Goal: Task Accomplishment & Management: Complete application form

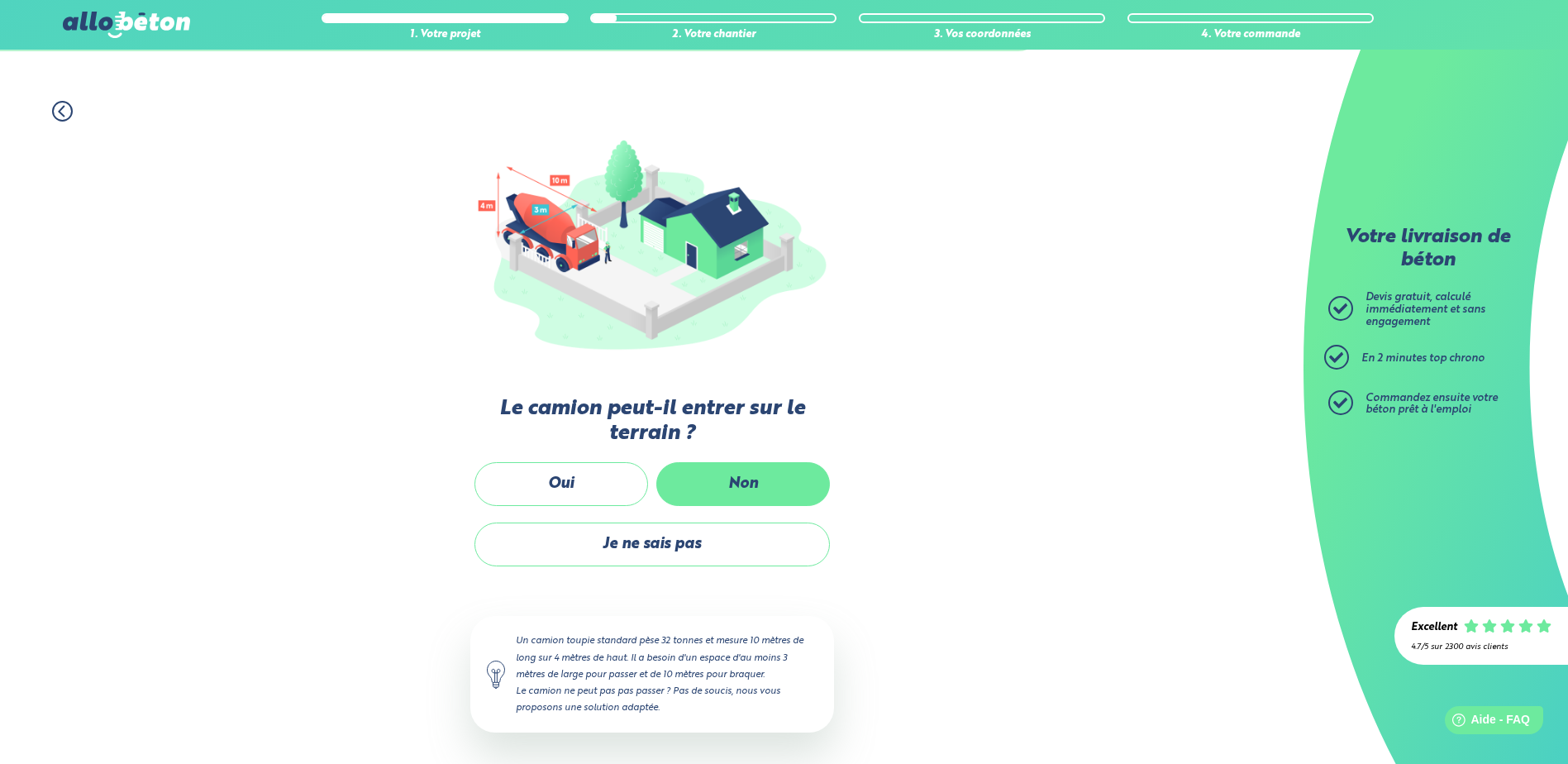
click at [735, 476] on label "Non" at bounding box center [743, 484] width 173 height 44
click at [0, 0] on input "Non" at bounding box center [0, 0] width 0 height 0
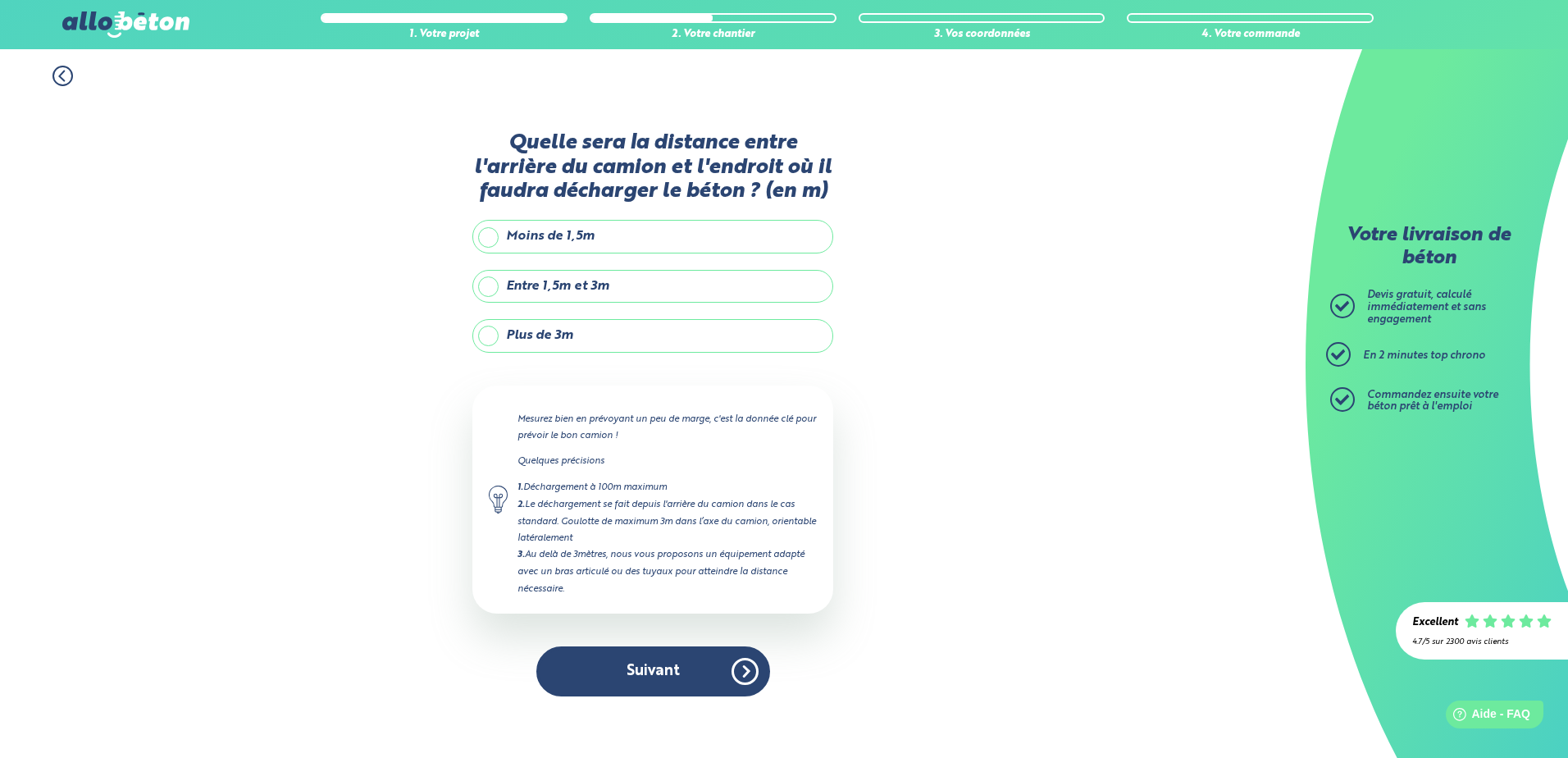
click at [490, 335] on label "Plus de 3m" at bounding box center [653, 335] width 361 height 32
click at [0, 0] on input "Plus de 3m" at bounding box center [0, 0] width 0 height 0
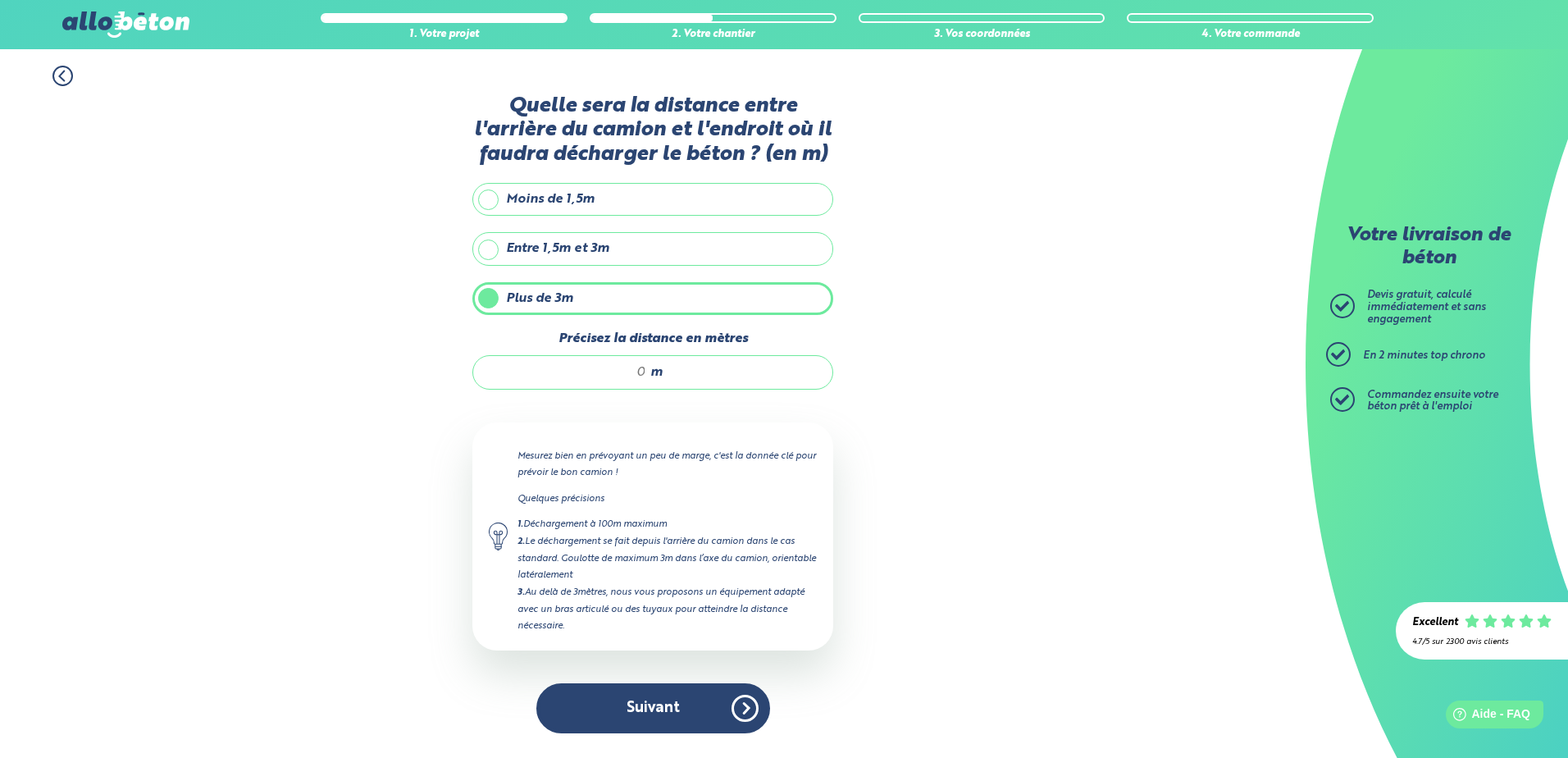
click at [644, 378] on input "Précisez la distance en mètres" at bounding box center [568, 372] width 157 height 16
type input "25"
click at [661, 708] on button "Suivant" at bounding box center [653, 708] width 234 height 50
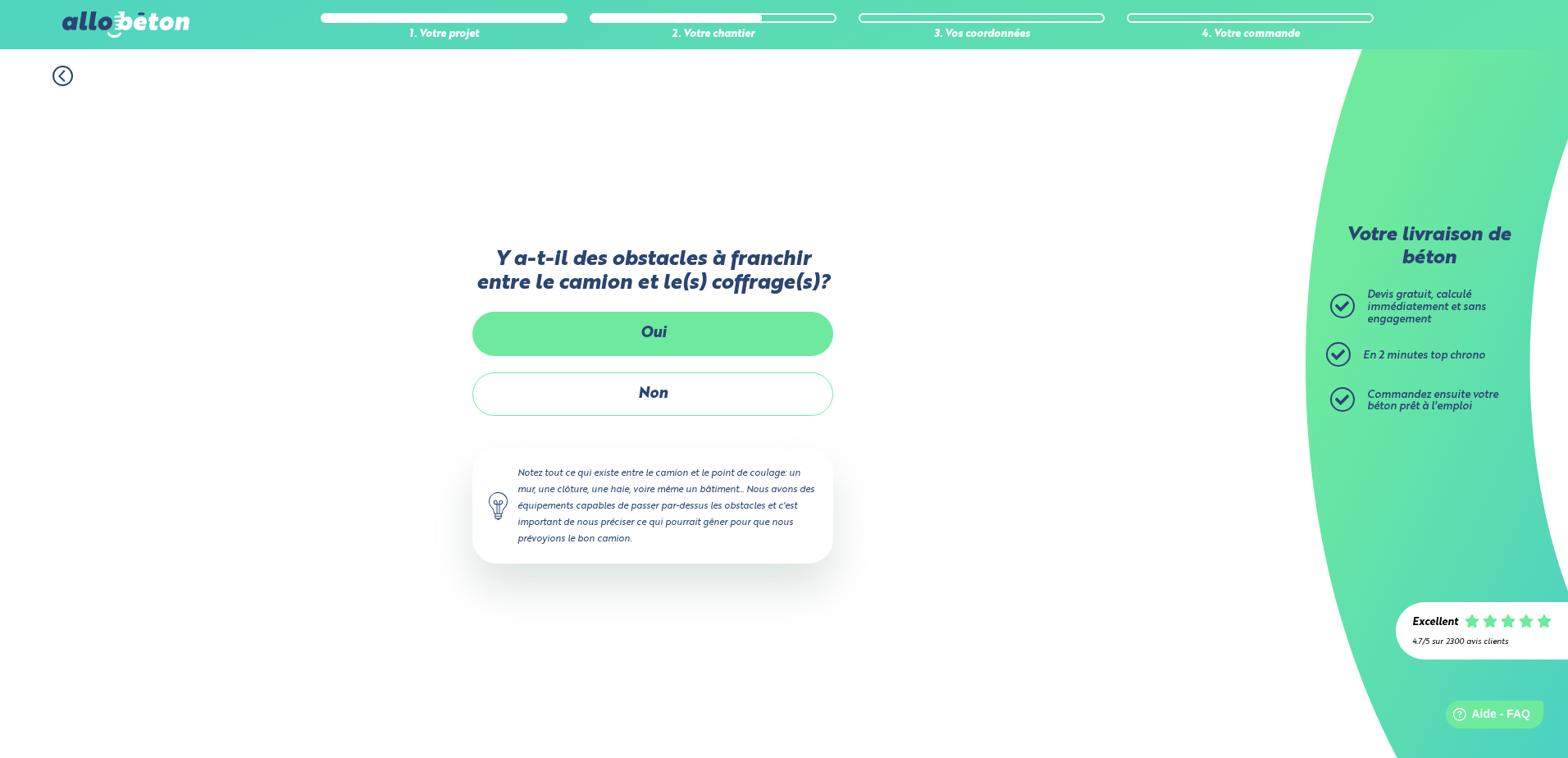
click at [646, 337] on label "Oui" at bounding box center [653, 334] width 361 height 44
click at [0, 0] on input "Oui" at bounding box center [0, 0] width 0 height 0
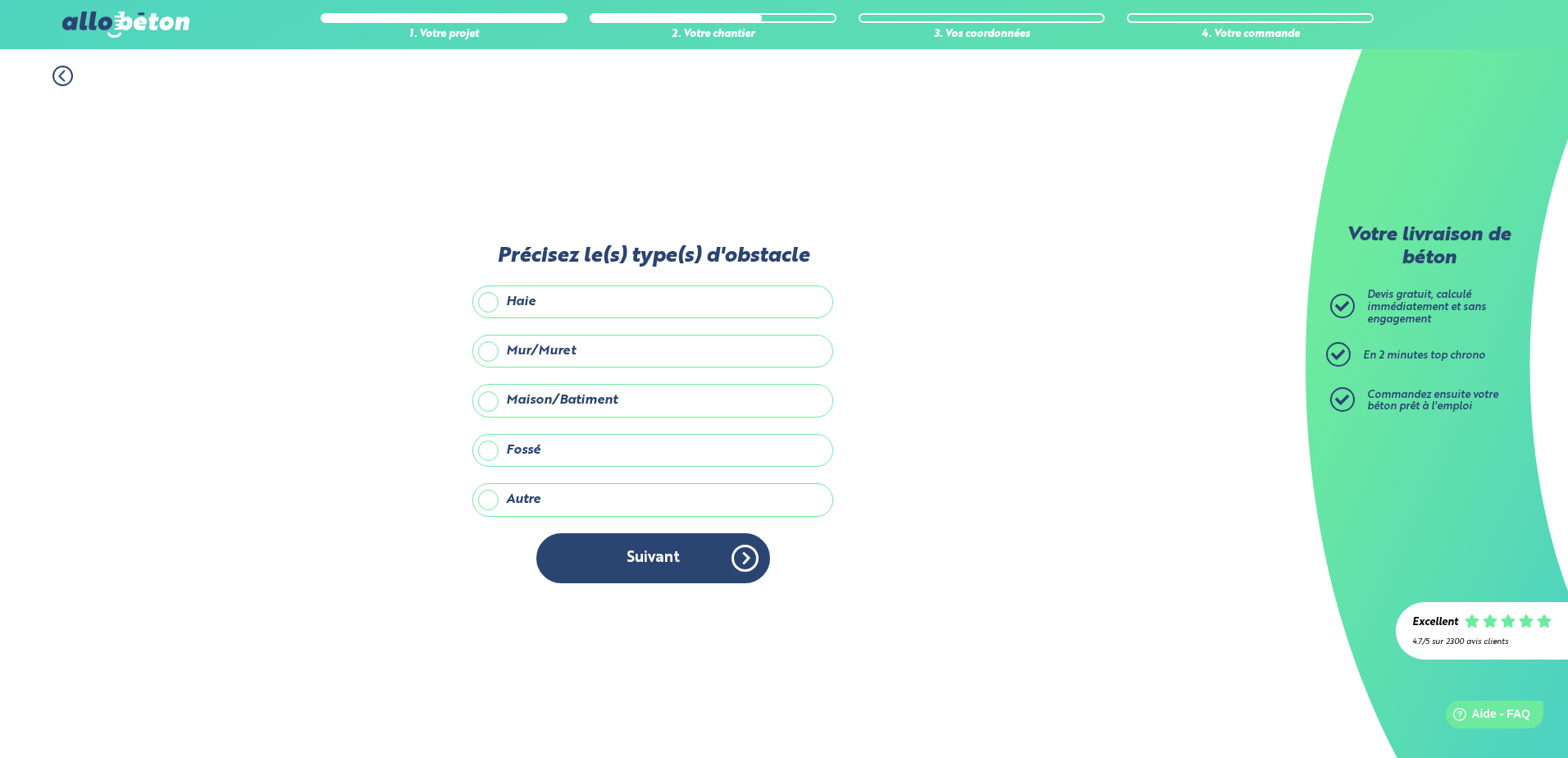
click at [487, 400] on label "Maison/Batiment" at bounding box center [653, 400] width 361 height 32
click at [0, 0] on input "Maison/Batiment" at bounding box center [0, 0] width 0 height 0
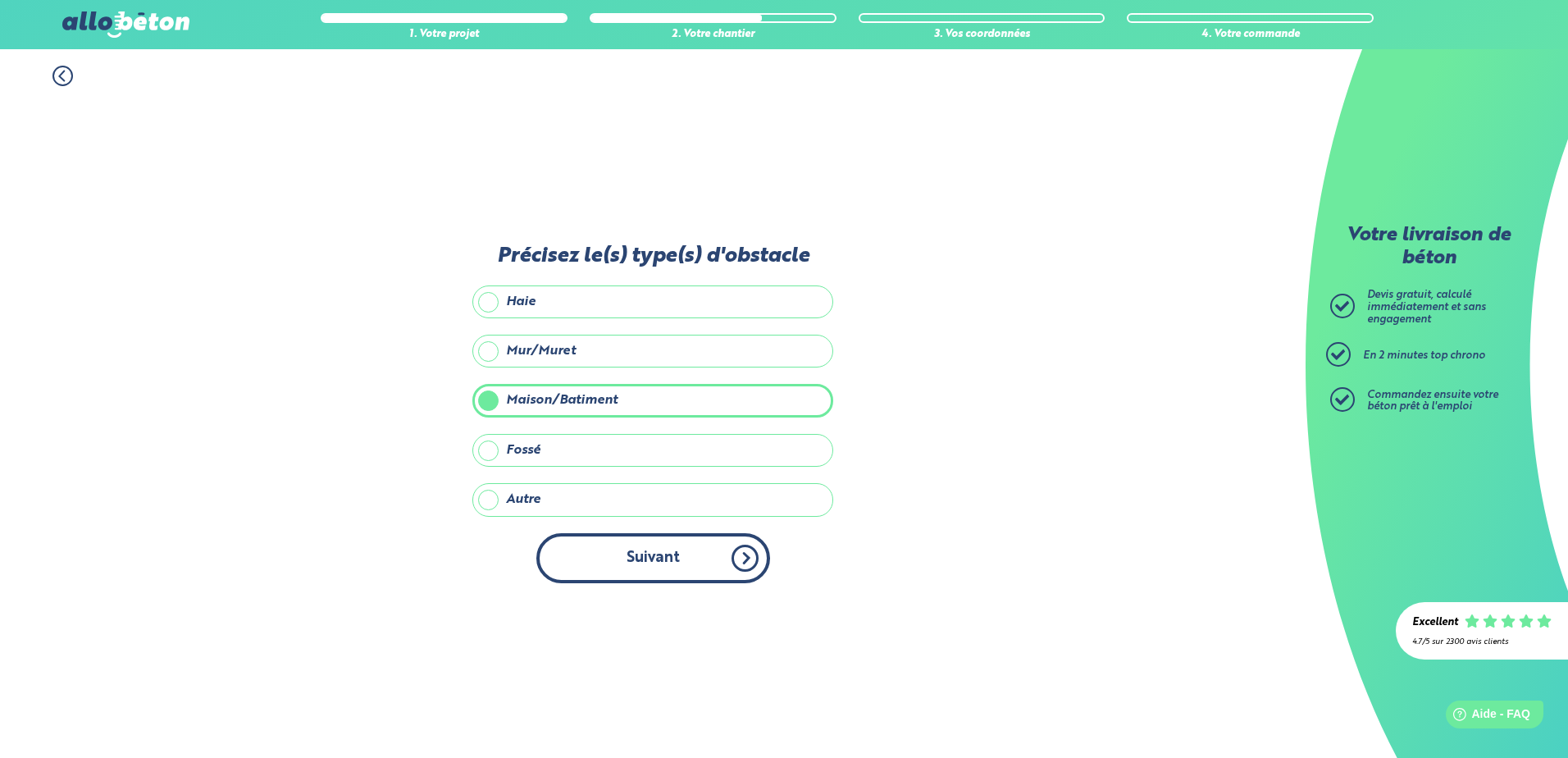
click at [652, 554] on button "Suivant" at bounding box center [653, 558] width 234 height 50
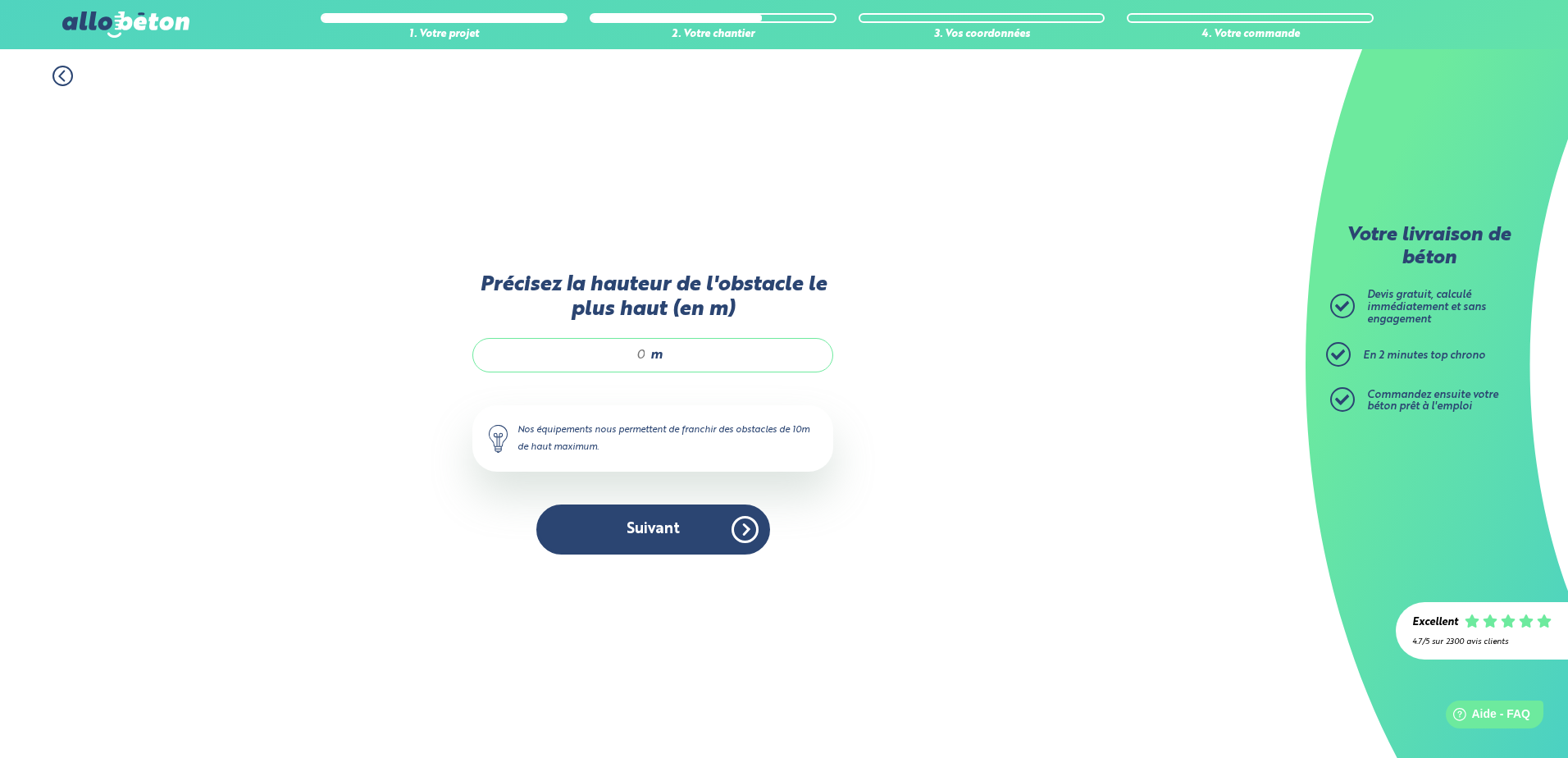
click at [644, 353] on input "Précisez la hauteur de l'obstacle le plus haut (en m)" at bounding box center [568, 355] width 157 height 16
type input "8"
click at [687, 518] on button "Suivant" at bounding box center [653, 529] width 234 height 50
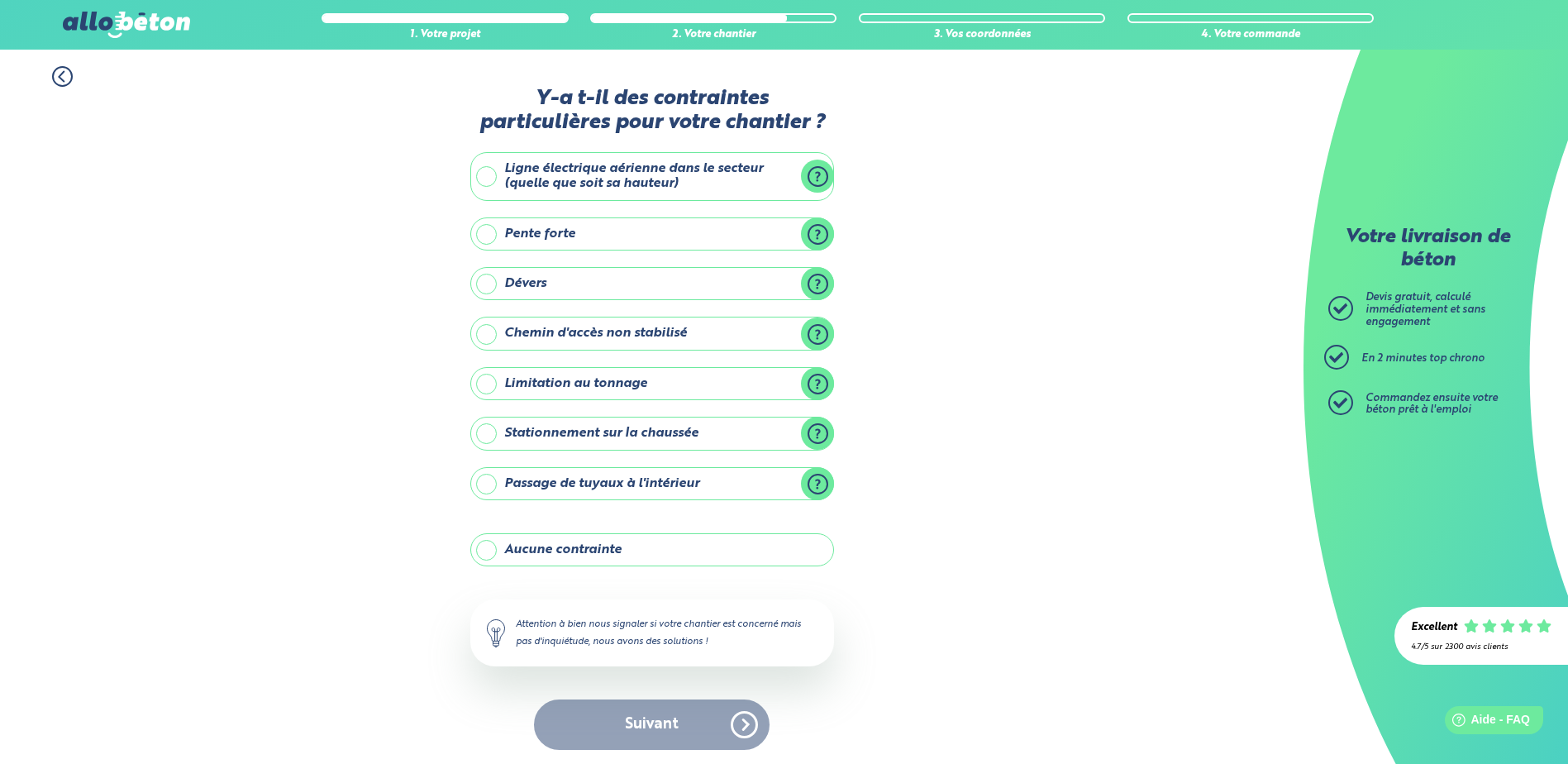
click at [490, 548] on label "Aucune contrainte" at bounding box center [652, 549] width 364 height 33
click at [0, 0] on input "Aucune contrainte" at bounding box center [0, 0] width 0 height 0
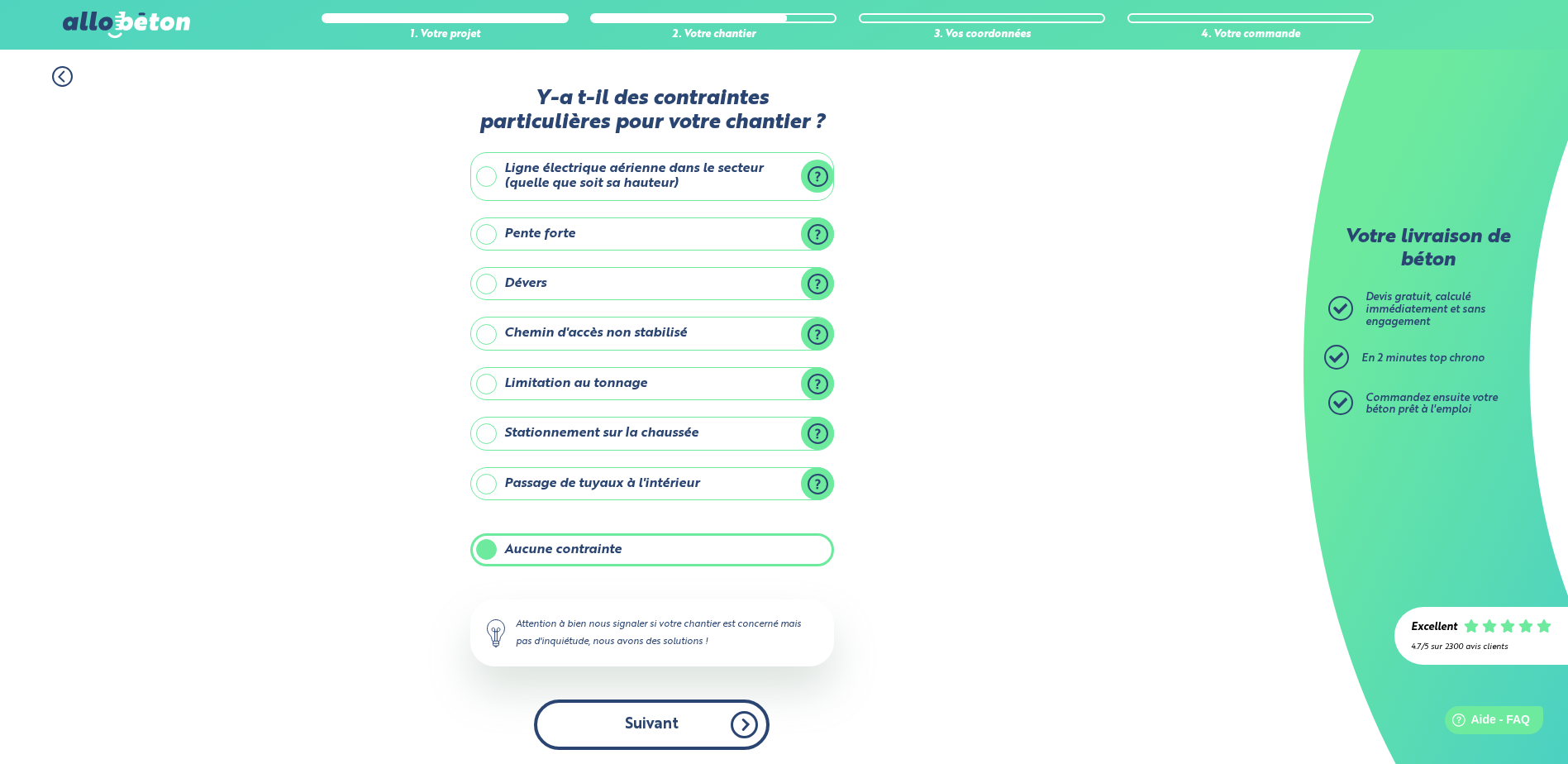
click at [644, 717] on button "Suivant" at bounding box center [651, 725] width 236 height 50
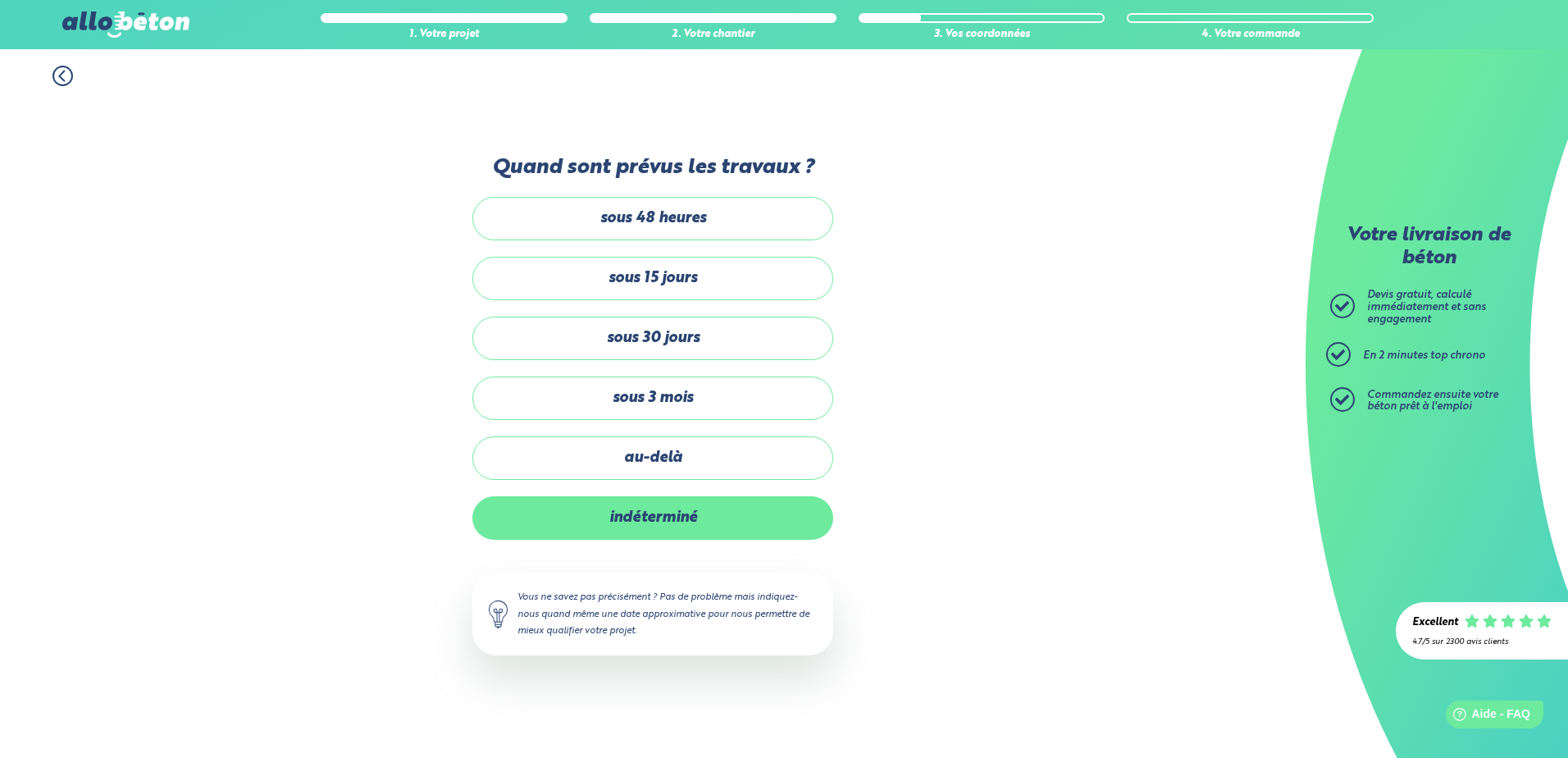
click at [629, 519] on label "indéterminé" at bounding box center [653, 518] width 361 height 44
click at [0, 0] on input "indéterminé" at bounding box center [0, 0] width 0 height 0
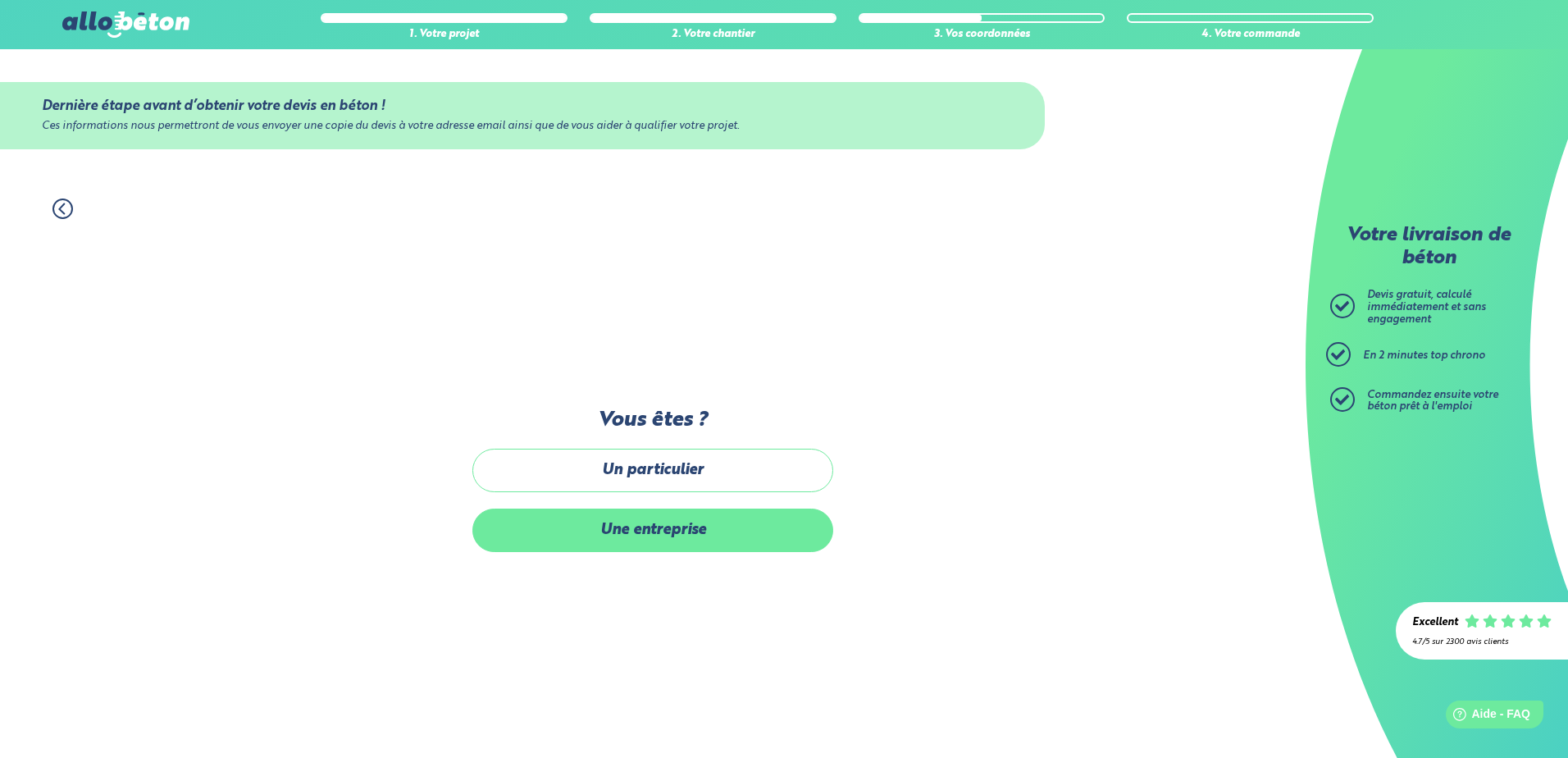
click at [650, 534] on label "Une entreprise" at bounding box center [653, 531] width 361 height 44
click at [0, 0] on input "Une entreprise" at bounding box center [0, 0] width 0 height 0
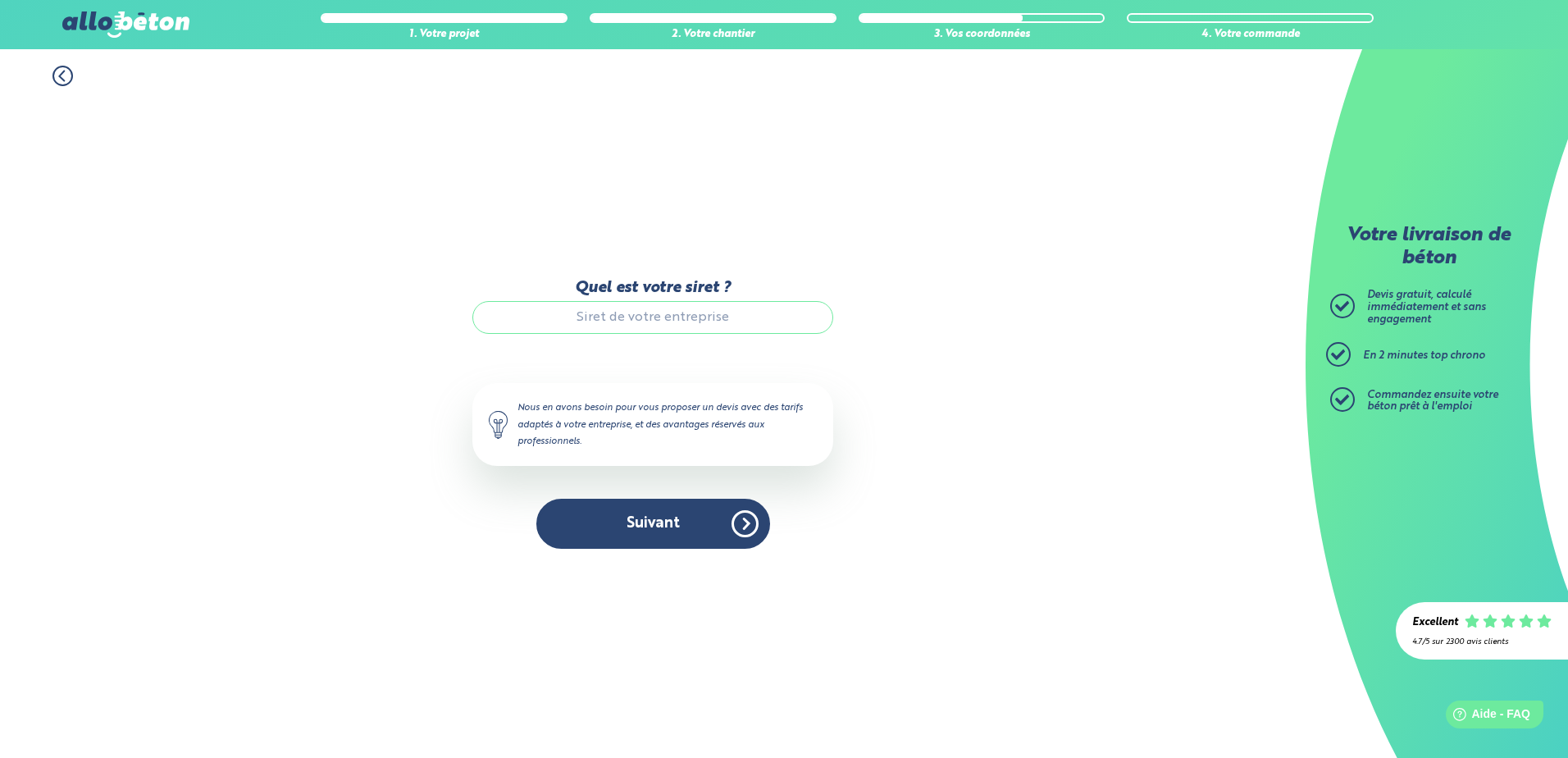
click at [692, 321] on input "Quel est votre siret ?" at bounding box center [653, 317] width 361 height 32
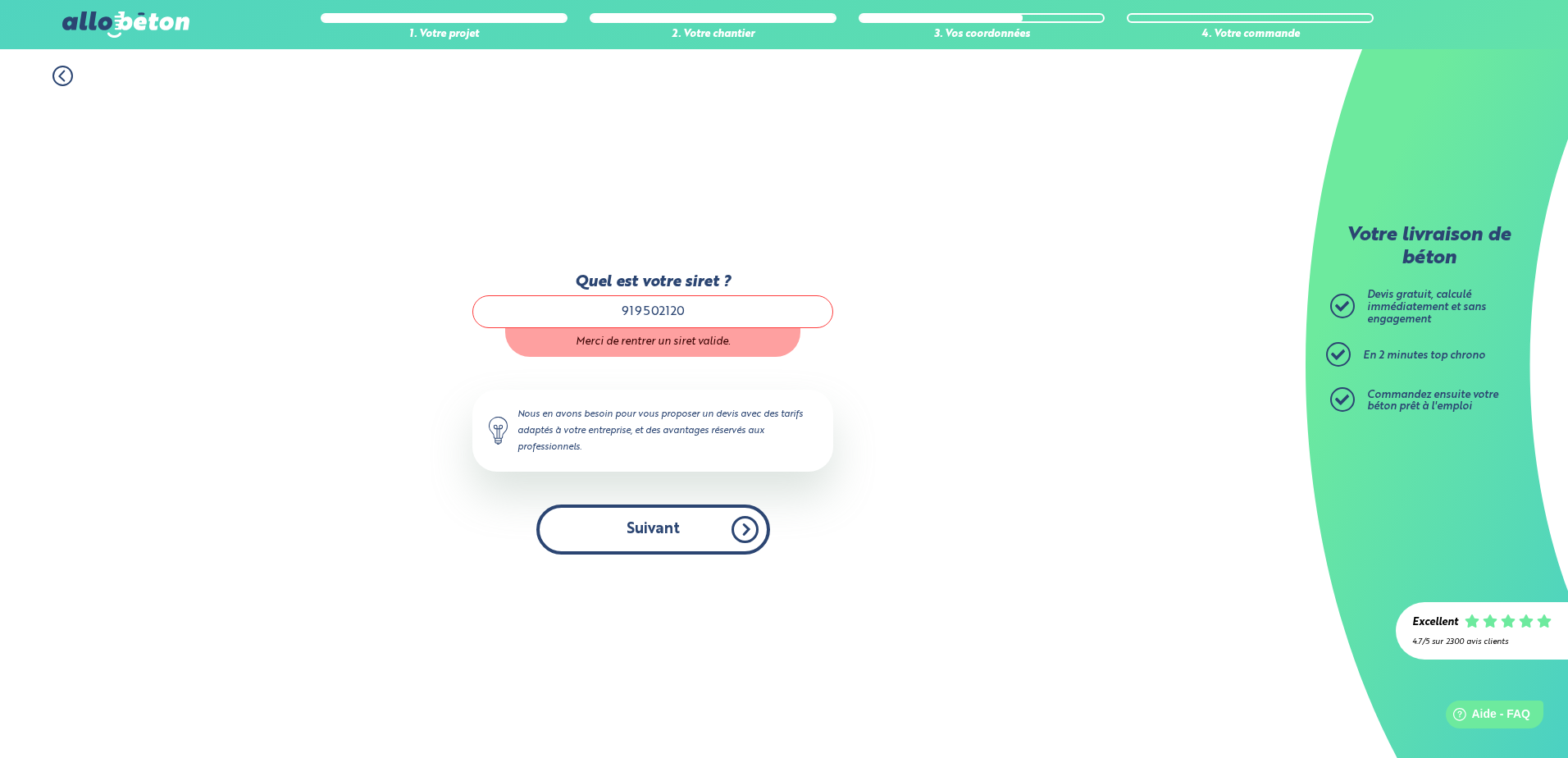
click at [661, 523] on button "Suivant" at bounding box center [653, 529] width 234 height 50
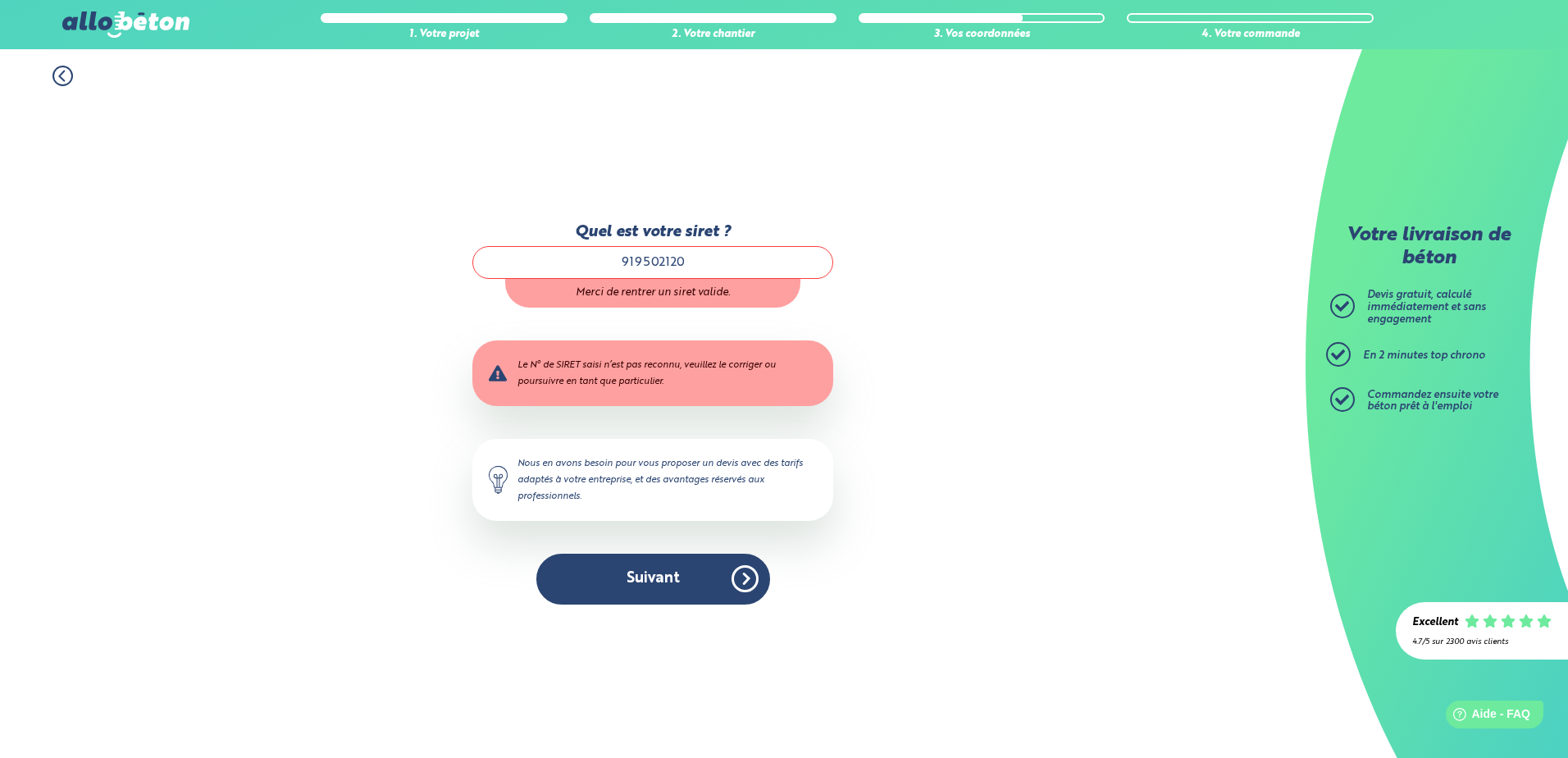
click at [714, 263] on input "919502120" at bounding box center [653, 263] width 361 height 32
type input "91950212000018"
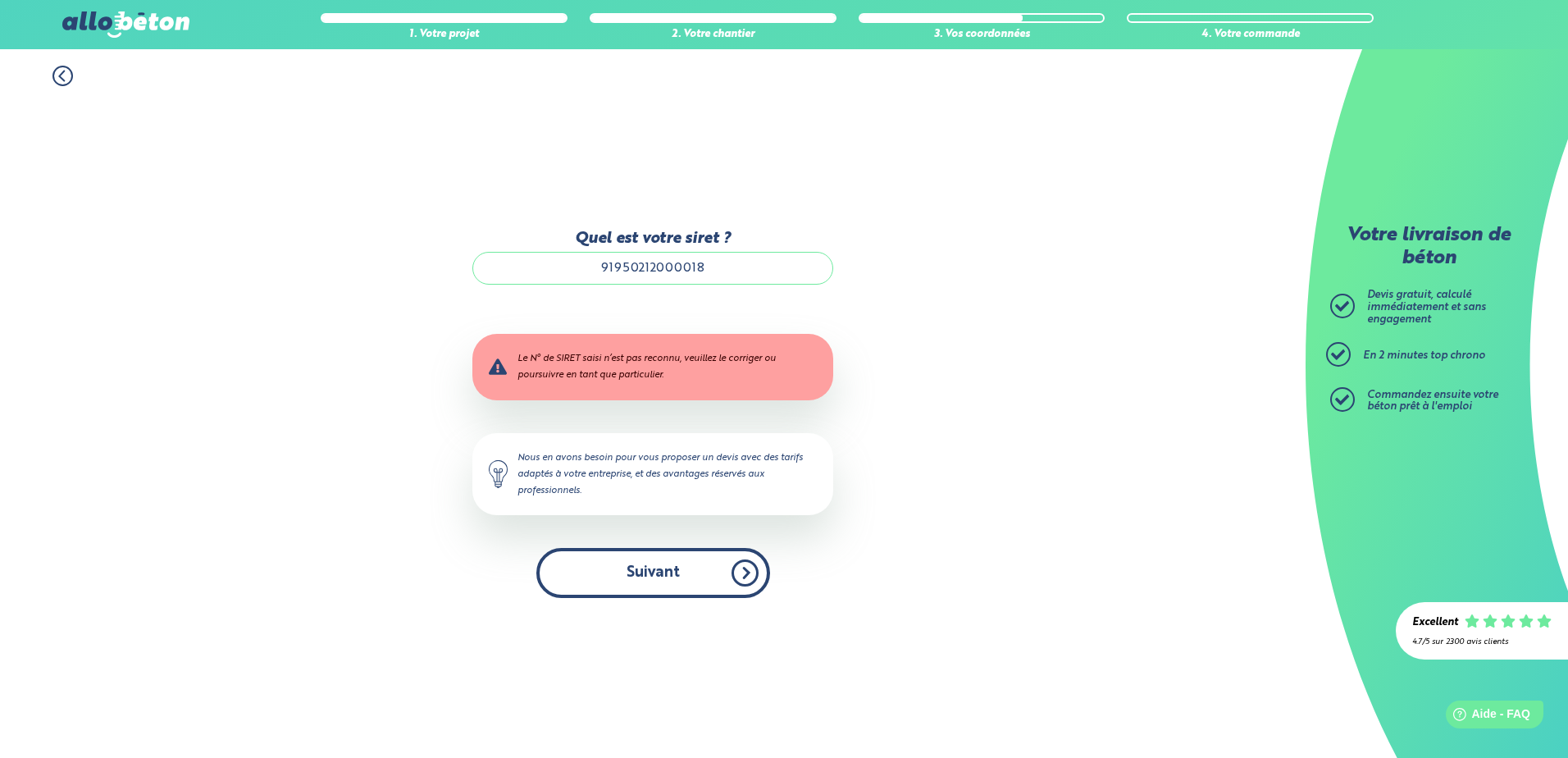
click at [644, 571] on button "Suivant" at bounding box center [653, 573] width 234 height 50
click at [62, 76] on icon at bounding box center [62, 75] width 20 height 20
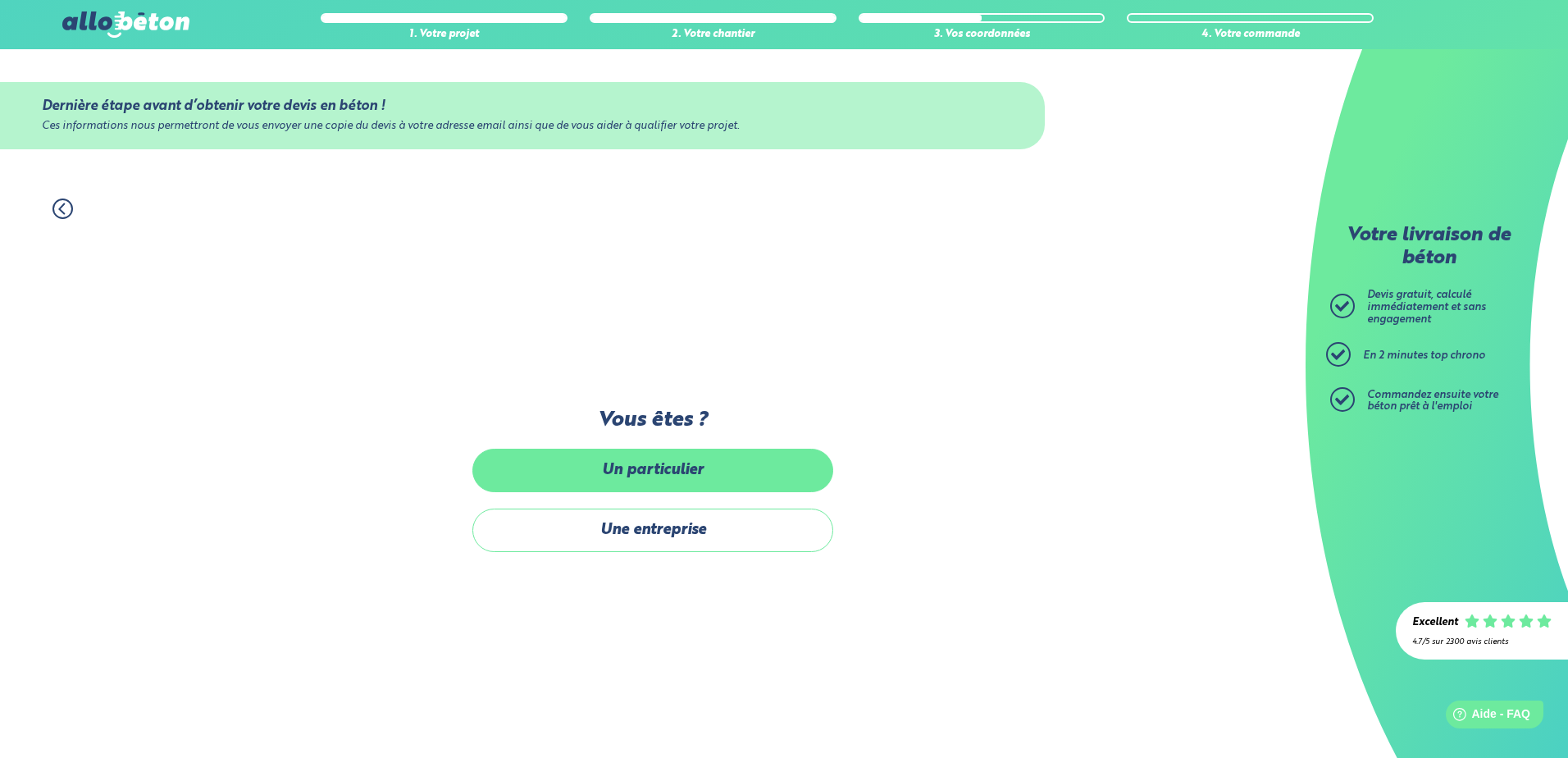
click at [679, 478] on label "Un particulier" at bounding box center [653, 471] width 361 height 44
click at [0, 0] on input "Un particulier" at bounding box center [0, 0] width 0 height 0
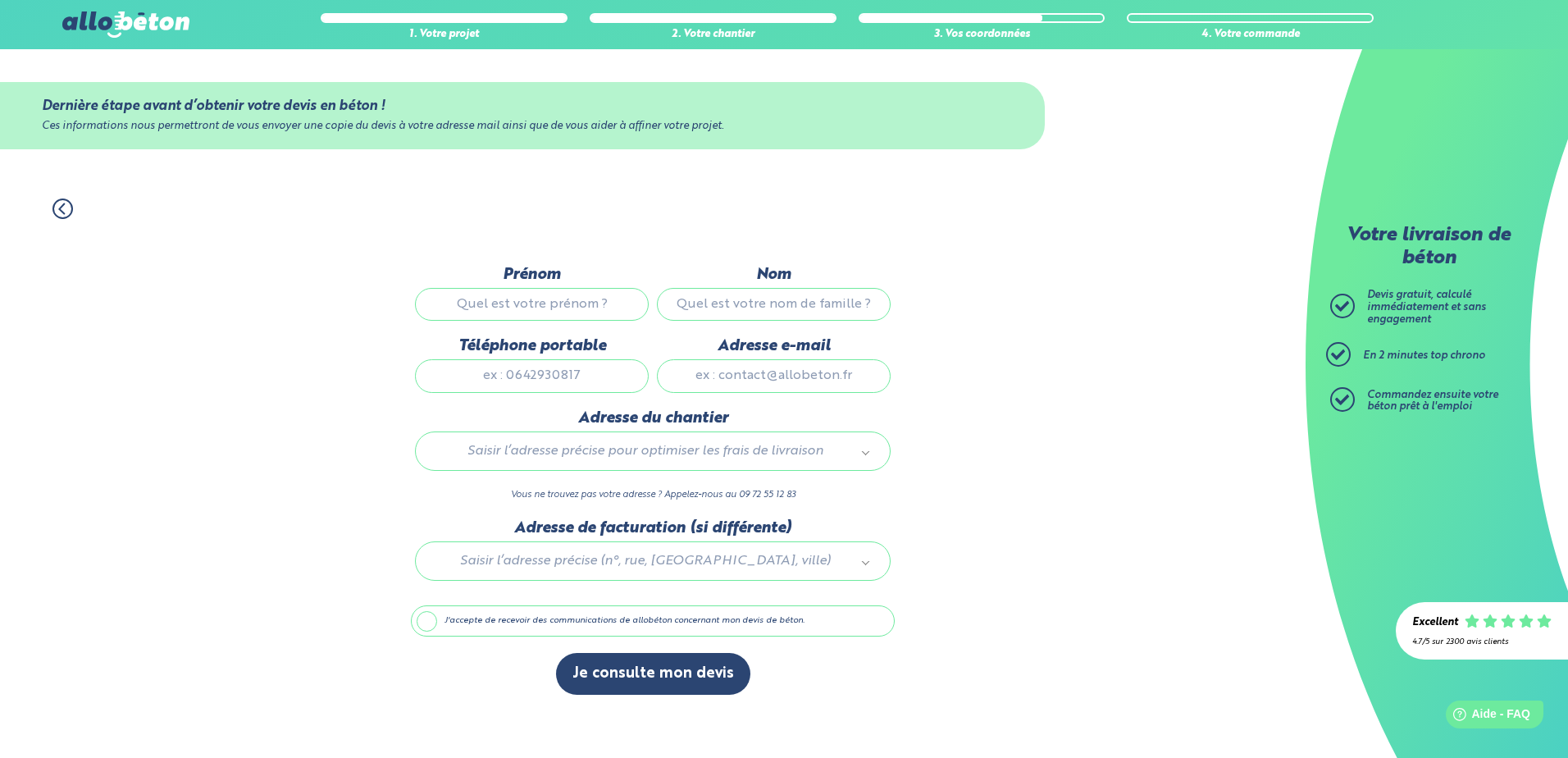
click at [588, 293] on input "Prénom" at bounding box center [532, 305] width 234 height 32
type input "[PERSON_NAME]"
type input "0678206834"
type input "[EMAIL_ADDRESS][DOMAIN_NAME]"
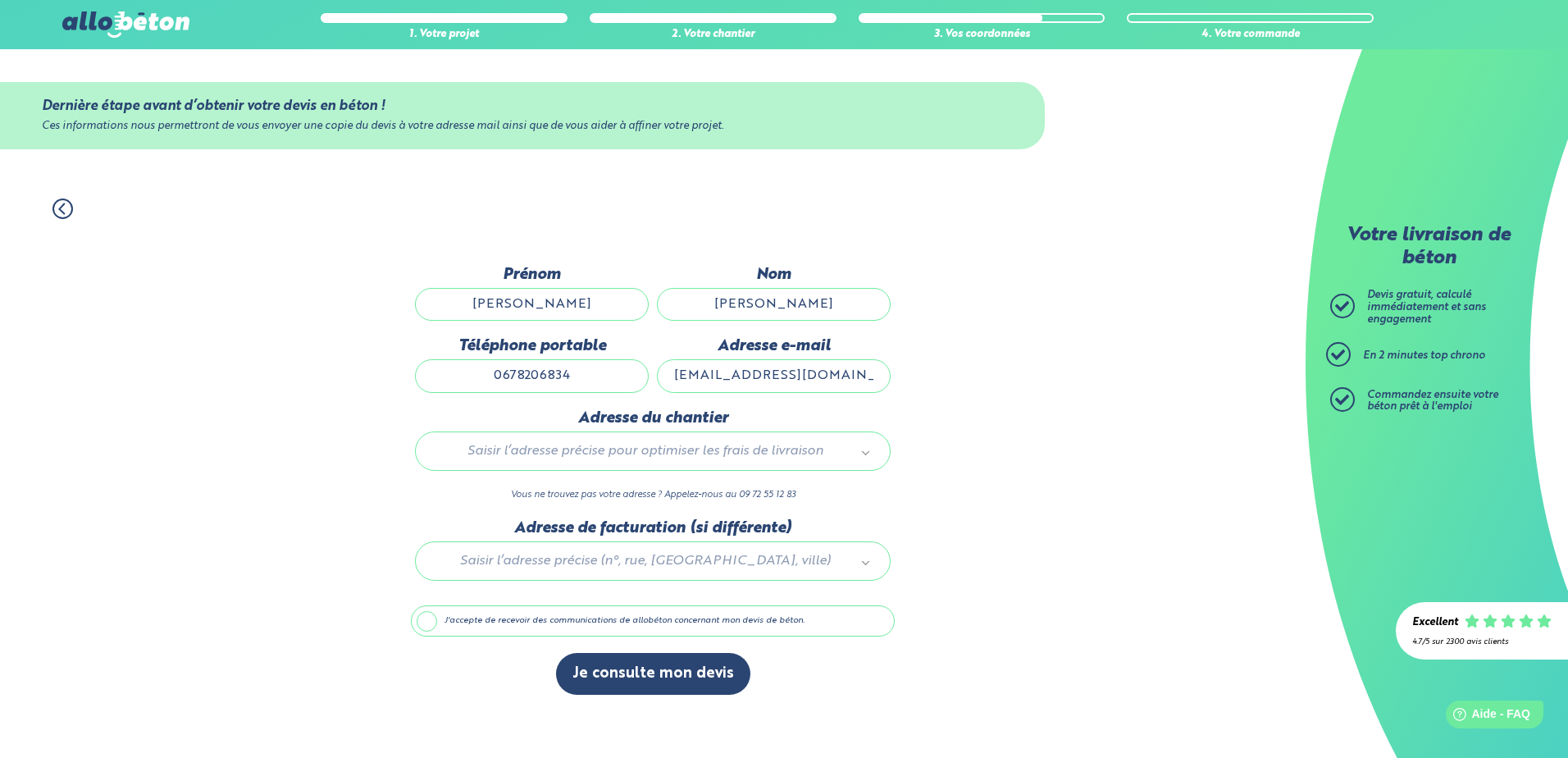
type input "117 Chemin Demonvalle, Pulligny,"
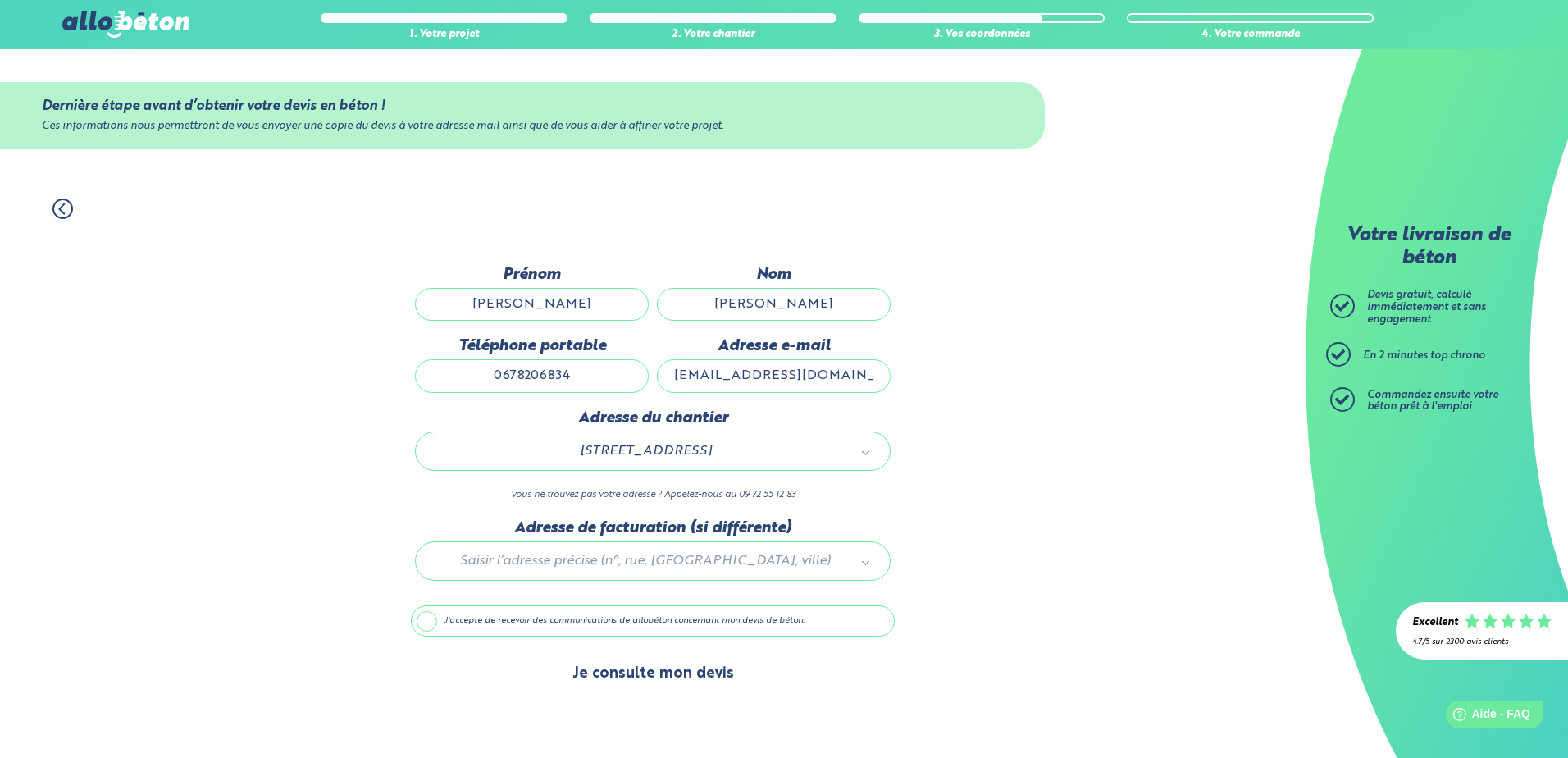
click at [679, 679] on button "Je consulte mon devis" at bounding box center [654, 674] width 195 height 42
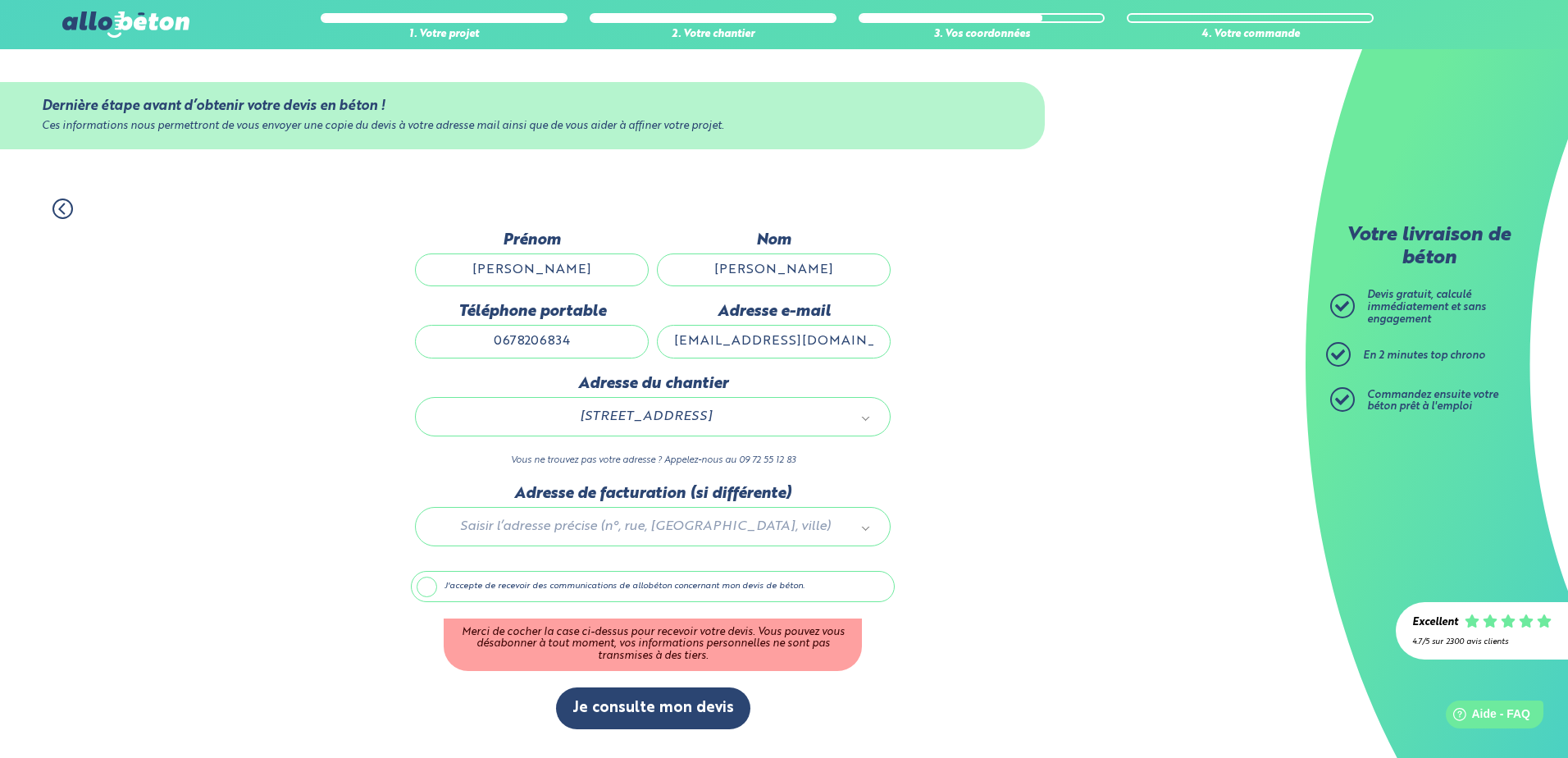
click at [423, 583] on label "J'accepte de recevoir des communications de allobéton concernant mon devis de b…" at bounding box center [653, 586] width 484 height 32
click at [0, 0] on input "J'accepte de recevoir des communications de allobéton concernant mon devis de b…" at bounding box center [0, 0] width 0 height 0
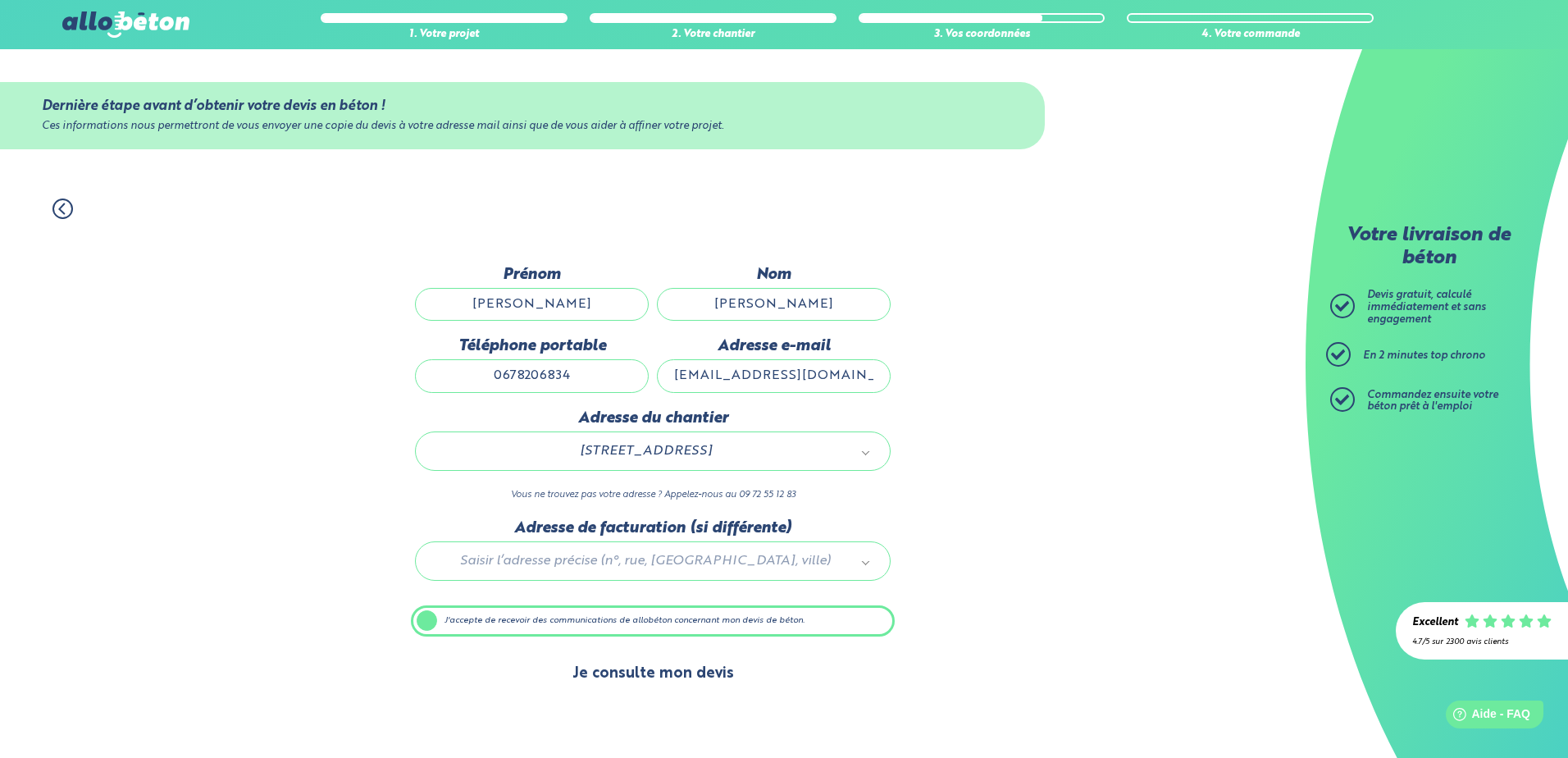
click at [642, 673] on button "Je consulte mon devis" at bounding box center [654, 674] width 195 height 42
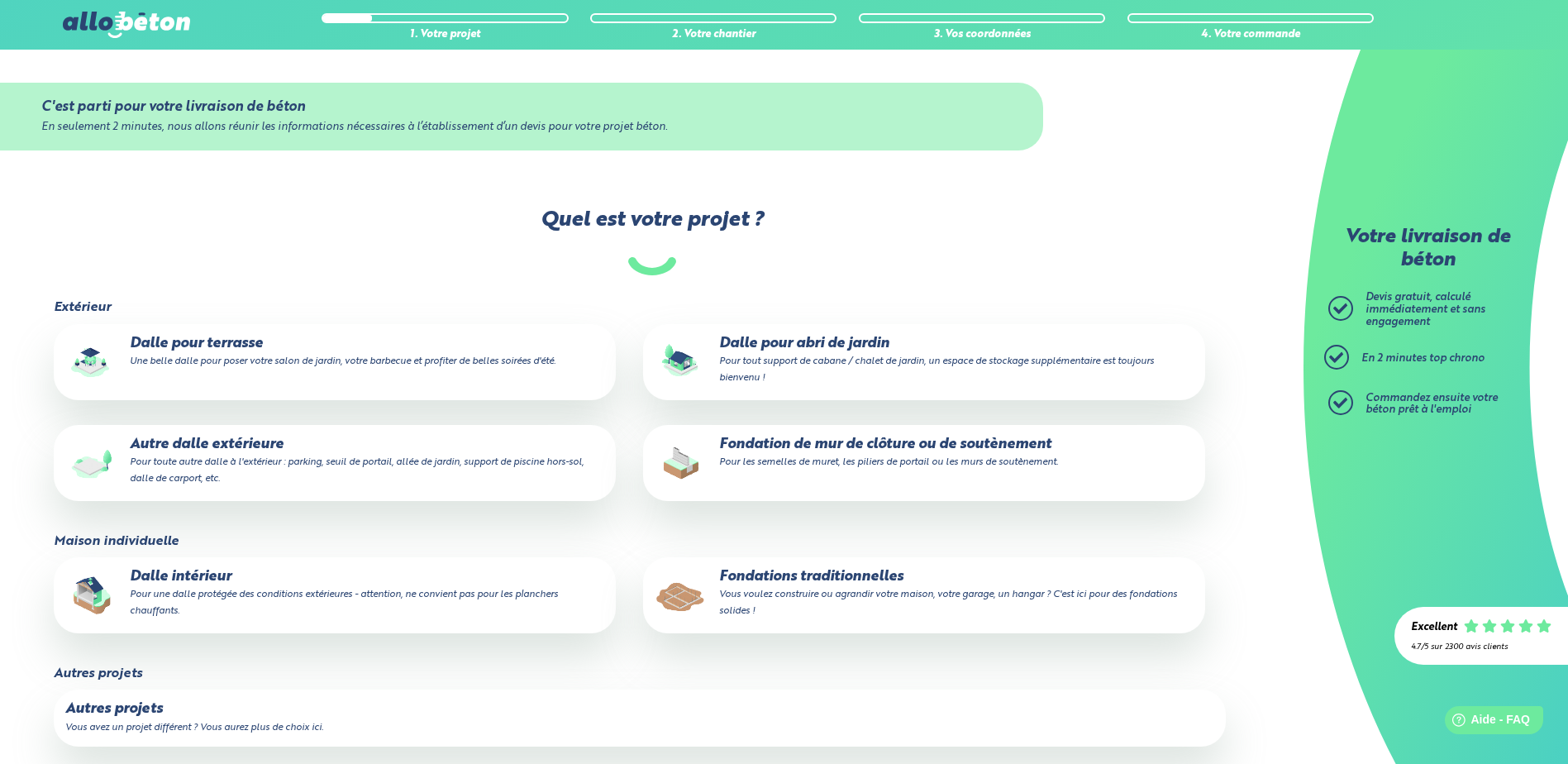
click at [248, 357] on small "Une belle dalle pour poser votre salon de jardin, votre barbecue et profiter de…" at bounding box center [342, 361] width 426 height 10
click at [0, 0] on input "Dalle pour terrasse Une belle dalle pour poser votre salon de jardin, votre bar…" at bounding box center [0, 0] width 0 height 0
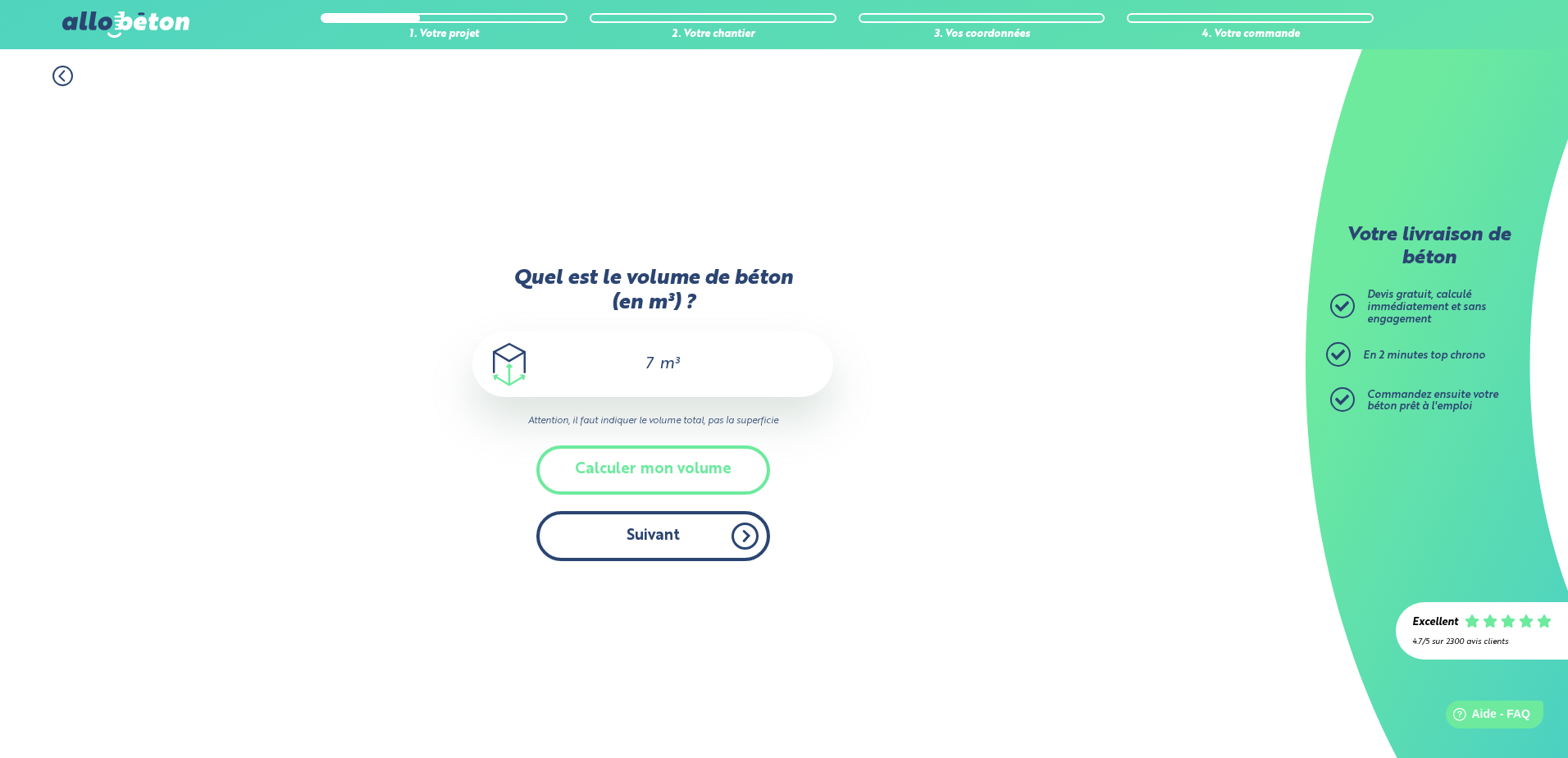
click at [642, 522] on button "Suivant" at bounding box center [653, 536] width 234 height 50
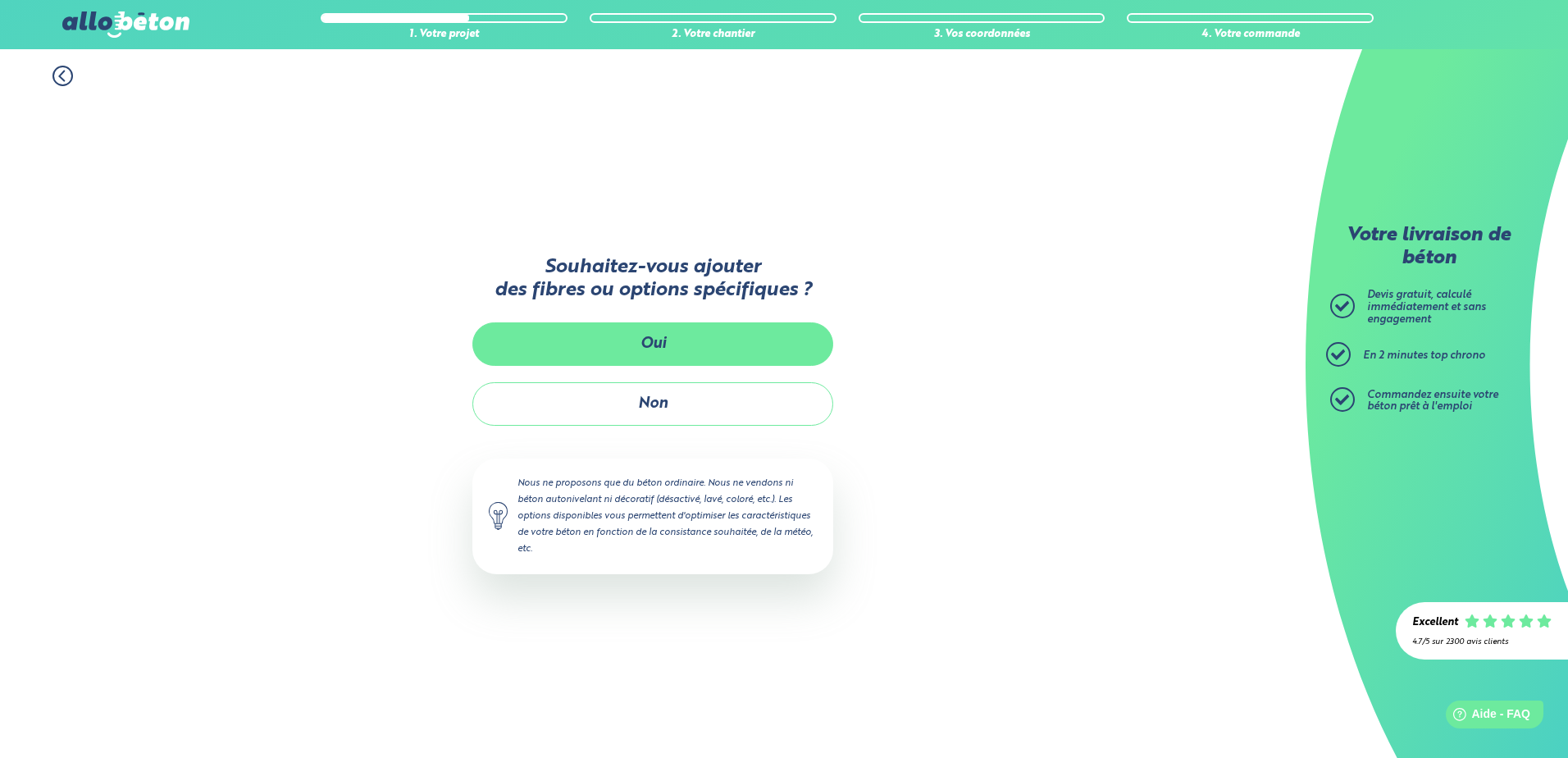
click at [657, 346] on button "Oui" at bounding box center [653, 345] width 361 height 44
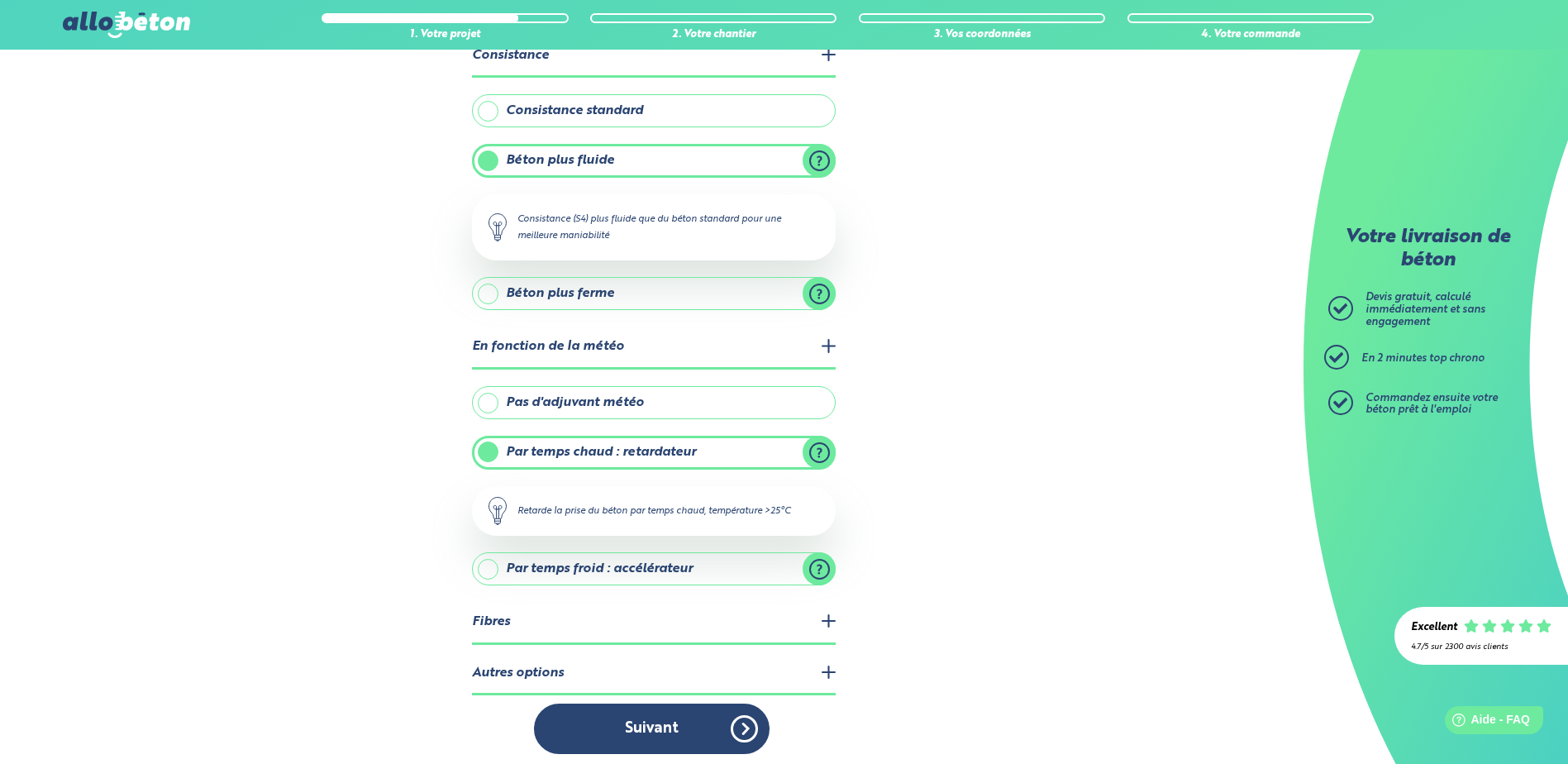
scroll to position [120, 0]
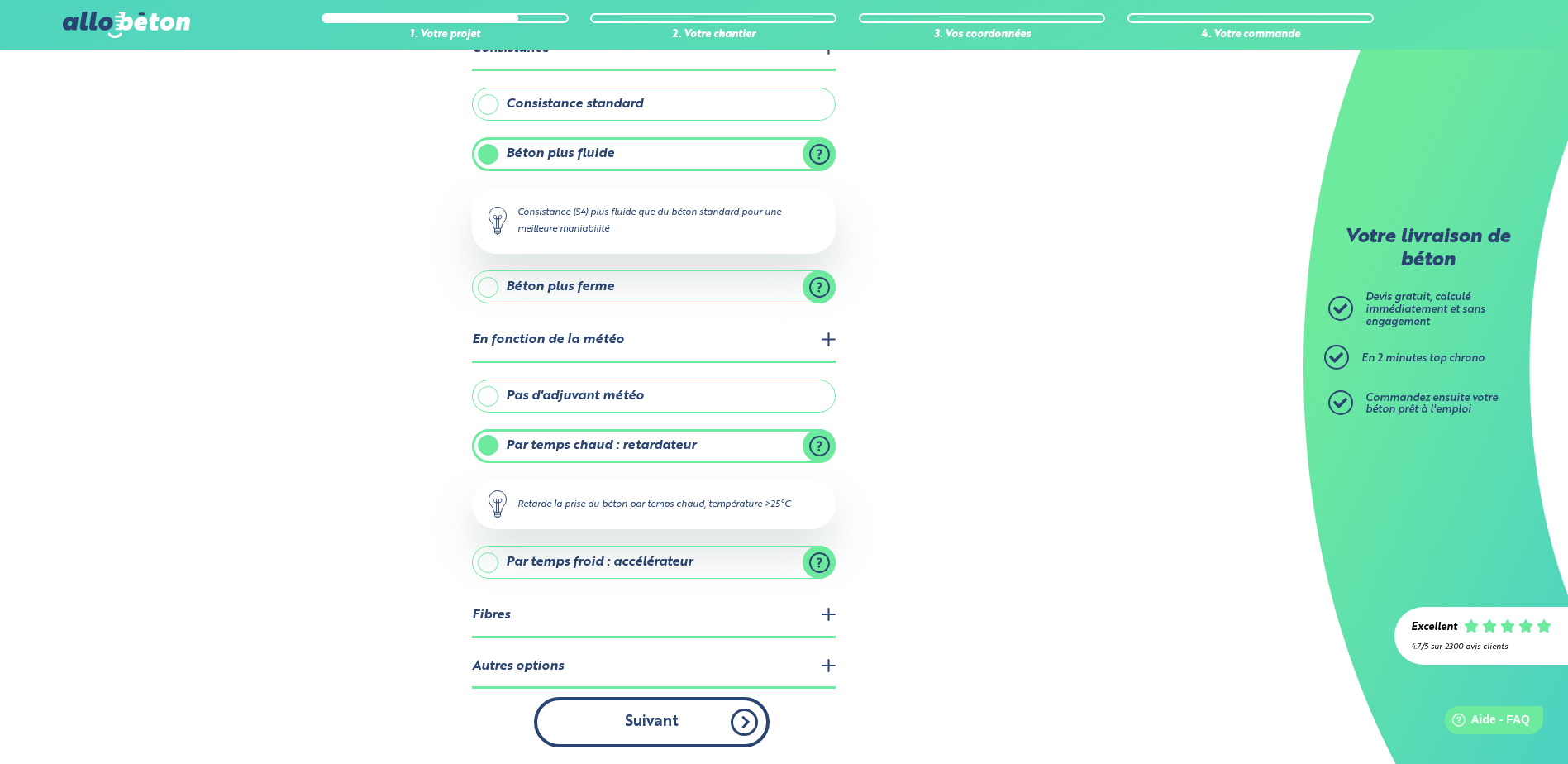
click at [686, 723] on button "Suivant" at bounding box center [651, 722] width 236 height 50
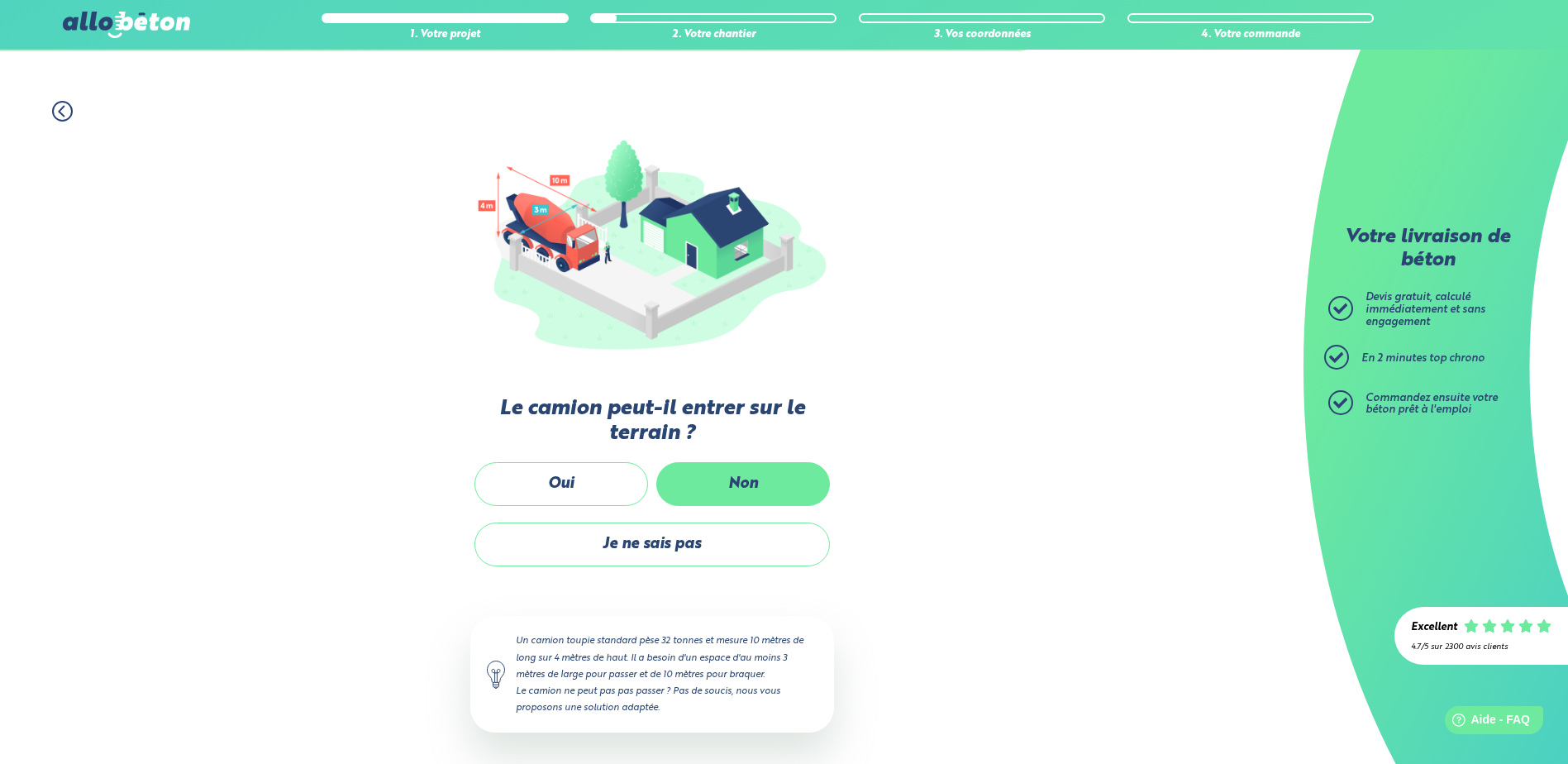
click at [707, 487] on label "Non" at bounding box center [743, 484] width 173 height 44
click at [0, 0] on input "Non" at bounding box center [0, 0] width 0 height 0
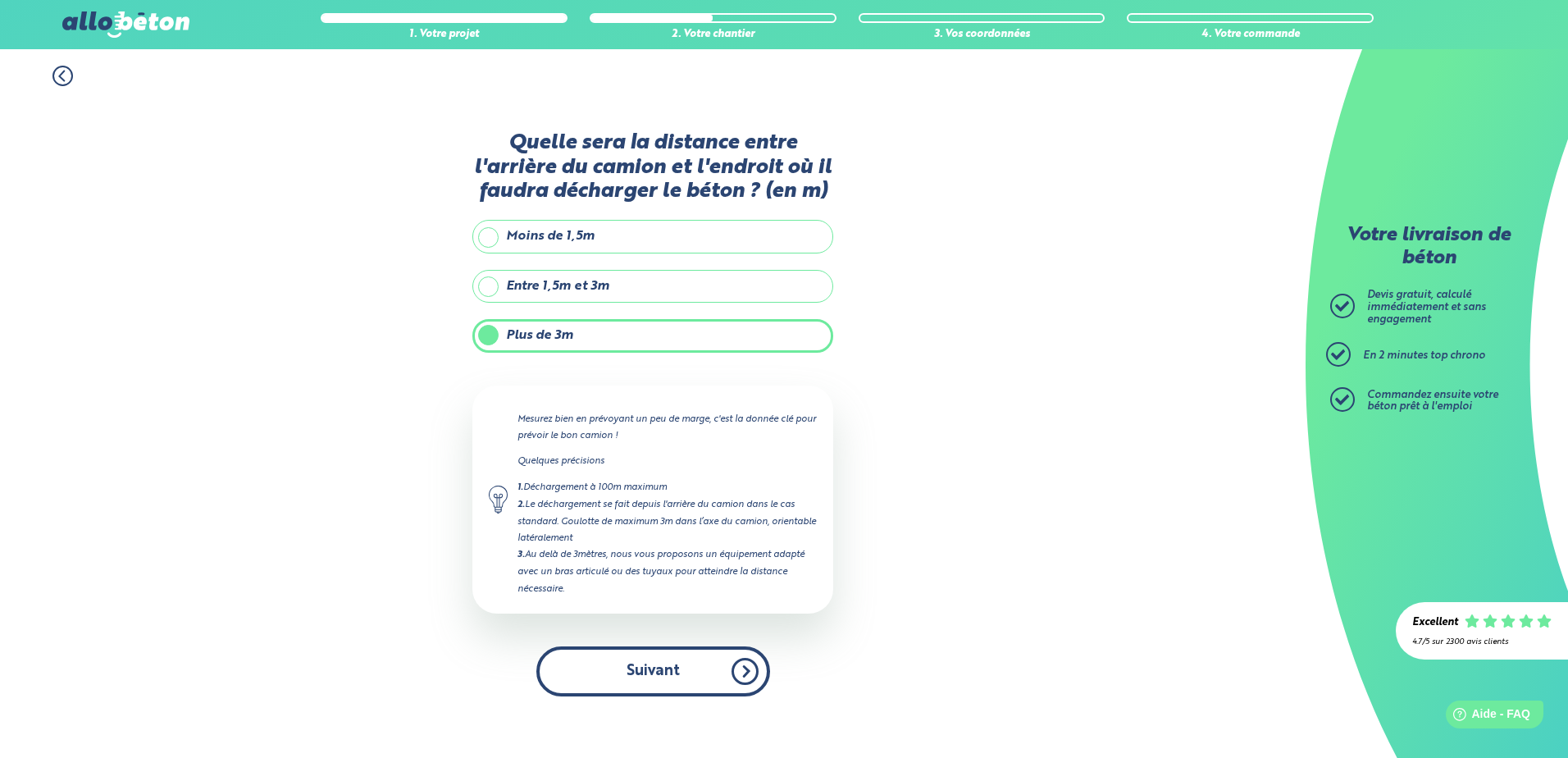
click at [638, 676] on button "Suivant" at bounding box center [653, 671] width 234 height 50
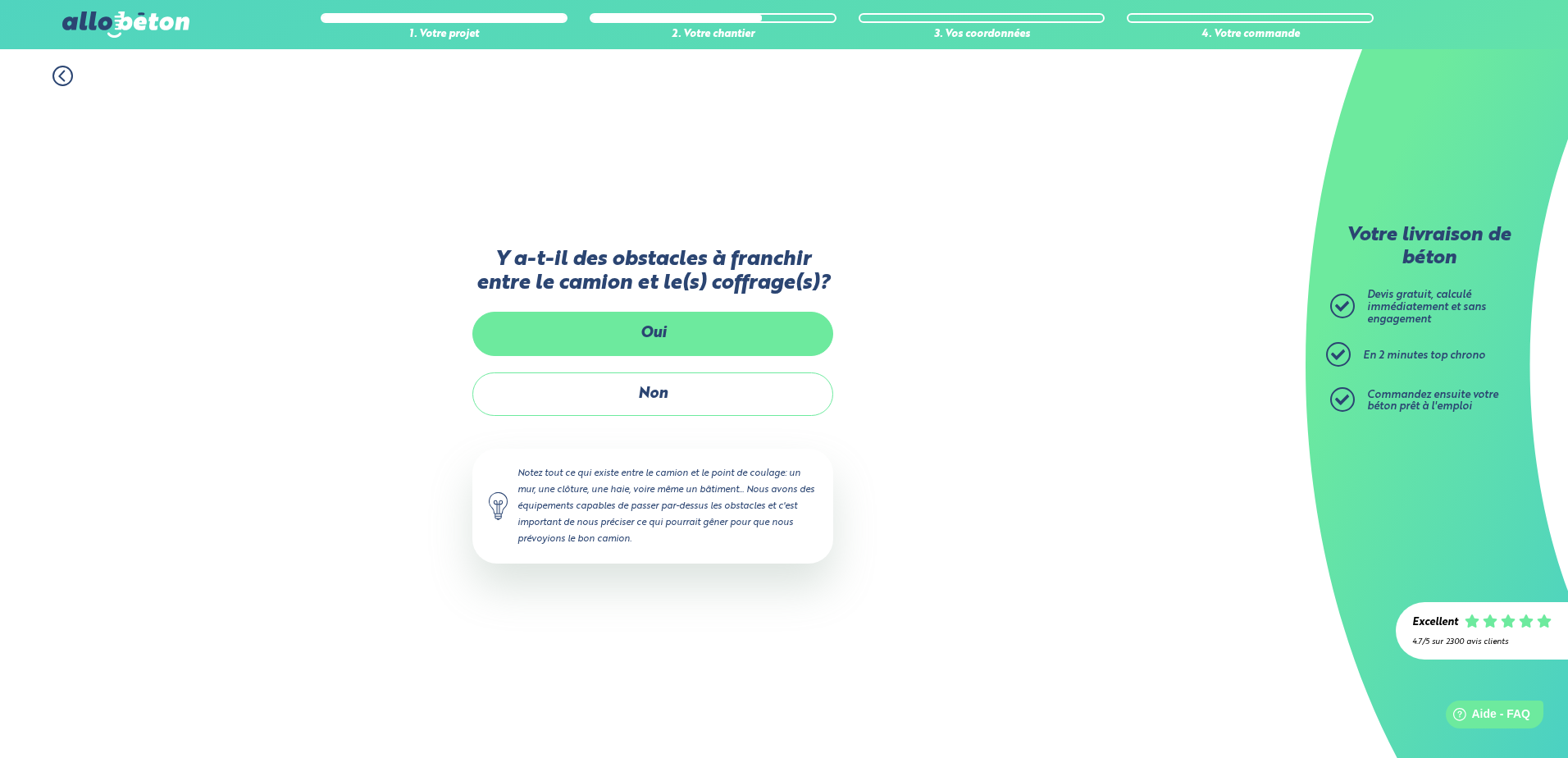
click at [646, 336] on label "Oui" at bounding box center [653, 334] width 361 height 44
click at [0, 0] on input "Oui" at bounding box center [0, 0] width 0 height 0
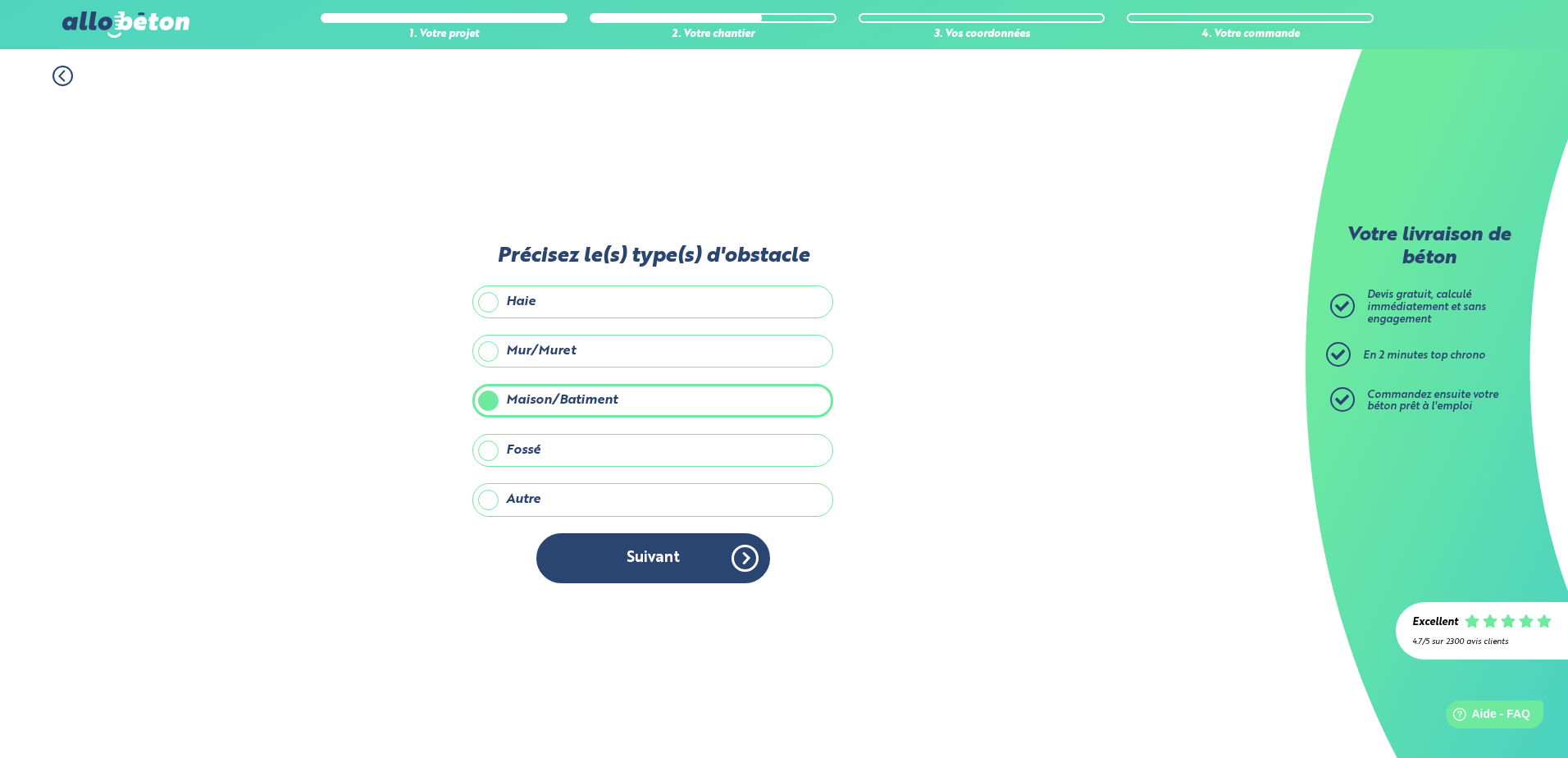
click at [61, 70] on icon at bounding box center [62, 75] width 20 height 20
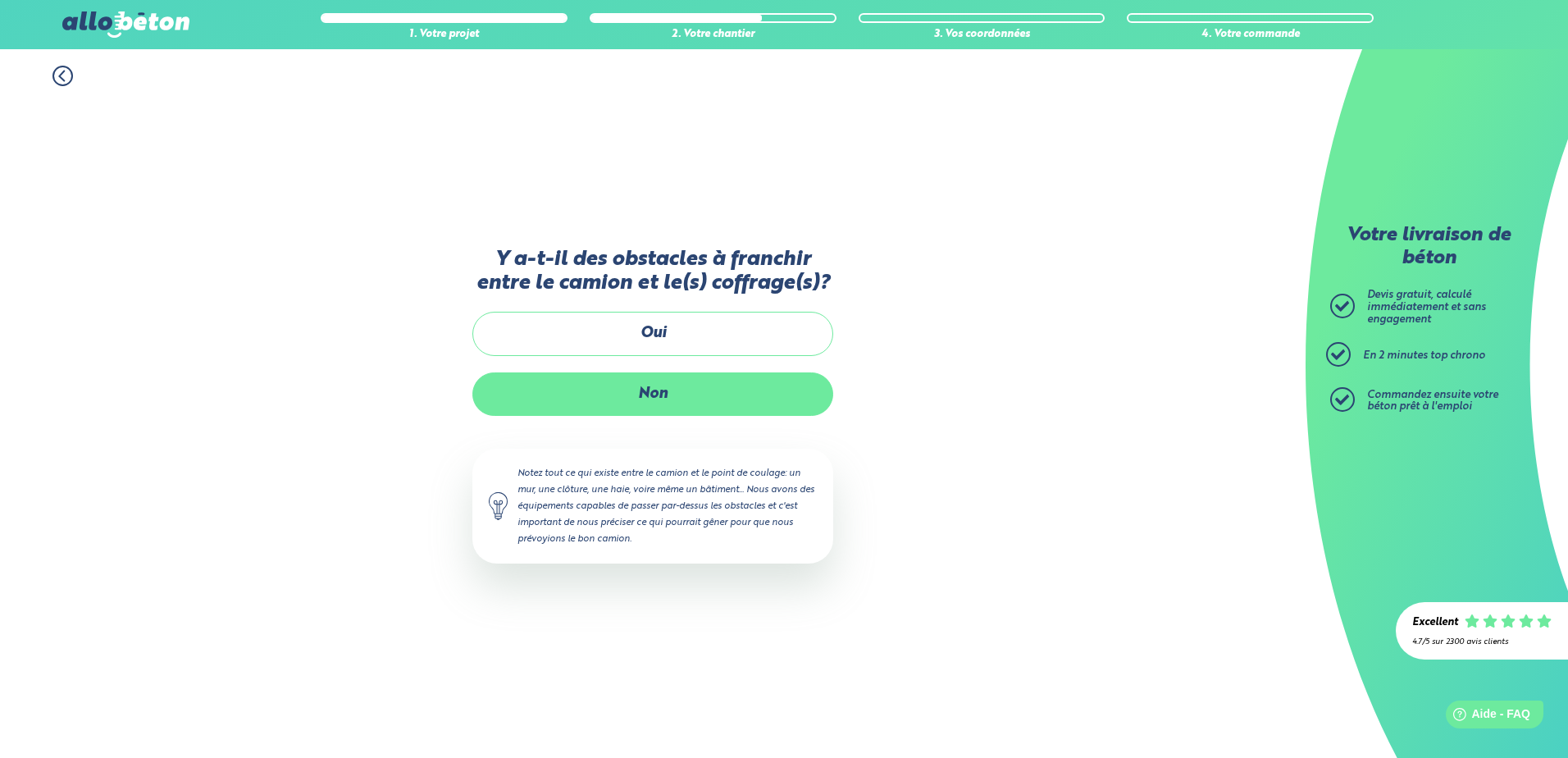
click at [639, 389] on label "Non" at bounding box center [653, 394] width 361 height 44
click at [0, 0] on input "Non" at bounding box center [0, 0] width 0 height 0
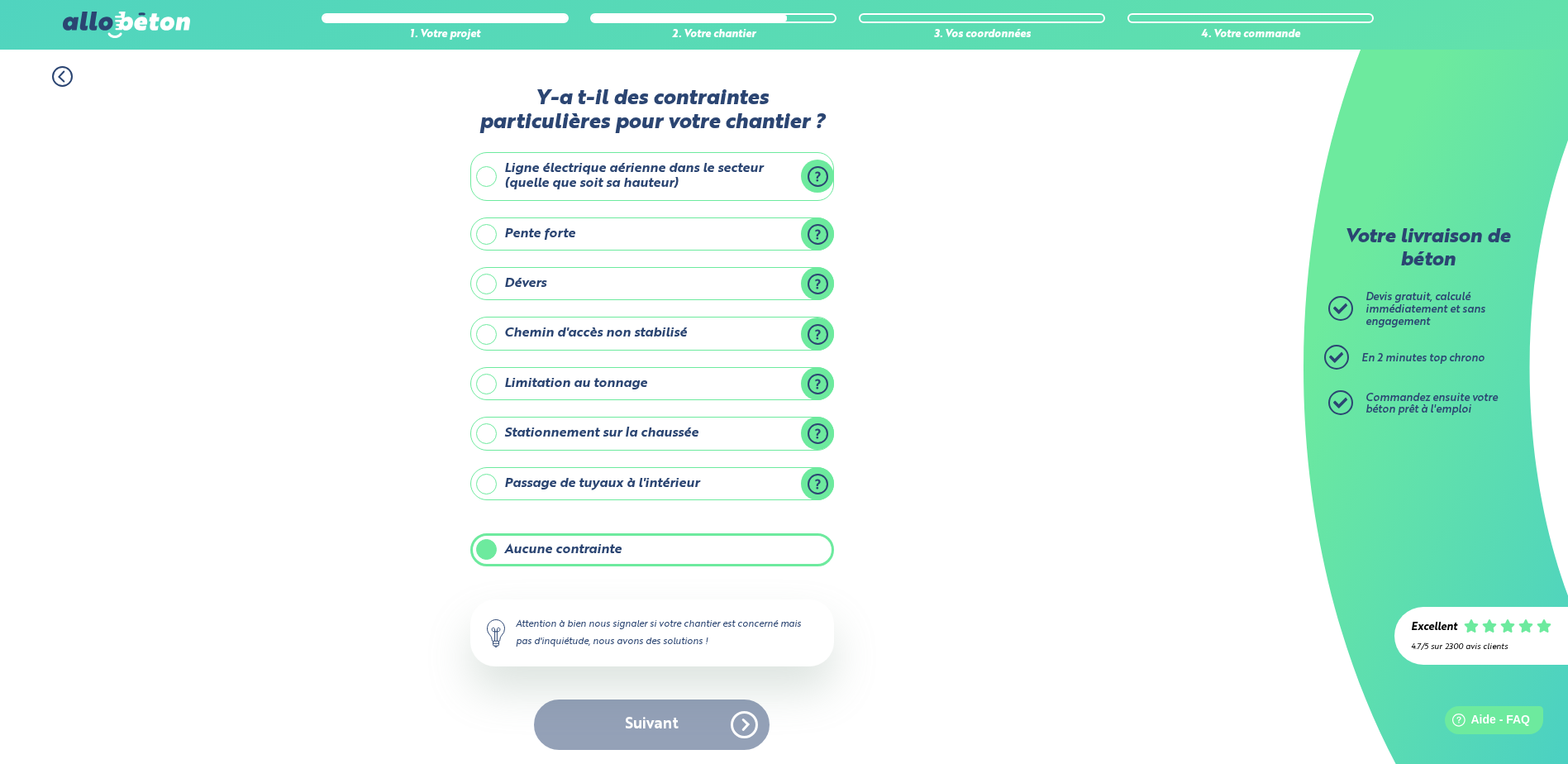
click at [663, 720] on div "Suivant" at bounding box center [652, 725] width 364 height 50
click at [55, 71] on circle at bounding box center [63, 77] width 19 height 19
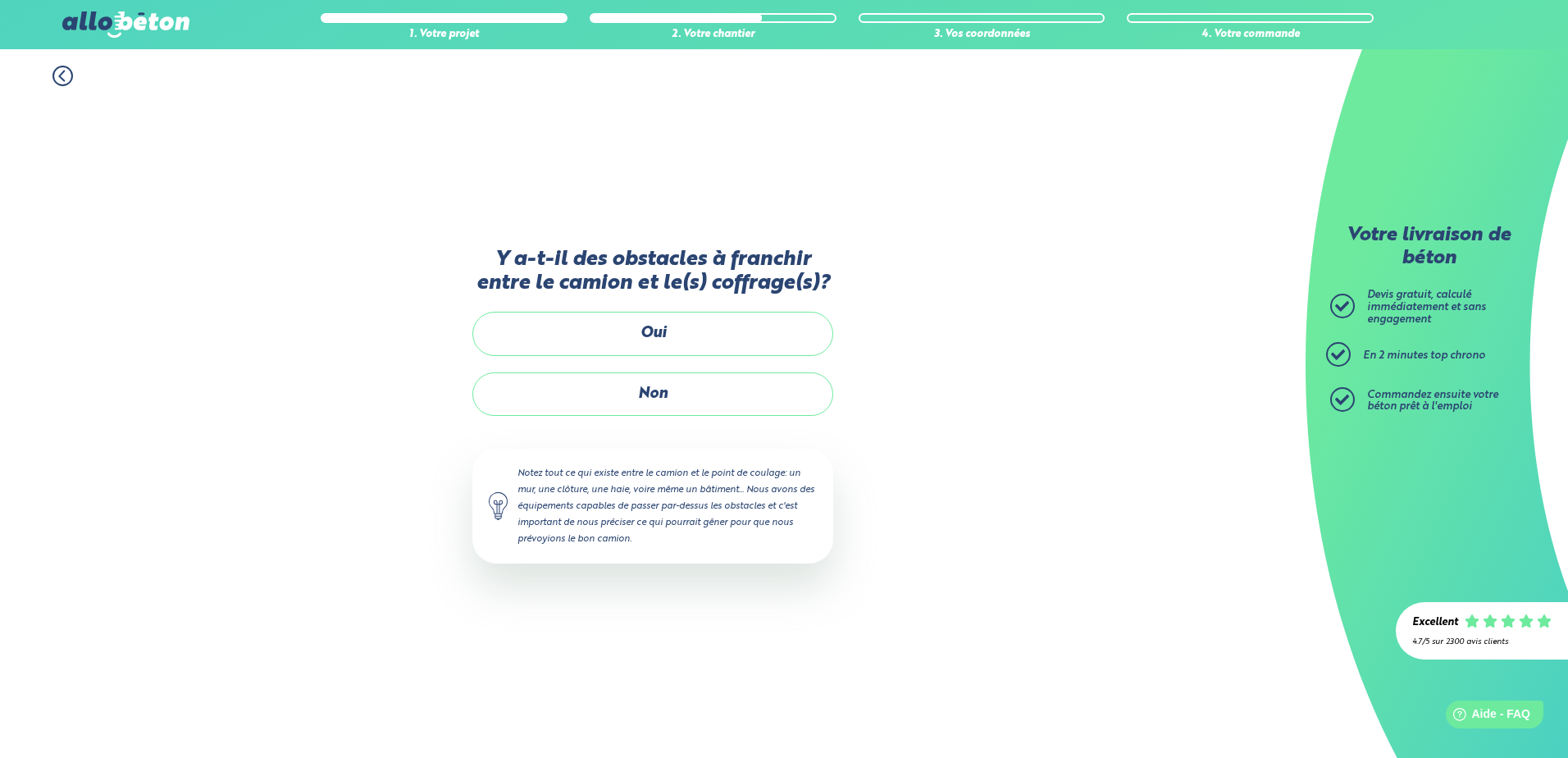
click at [60, 71] on icon at bounding box center [62, 75] width 20 height 20
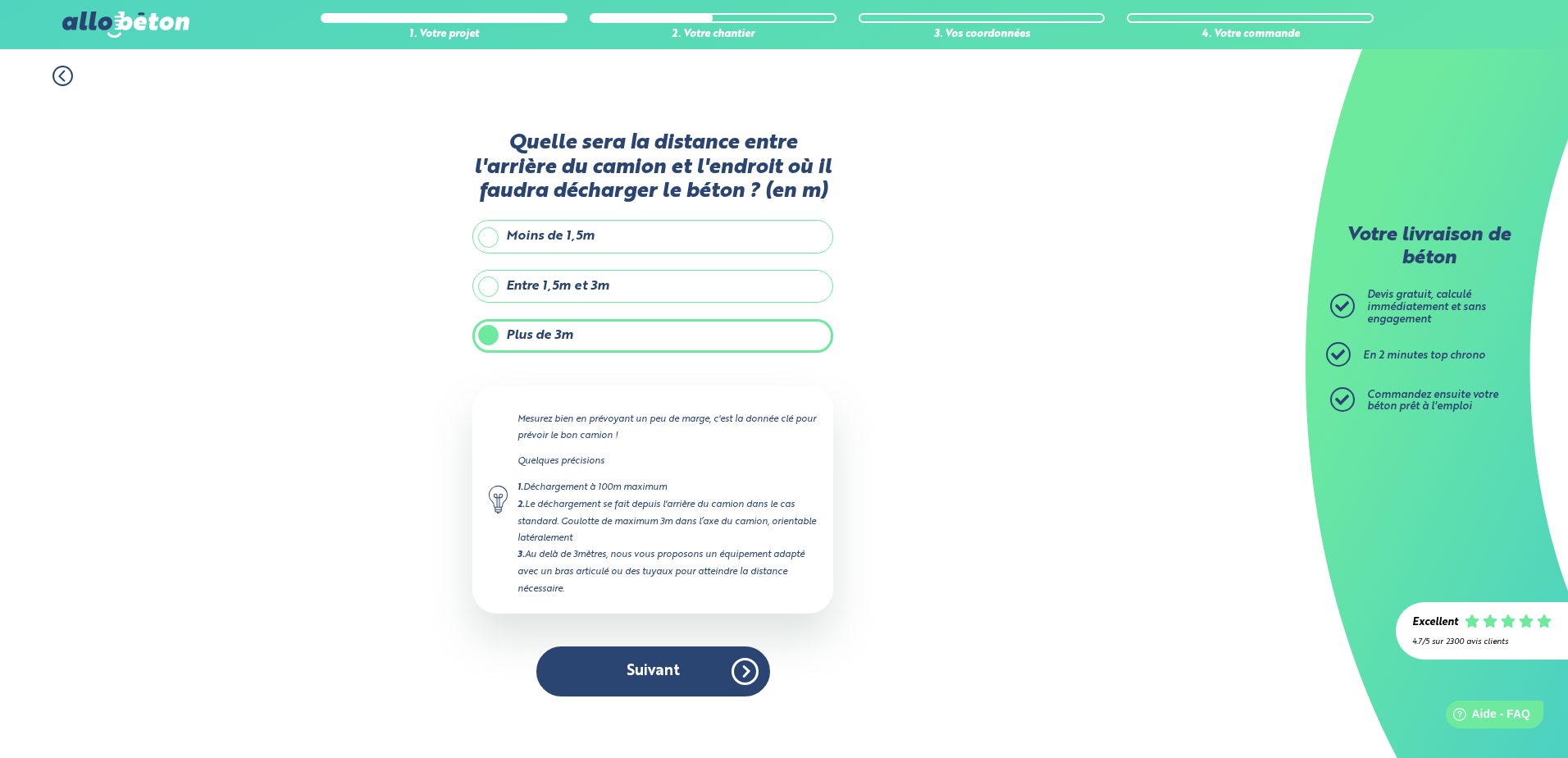
click at [653, 666] on button "Suivant" at bounding box center [653, 671] width 234 height 50
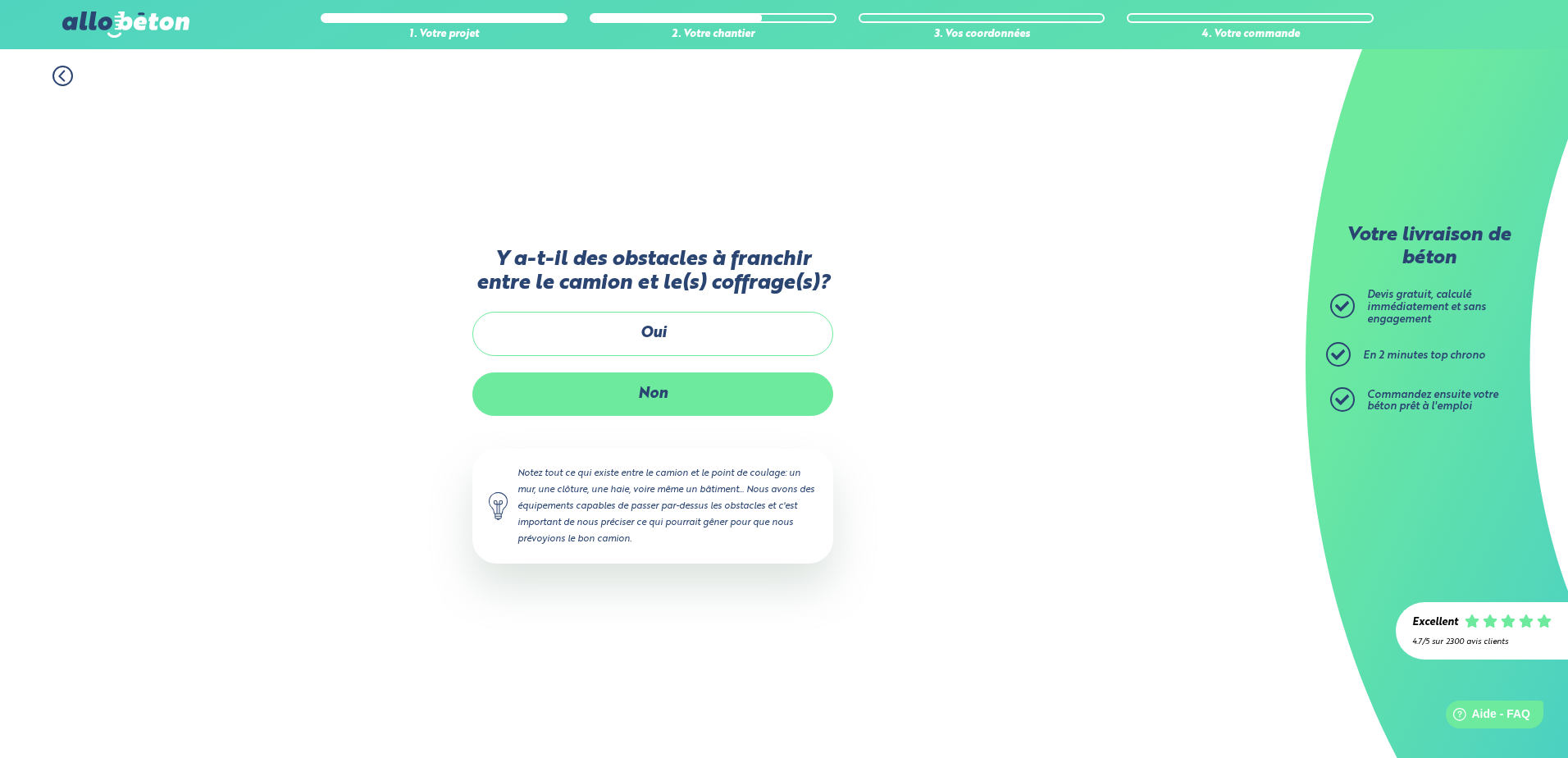
click at [655, 383] on label "Non" at bounding box center [653, 394] width 361 height 44
click at [0, 0] on input "Non" at bounding box center [0, 0] width 0 height 0
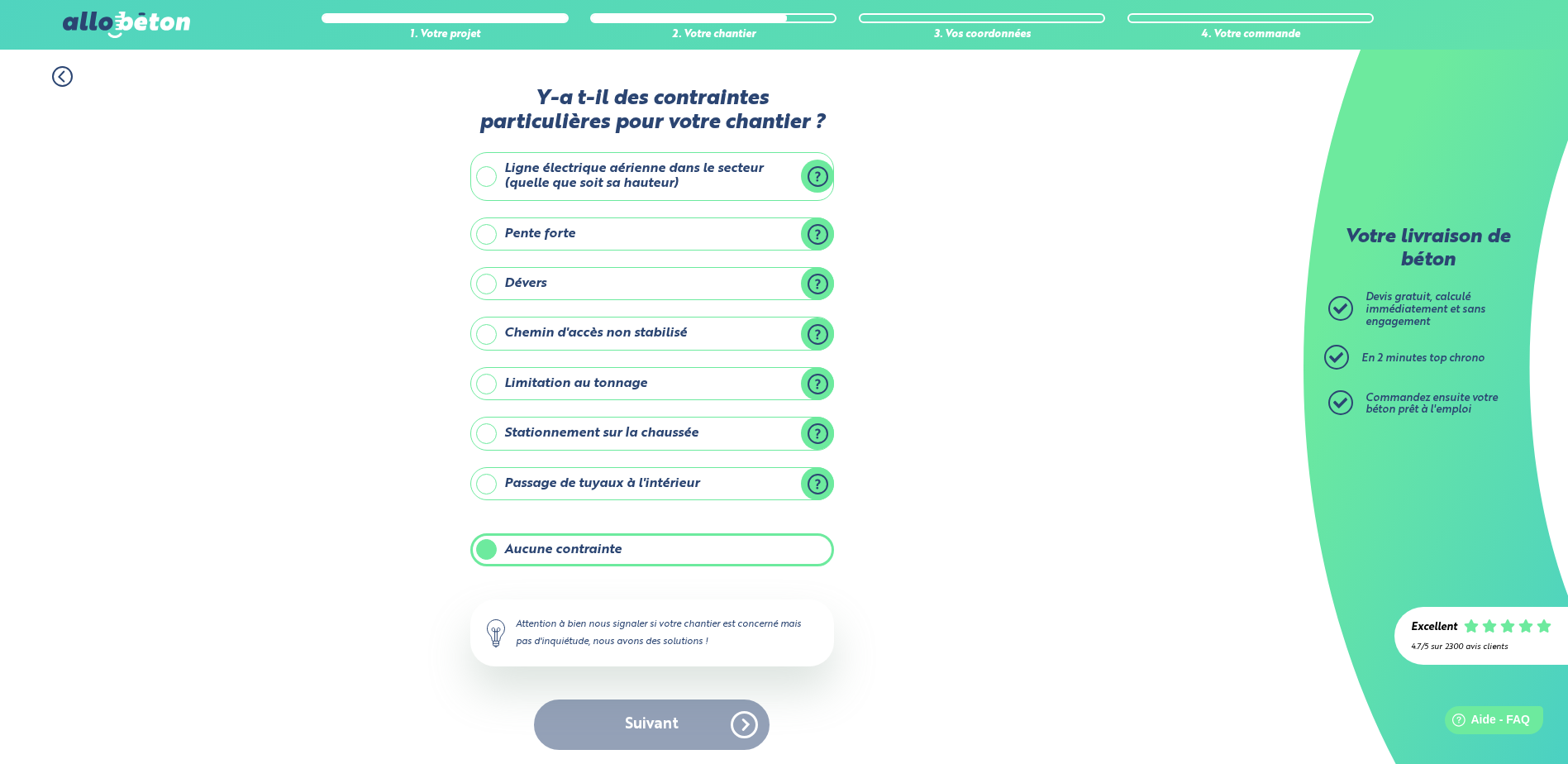
click at [62, 74] on icon at bounding box center [62, 77] width 5 height 10
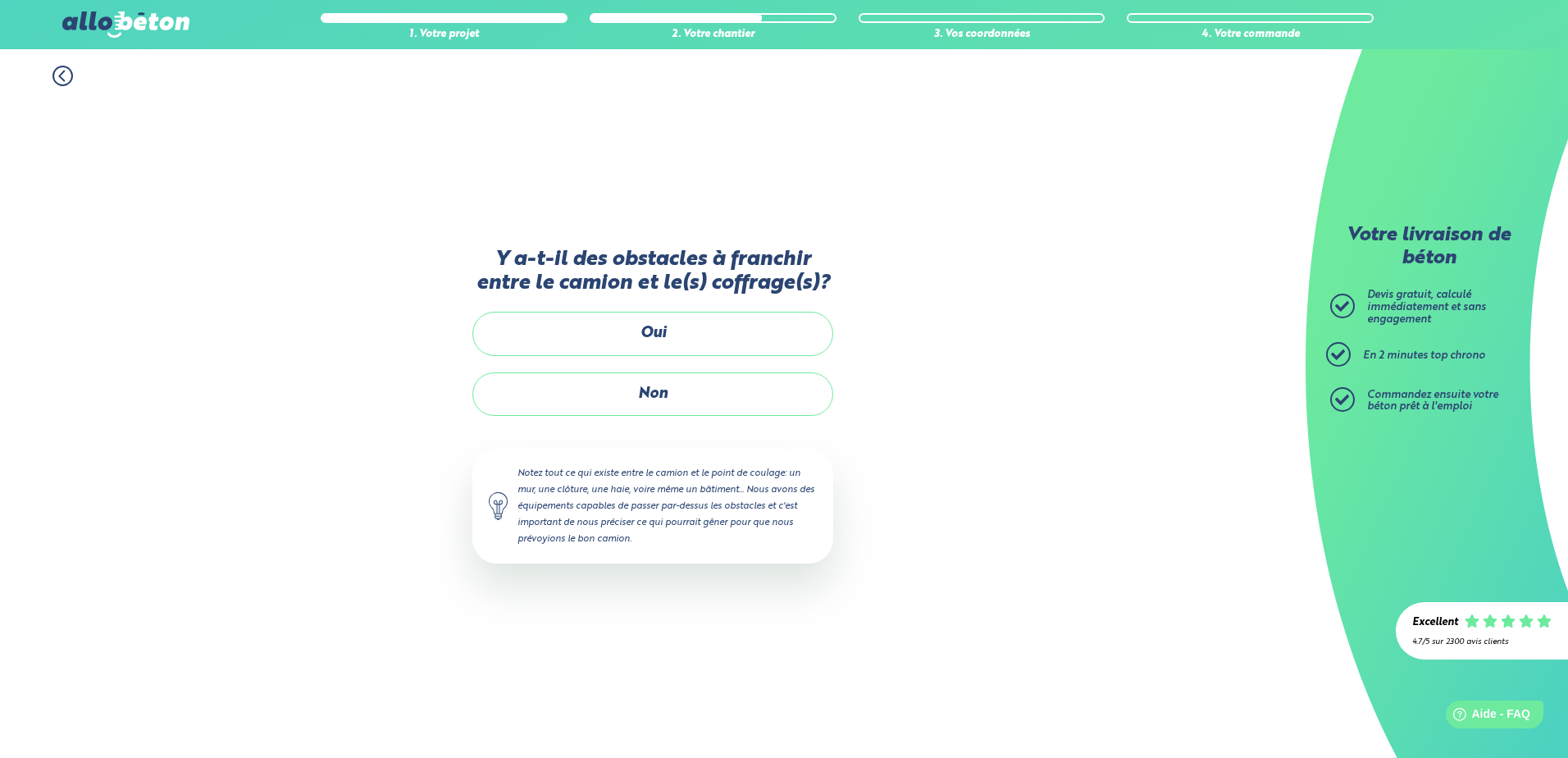
click at [61, 74] on icon at bounding box center [61, 76] width 5 height 10
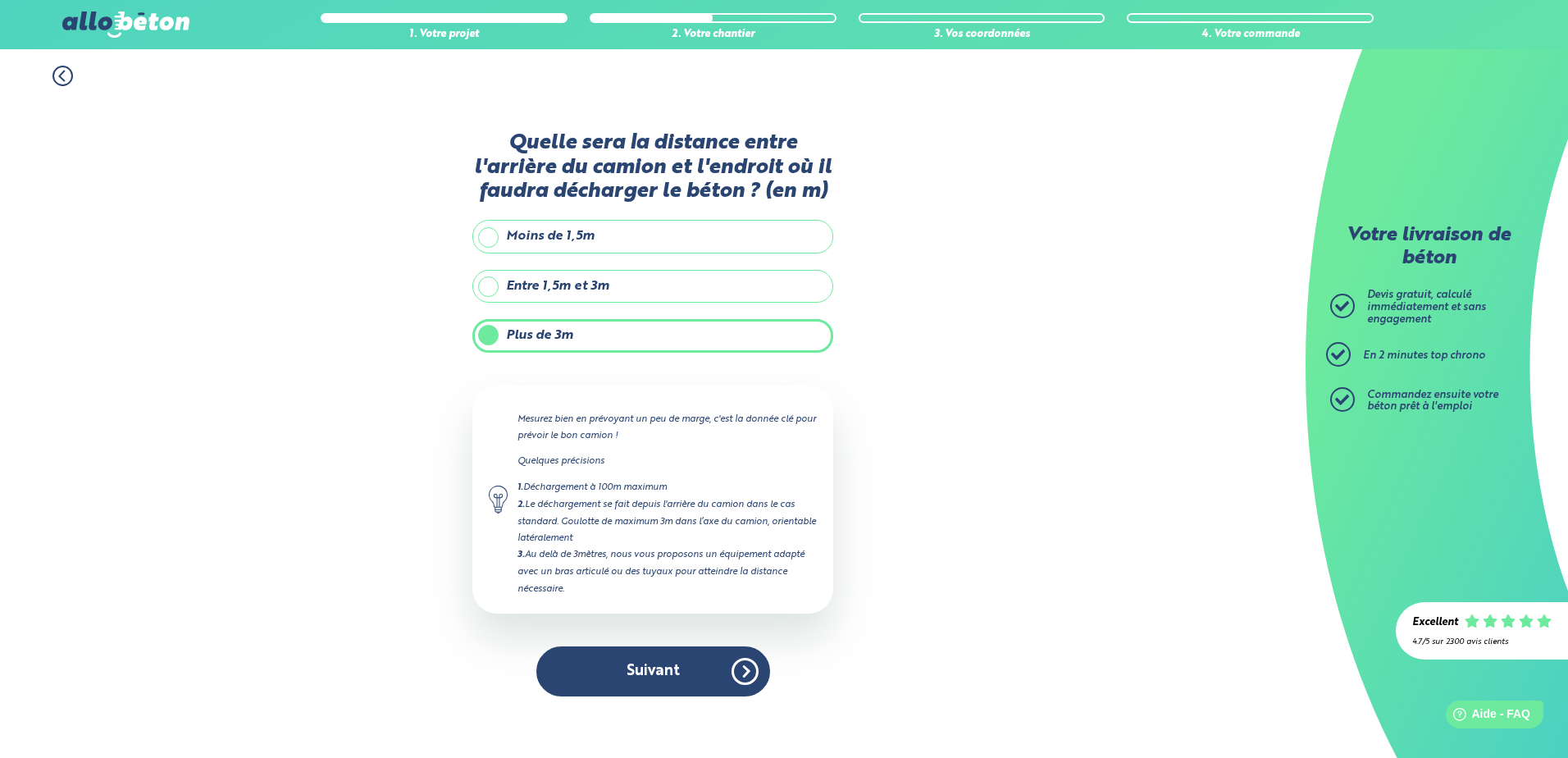
click at [61, 74] on icon at bounding box center [61, 76] width 5 height 10
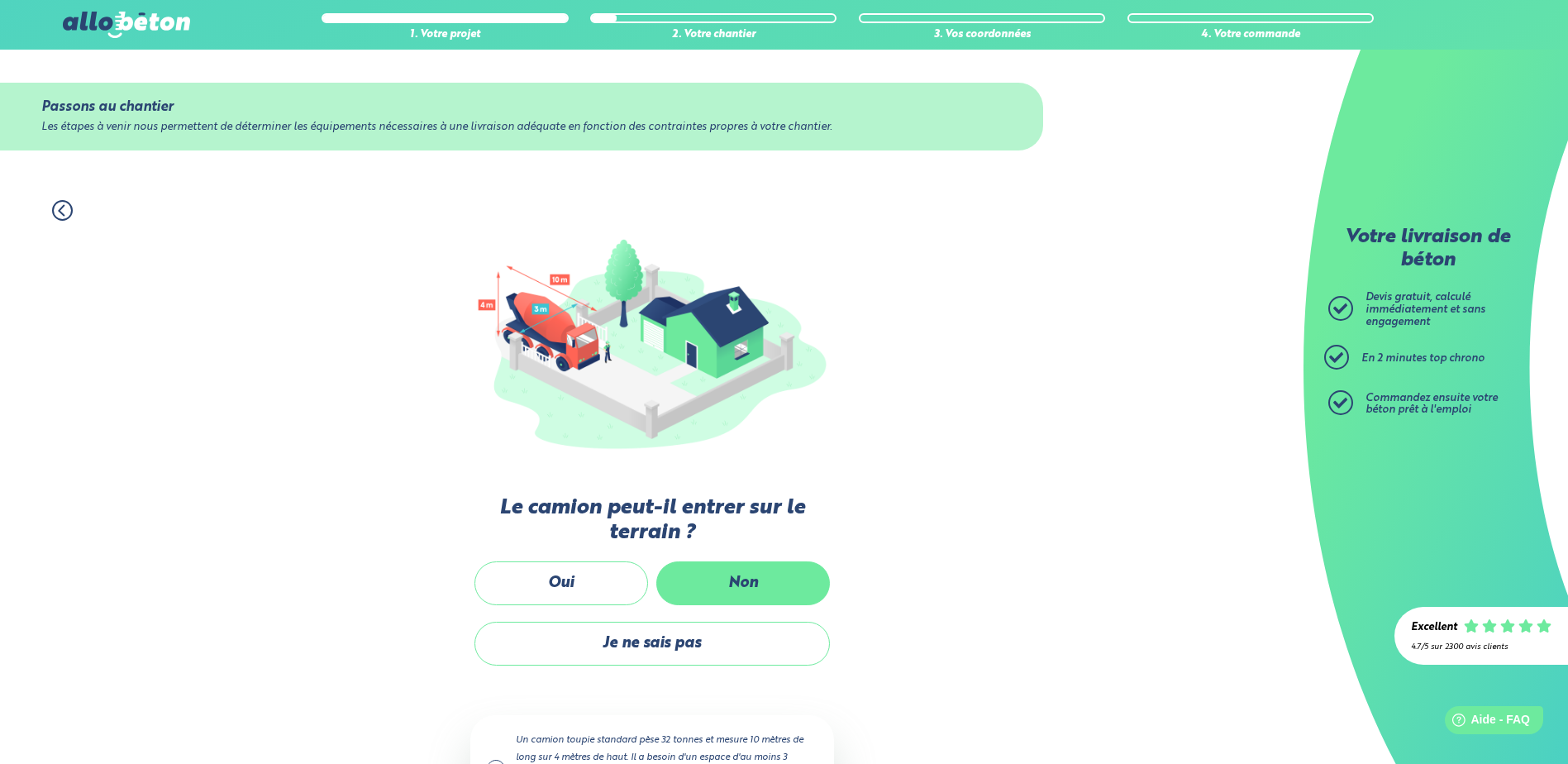
click at [746, 581] on label "Non" at bounding box center [743, 583] width 173 height 44
click at [0, 0] on input "Non" at bounding box center [0, 0] width 0 height 0
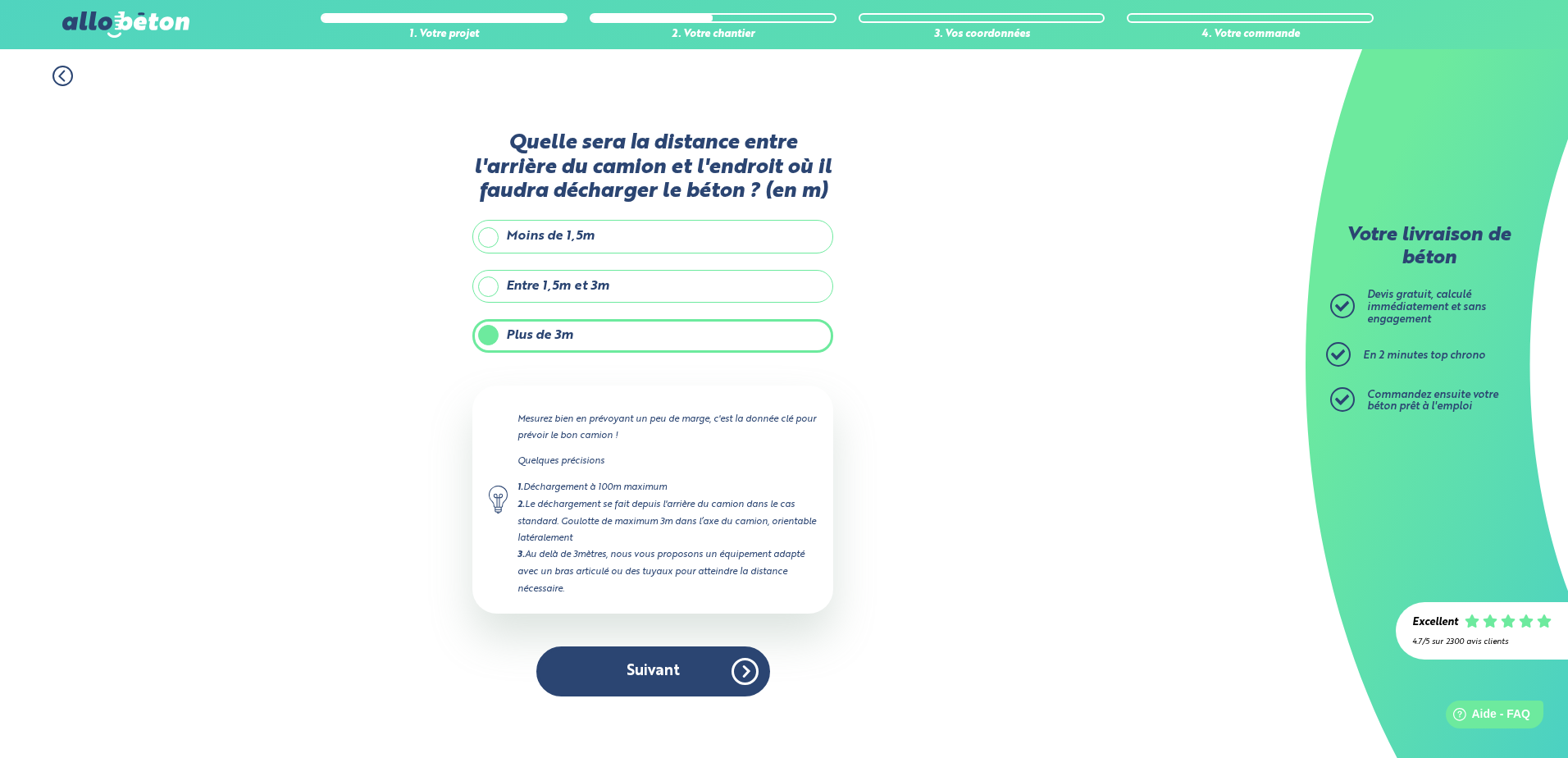
click at [603, 344] on label "Plus de 3m" at bounding box center [653, 335] width 361 height 32
click at [0, 0] on input "Plus de 3m" at bounding box center [0, 0] width 0 height 0
click at [581, 667] on button "Suivant" at bounding box center [653, 671] width 234 height 50
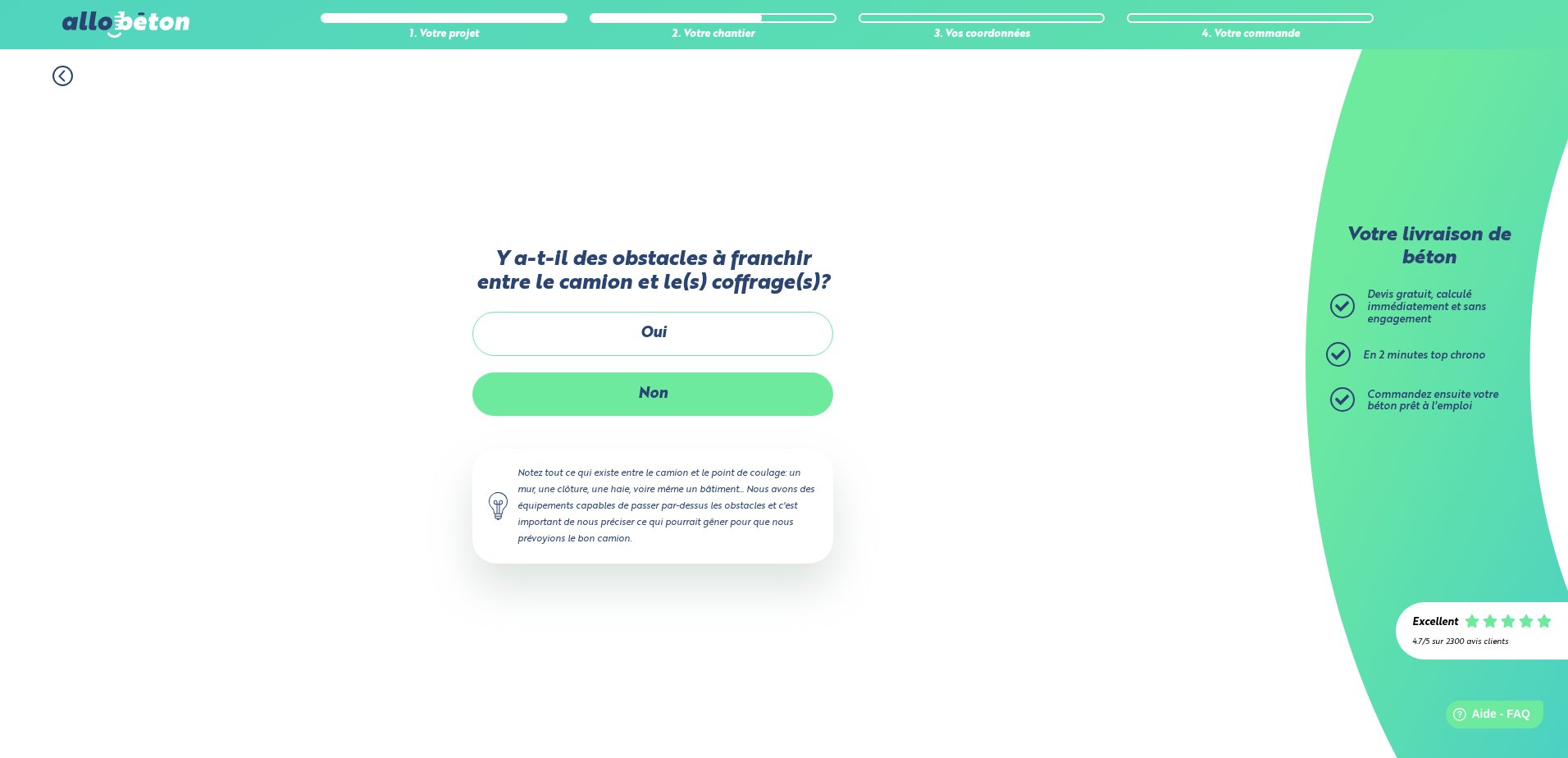
click at [669, 379] on label "Non" at bounding box center [653, 394] width 361 height 44
click at [0, 0] on input "Non" at bounding box center [0, 0] width 0 height 0
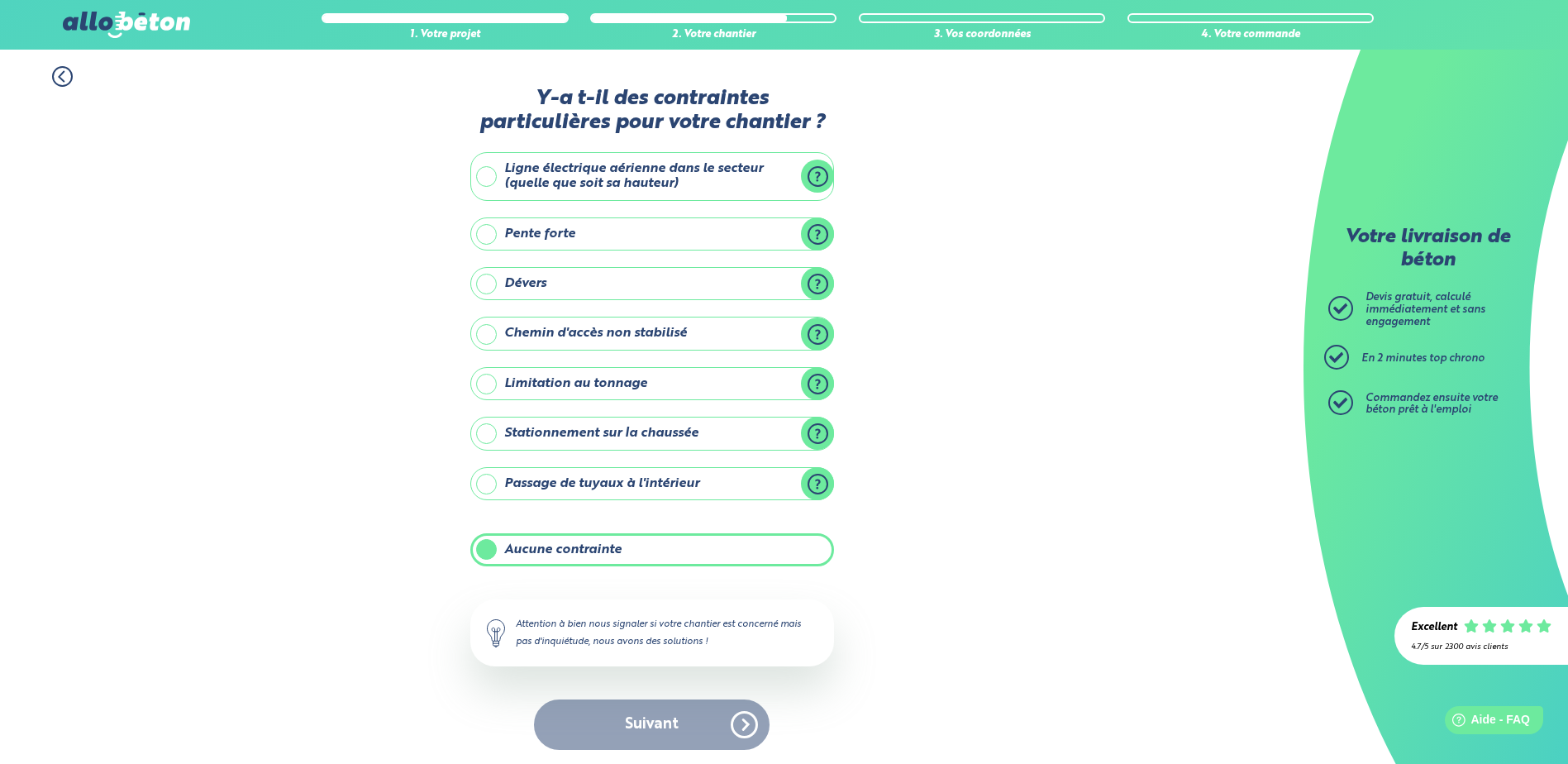
click at [565, 556] on label "Aucune contrainte" at bounding box center [652, 549] width 364 height 33
click at [0, 0] on input "Aucune contrainte" at bounding box center [0, 0] width 0 height 0
click at [492, 550] on label "Aucune contrainte" at bounding box center [652, 549] width 364 height 33
click at [0, 0] on input "Aucune contrainte" at bounding box center [0, 0] width 0 height 0
click at [651, 719] on button "Suivant" at bounding box center [651, 725] width 236 height 50
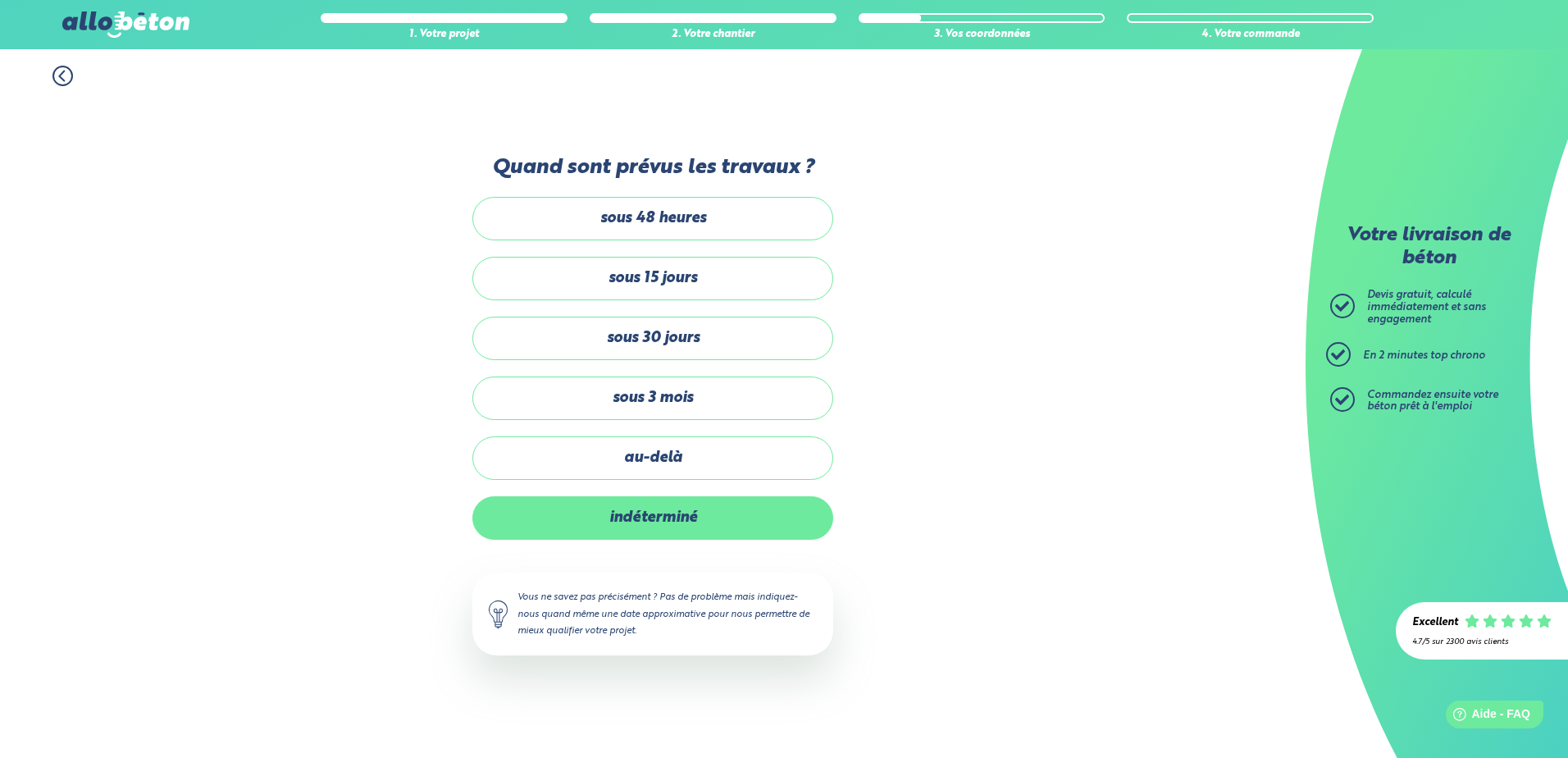
click at [682, 526] on label "indéterminé" at bounding box center [653, 518] width 361 height 44
click at [0, 0] on input "indéterminé" at bounding box center [0, 0] width 0 height 0
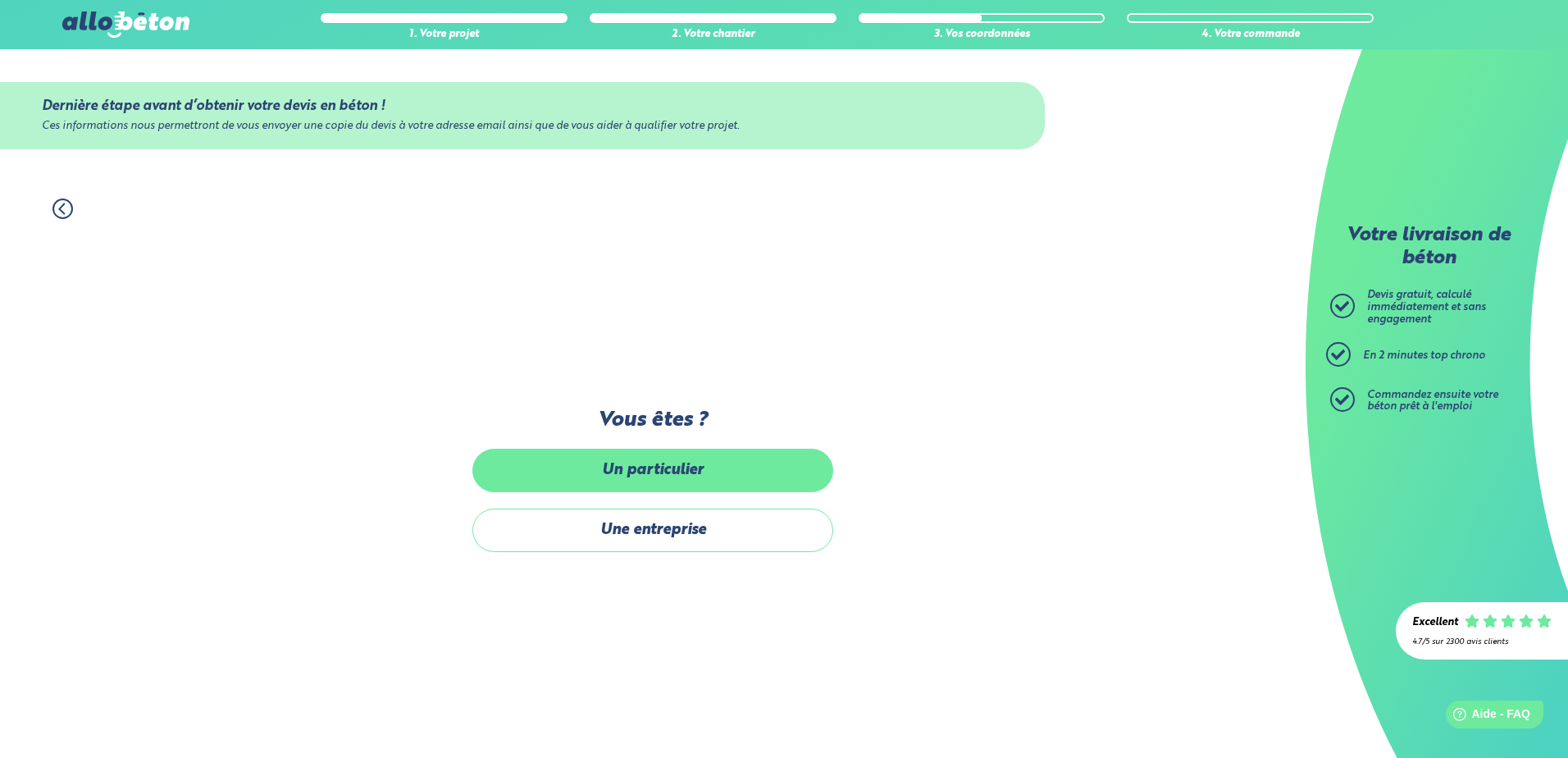
click at [657, 459] on label "Un particulier" at bounding box center [653, 471] width 361 height 44
click at [0, 0] on input "Un particulier" at bounding box center [0, 0] width 0 height 0
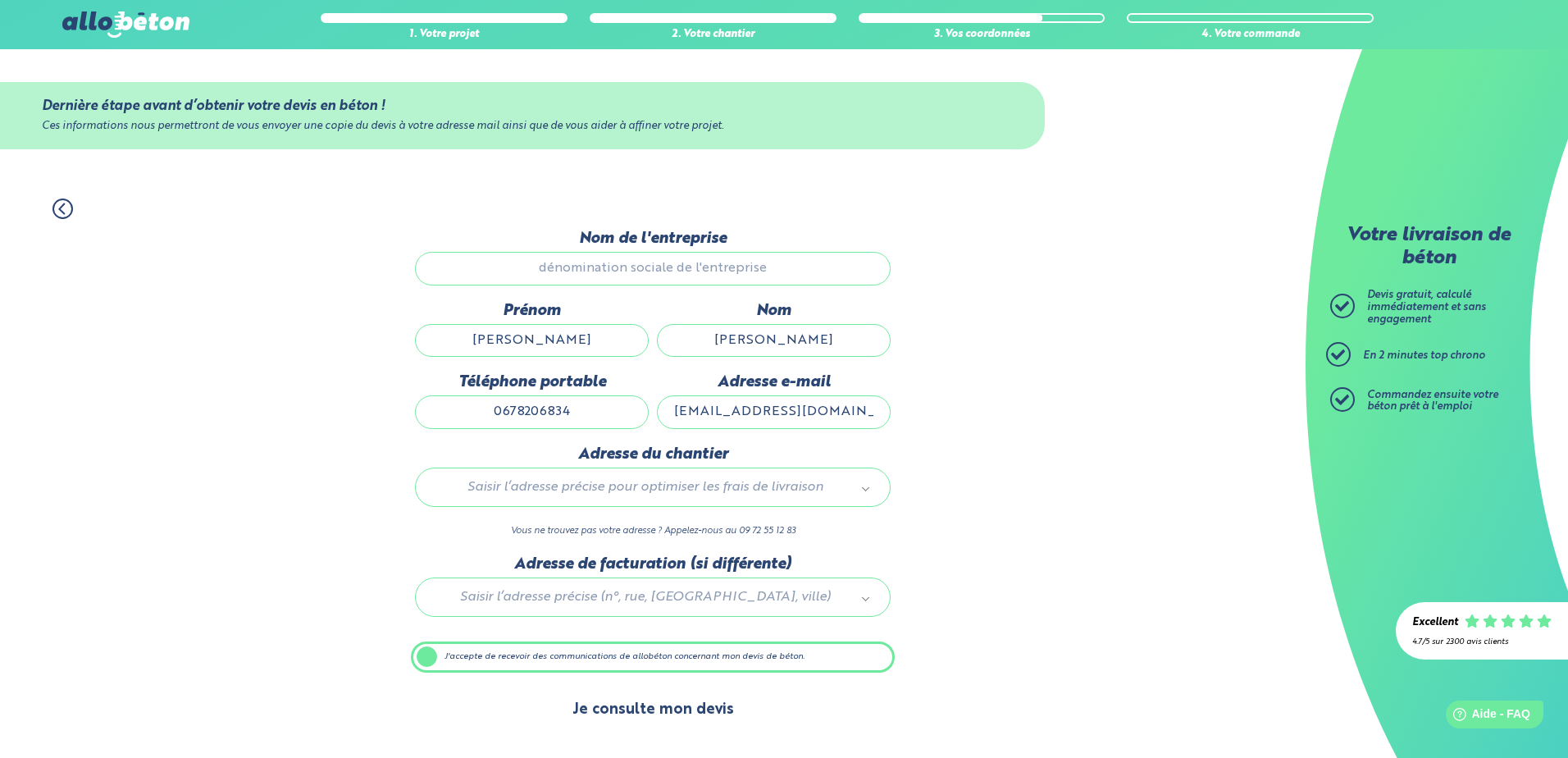
click at [638, 706] on button "Je consulte mon devis" at bounding box center [654, 710] width 195 height 42
click at [429, 660] on label "J'accepte de recevoir des communications de allobéton concernant mon devis de b…" at bounding box center [653, 657] width 484 height 32
click at [0, 0] on input "J'accepte de recevoir des communications de allobéton concernant mon devis de b…" at bounding box center [0, 0] width 0 height 0
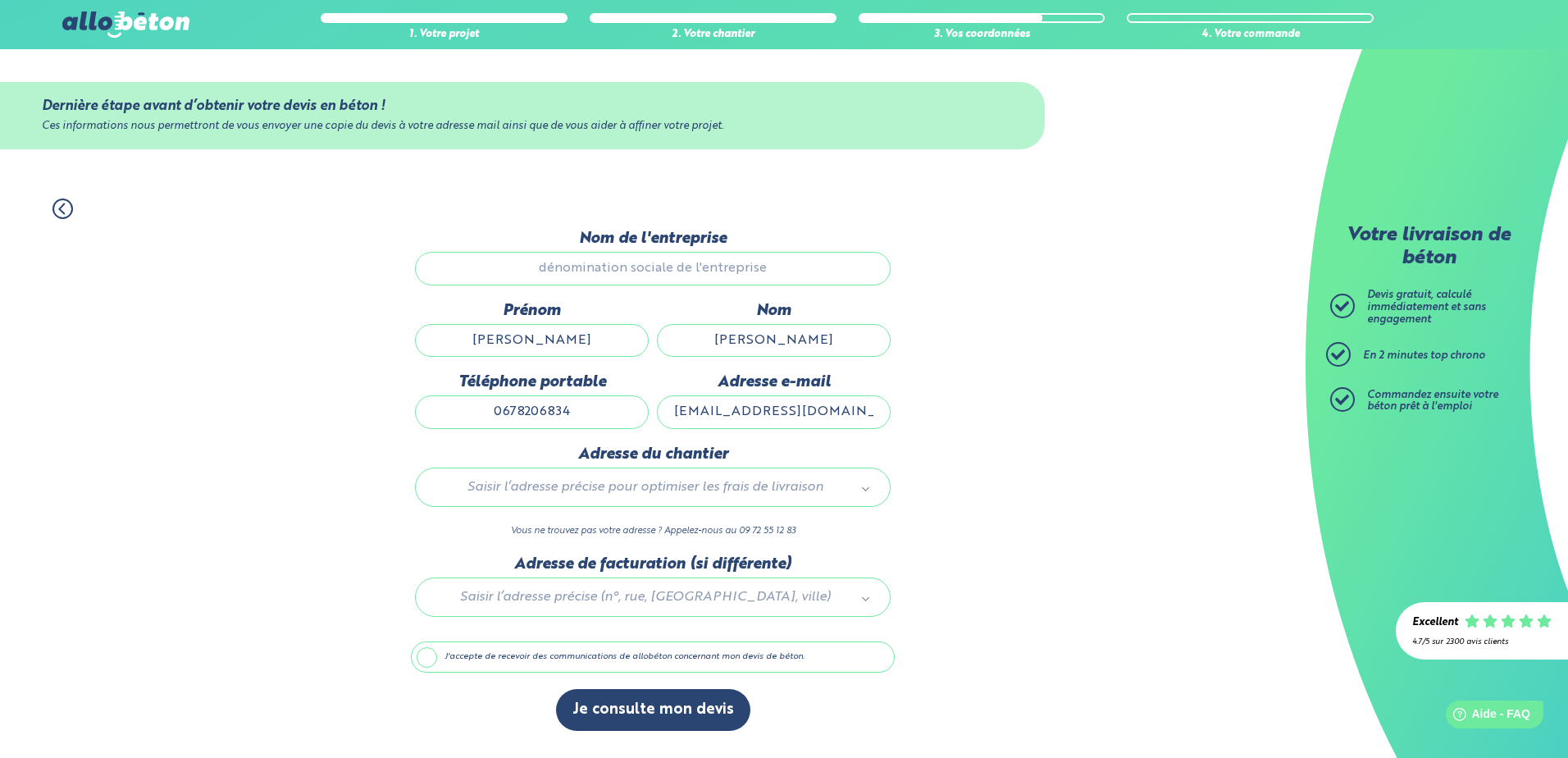
click at [429, 659] on label "J'accepte de recevoir des communications de allobéton concernant mon devis de b…" at bounding box center [653, 657] width 484 height 32
click at [0, 0] on input "J'accepte de recevoir des communications de allobéton concernant mon devis de b…" at bounding box center [0, 0] width 0 height 0
click at [69, 212] on icon at bounding box center [62, 208] width 20 height 20
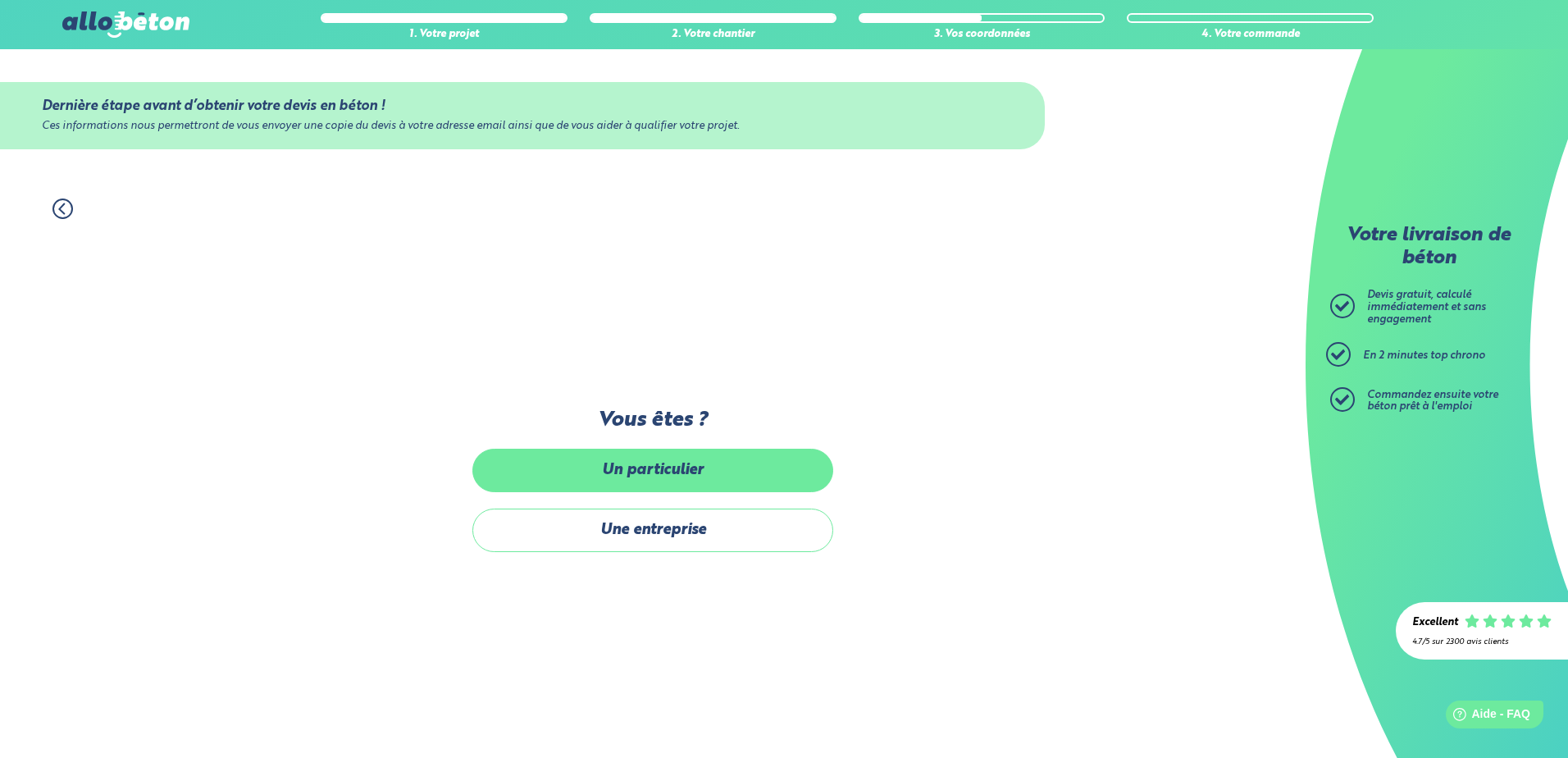
click at [681, 480] on label "Un particulier" at bounding box center [653, 471] width 361 height 44
click at [0, 0] on input "Un particulier" at bounding box center [0, 0] width 0 height 0
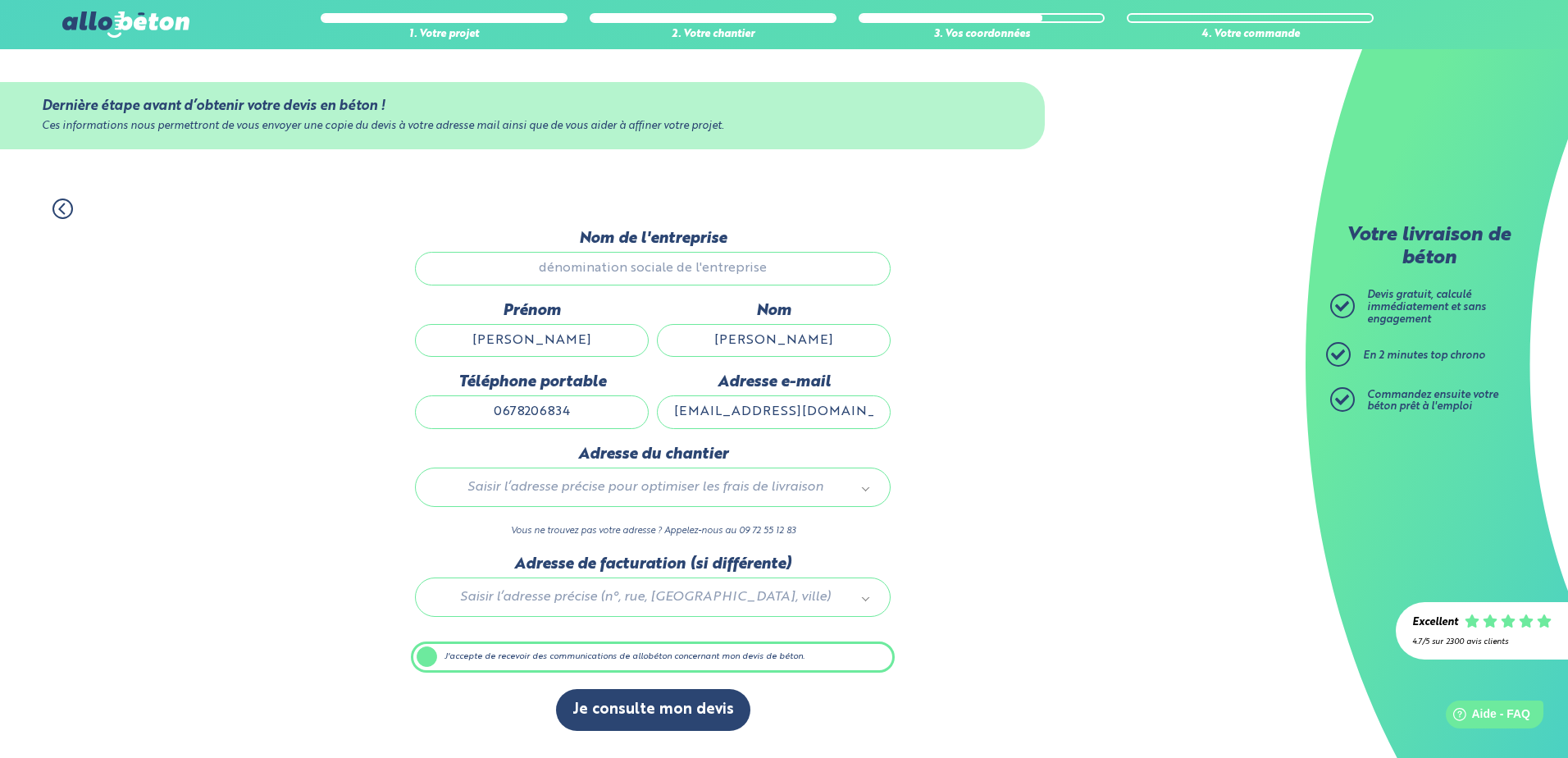
click at [541, 590] on div at bounding box center [653, 595] width 484 height 78
click at [568, 524] on input "text" at bounding box center [653, 522] width 451 height 23
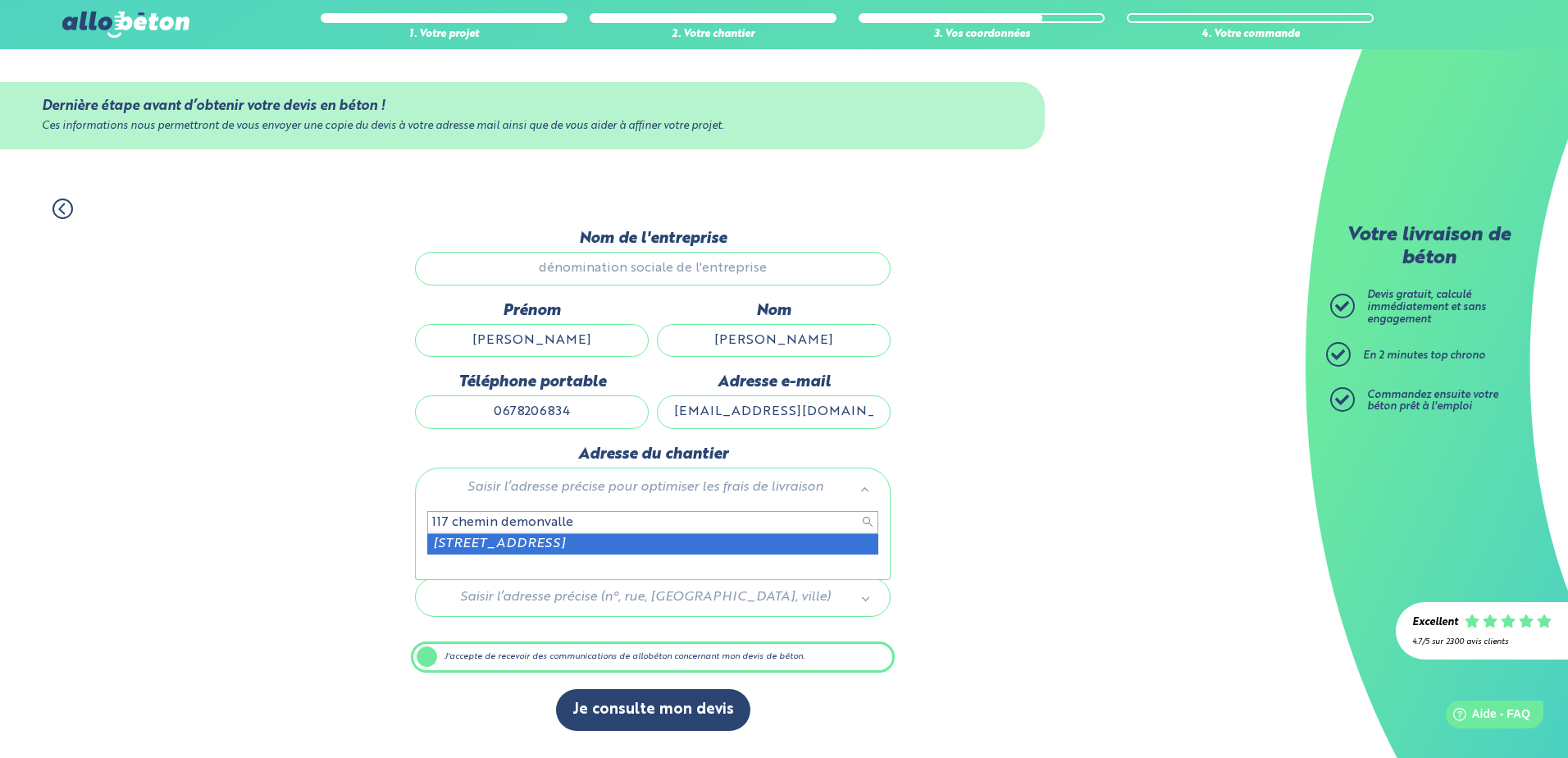
type input "117 chemin demonvalle"
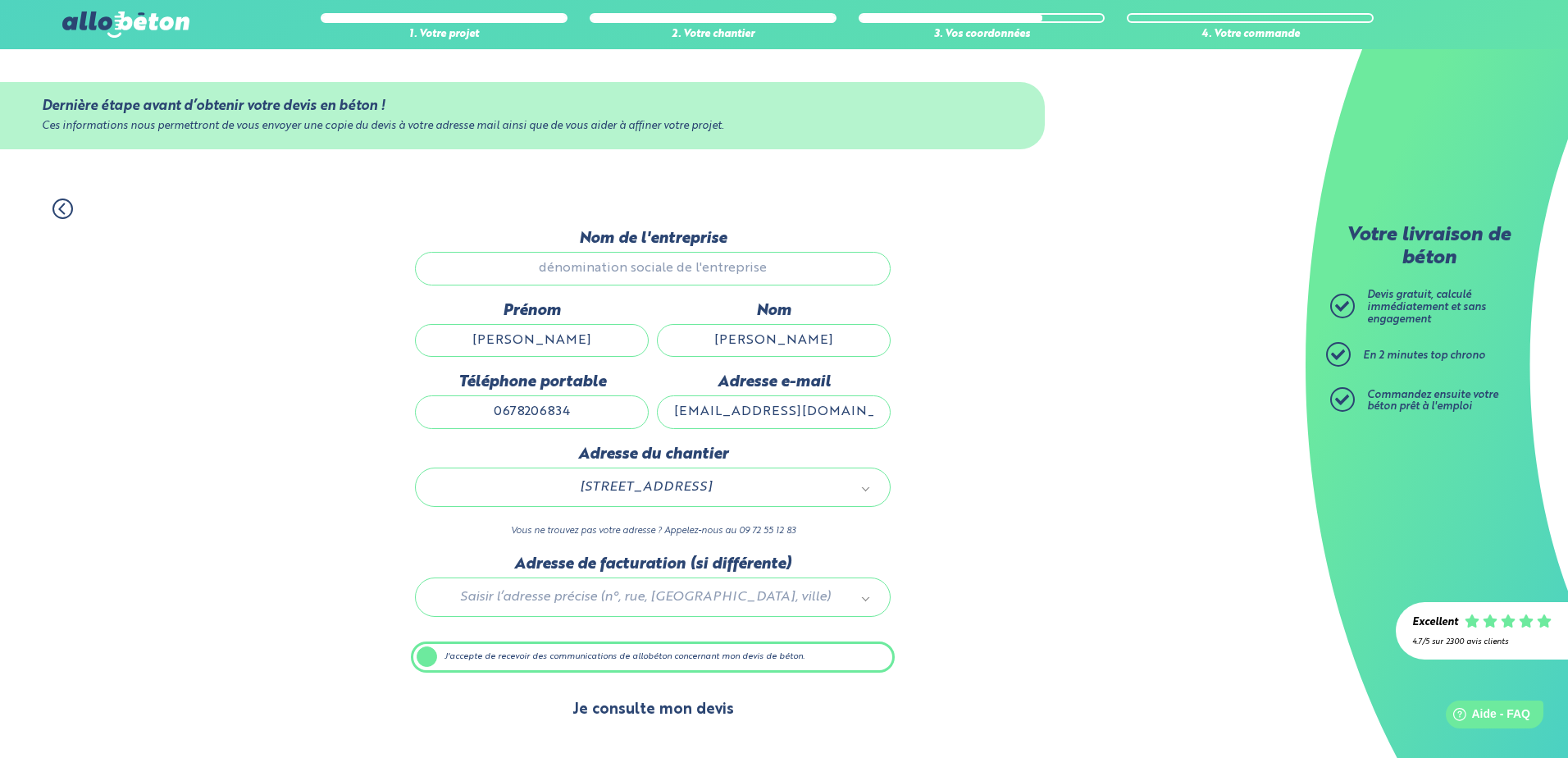
click at [671, 703] on button "Je consulte mon devis" at bounding box center [654, 710] width 195 height 42
click at [666, 713] on button "Je consulte mon devis" at bounding box center [654, 710] width 195 height 42
click at [427, 657] on label "J'accepte de recevoir des communications de allobéton concernant mon devis de b…" at bounding box center [653, 657] width 484 height 32
click at [0, 0] on input "J'accepte de recevoir des communications de allobéton concernant mon devis de b…" at bounding box center [0, 0] width 0 height 0
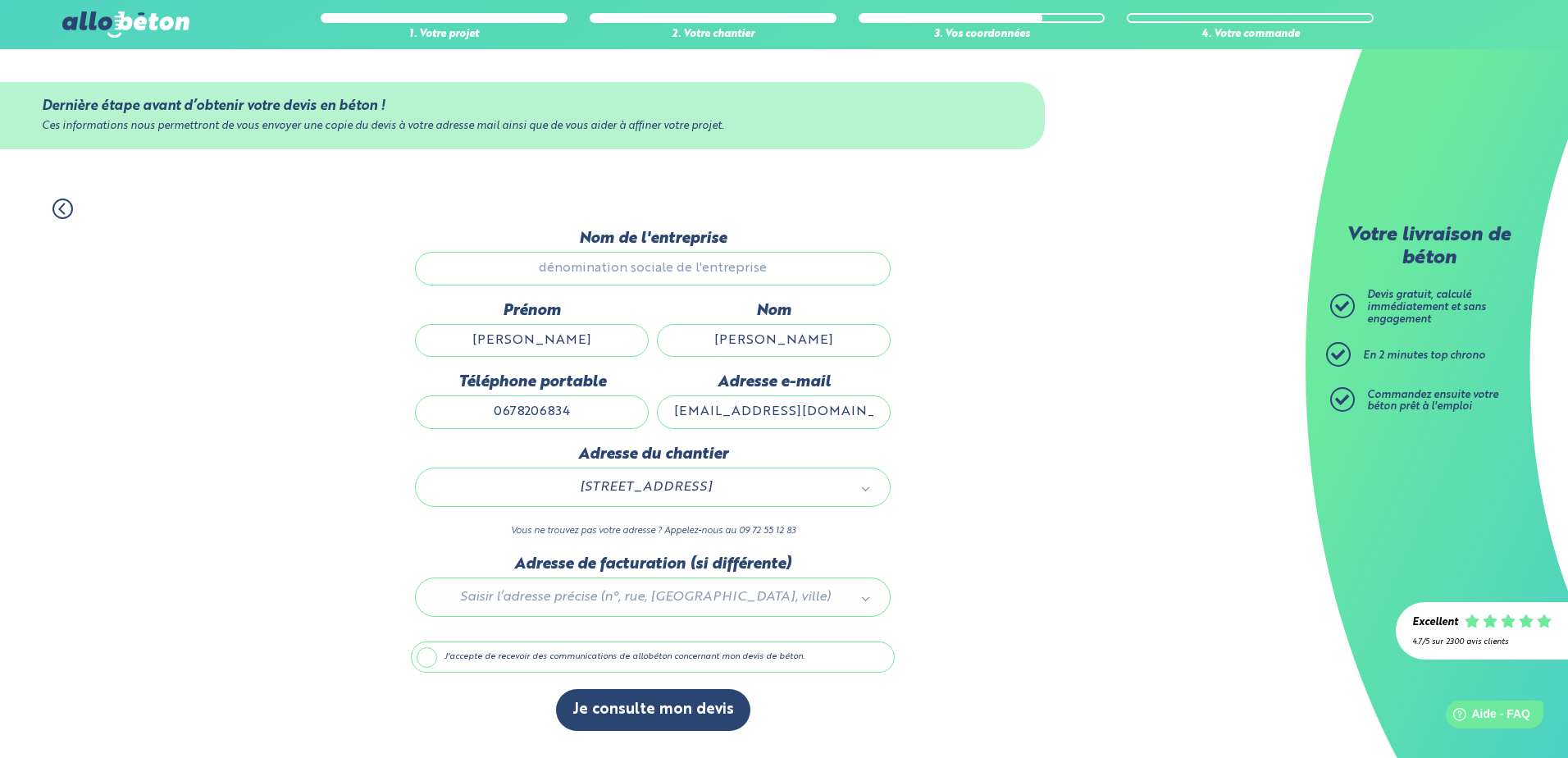
click at [431, 656] on label "J'accepte de recevoir des communications de allobéton concernant mon devis de b…" at bounding box center [653, 657] width 484 height 32
click at [0, 0] on input "J'accepte de recevoir des communications de allobéton concernant mon devis de b…" at bounding box center [0, 0] width 0 height 0
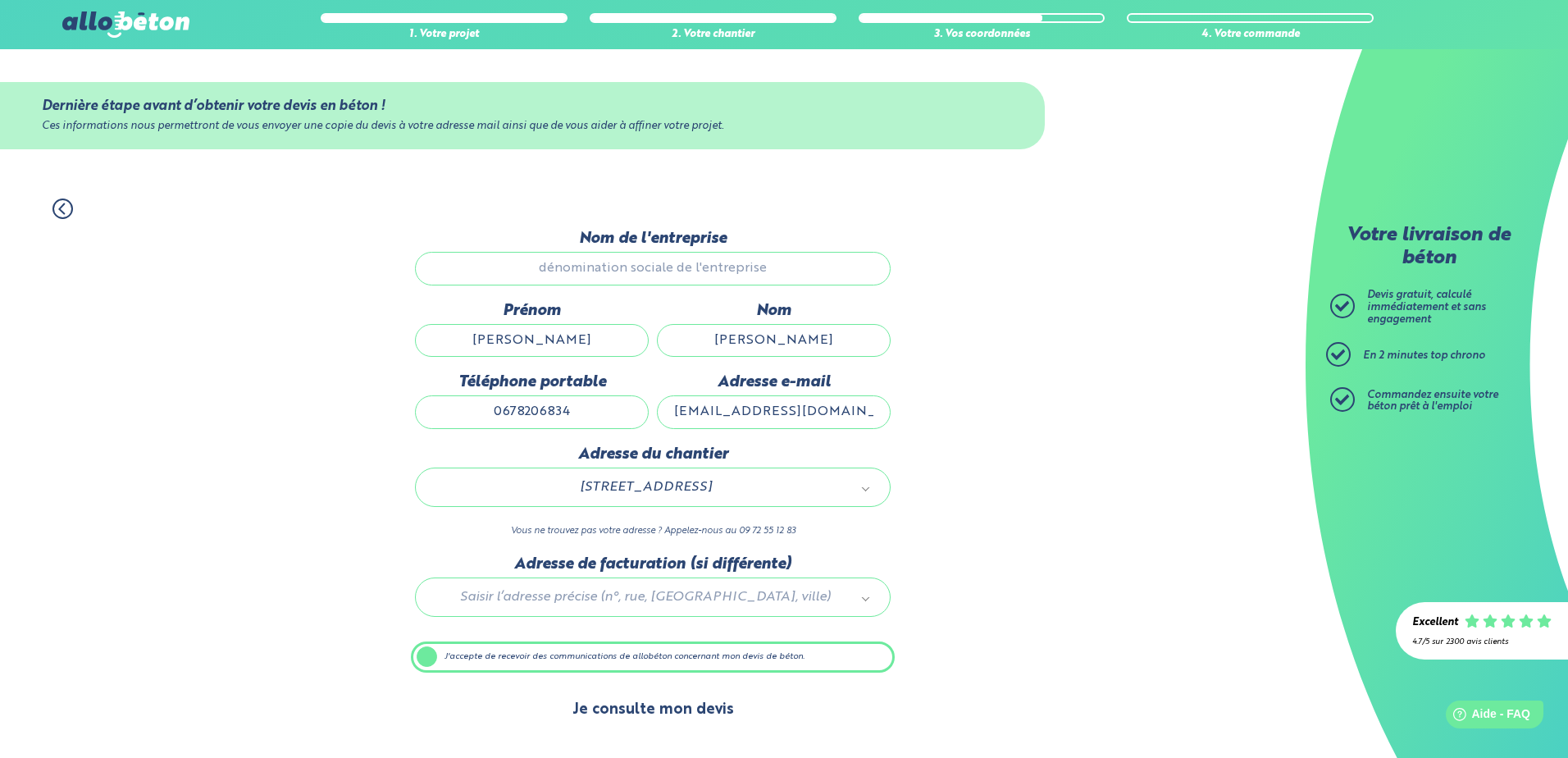
click at [668, 708] on button "Je consulte mon devis" at bounding box center [654, 710] width 195 height 42
click at [682, 713] on button "Je consulte mon devis" at bounding box center [654, 710] width 195 height 42
click at [698, 708] on button "Je consulte mon devis" at bounding box center [654, 710] width 195 height 42
click at [587, 276] on input "Nom de l'entreprise" at bounding box center [653, 268] width 475 height 32
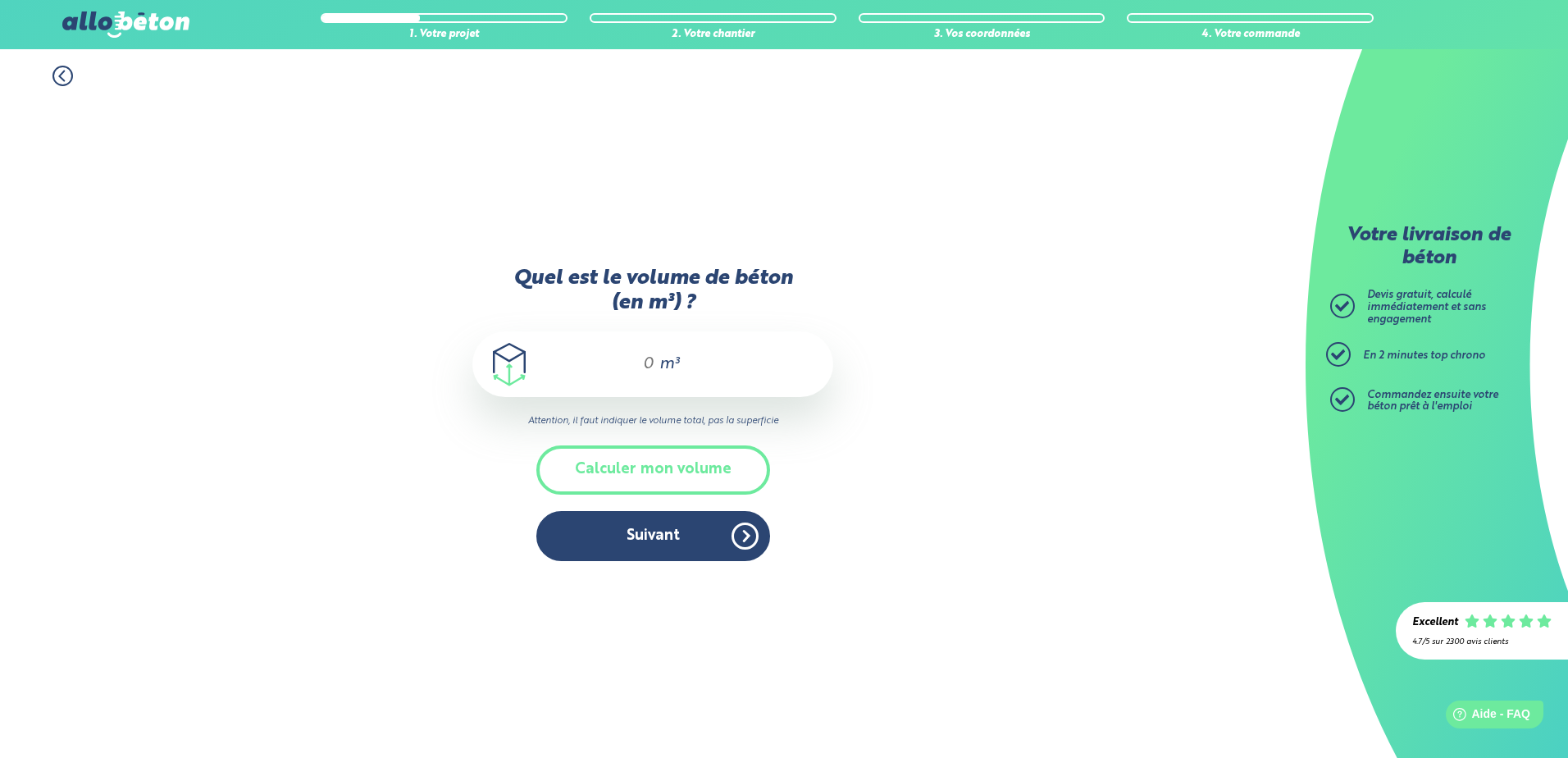
click at [654, 350] on div "m³" at bounding box center [653, 364] width 361 height 66
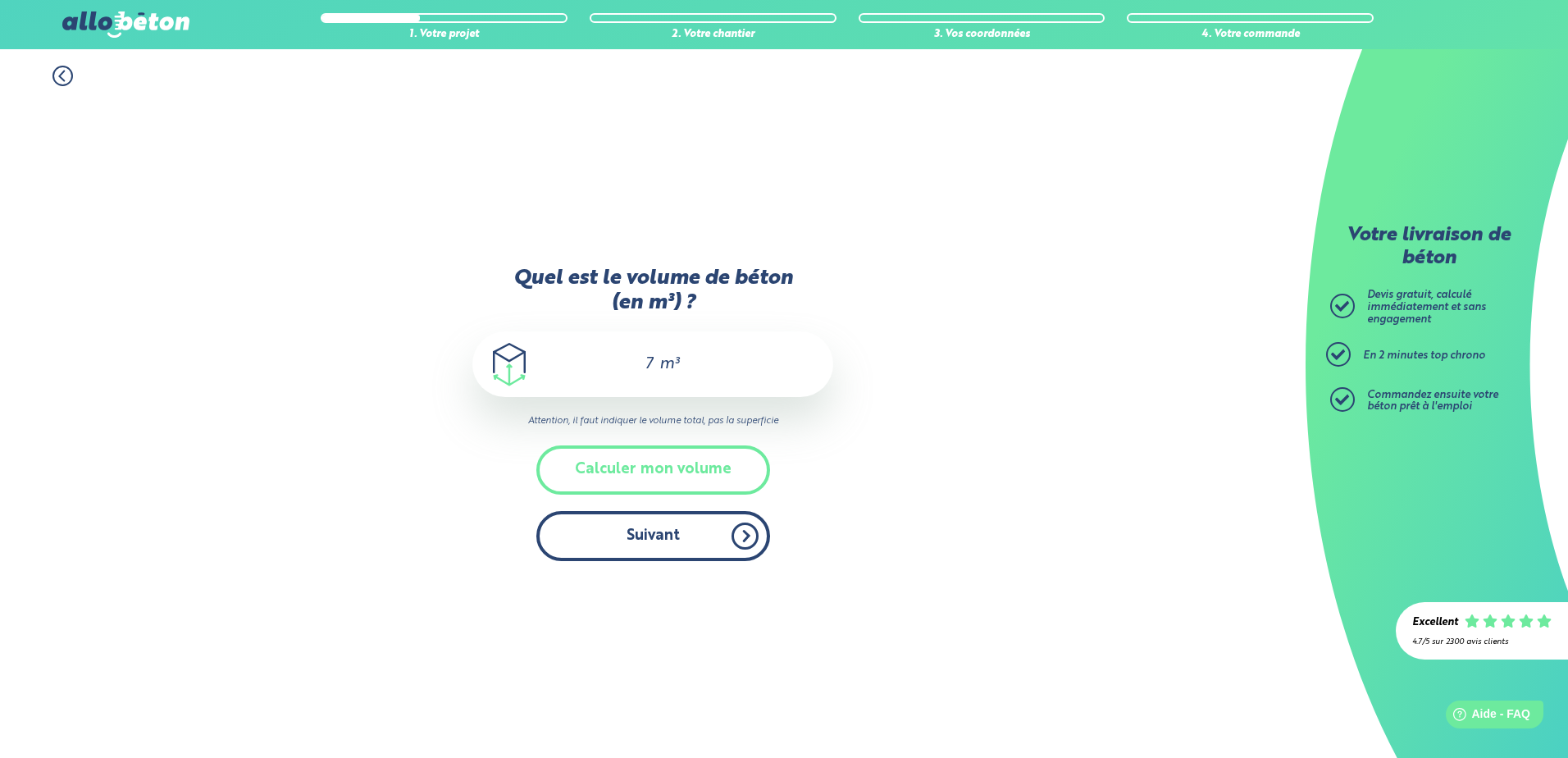
type input "7"
click at [651, 541] on button "Suivant" at bounding box center [653, 536] width 234 height 50
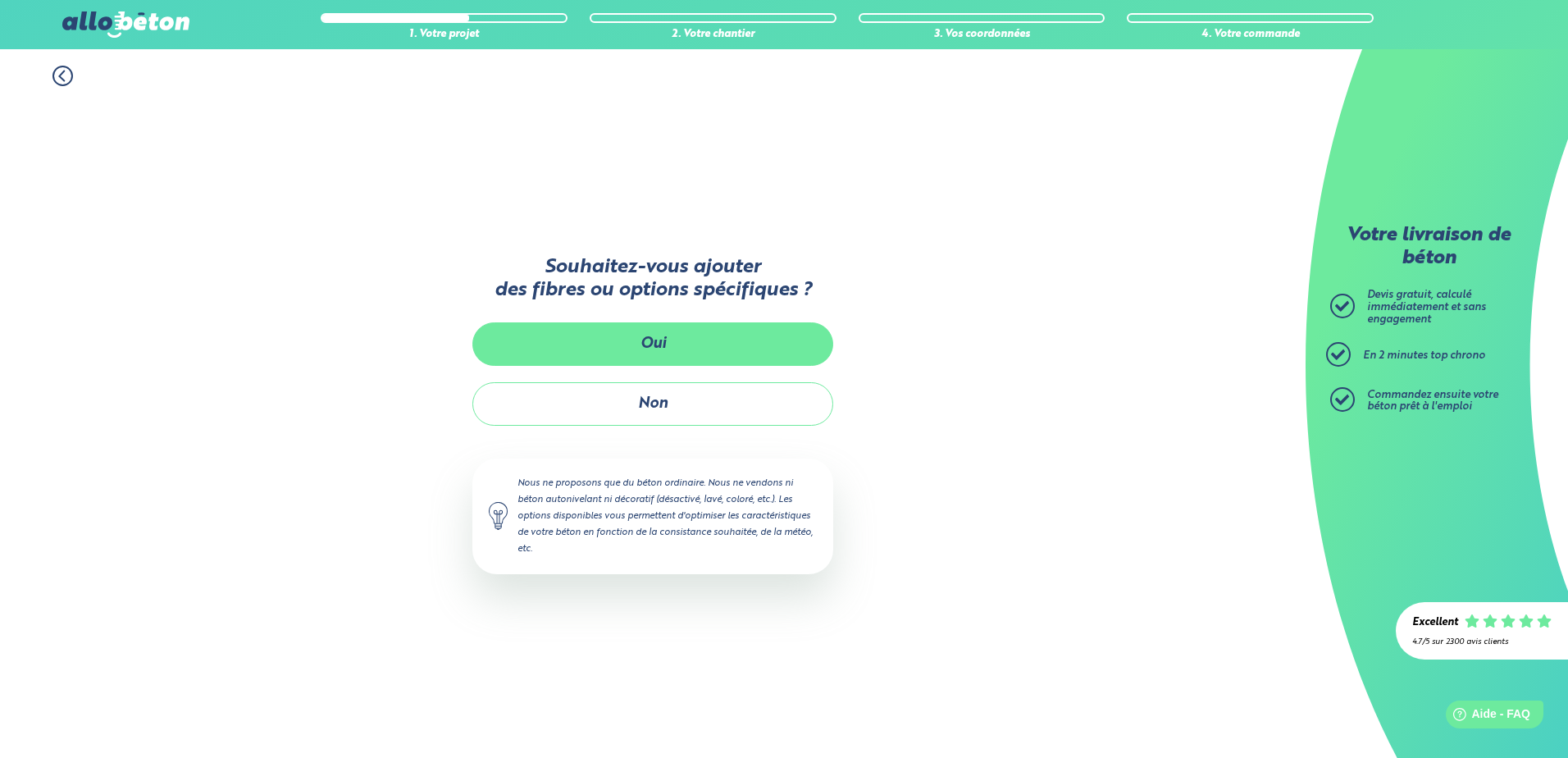
click at [671, 337] on button "Oui" at bounding box center [653, 345] width 361 height 44
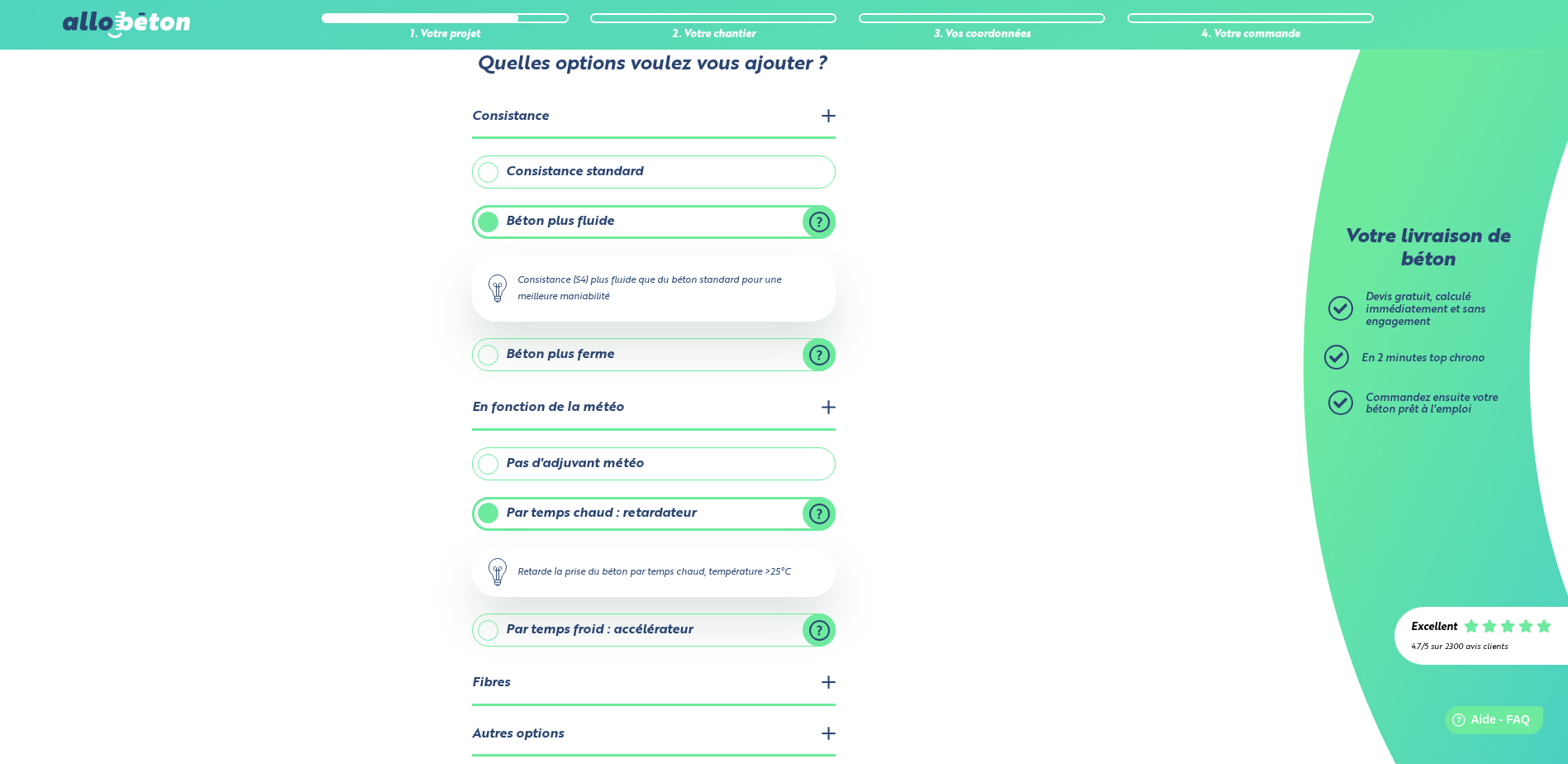
scroll to position [120, 0]
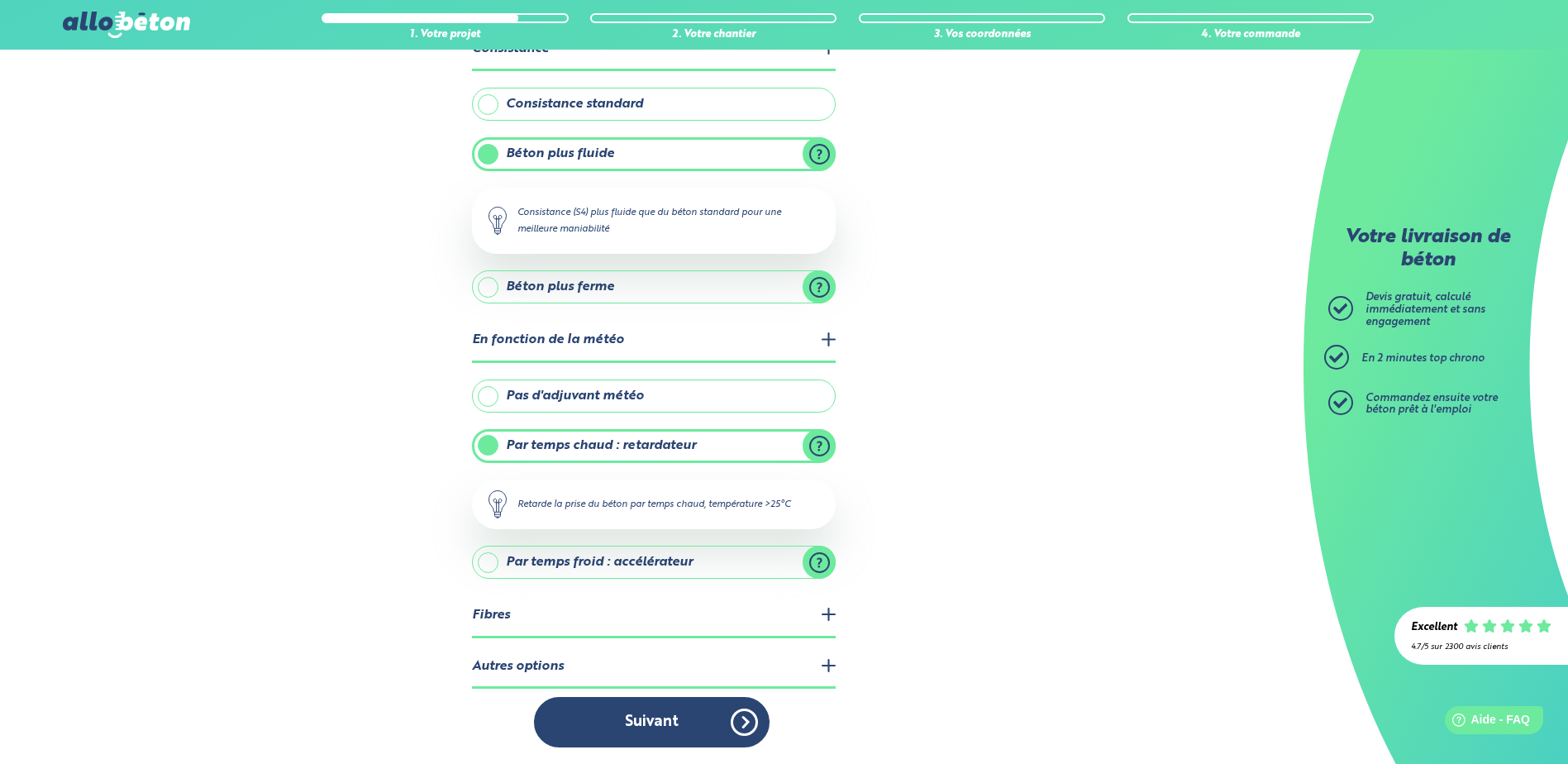
click at [774, 623] on legend "Fibres" at bounding box center [654, 617] width 364 height 42
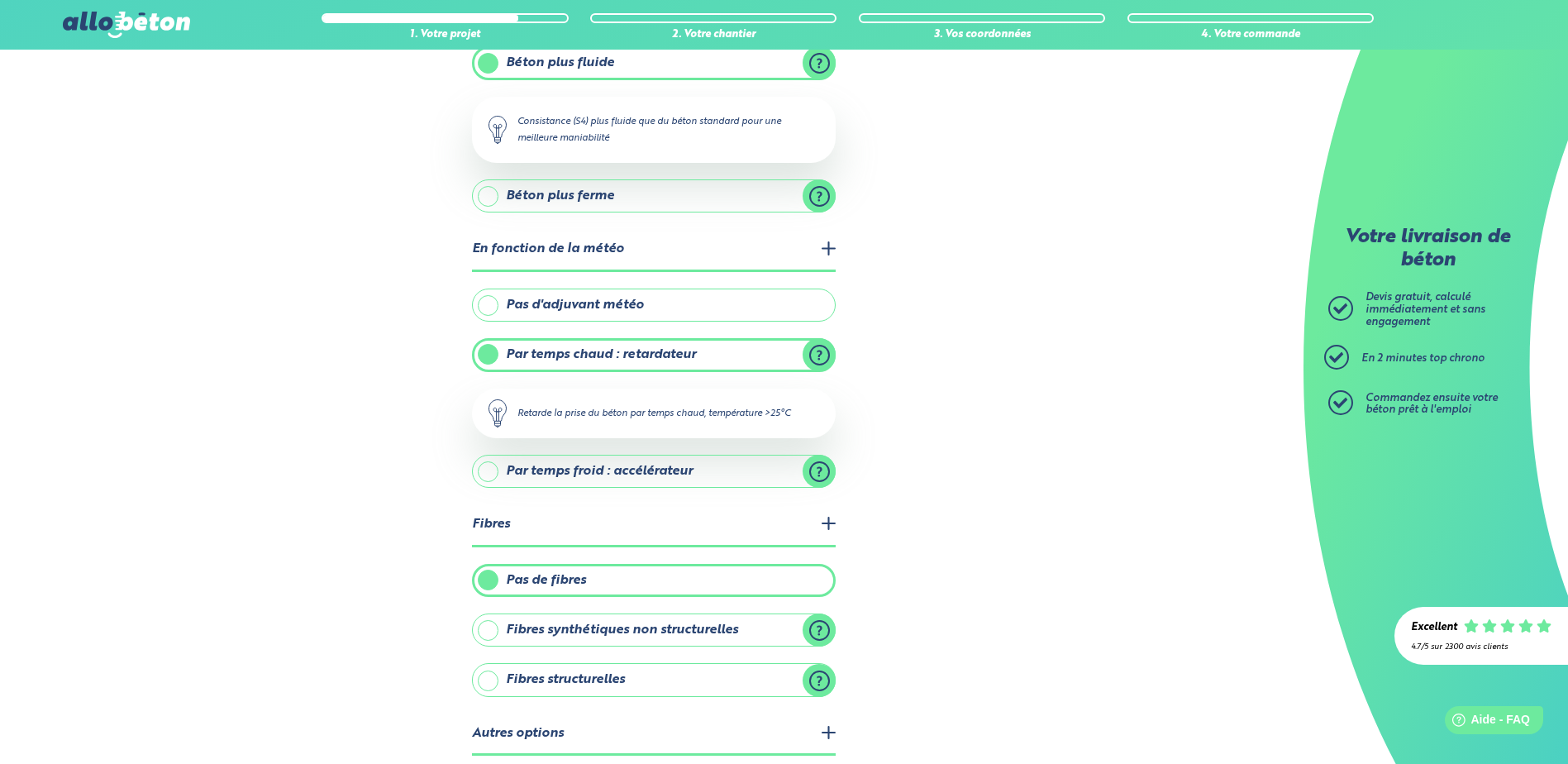
scroll to position [279, 0]
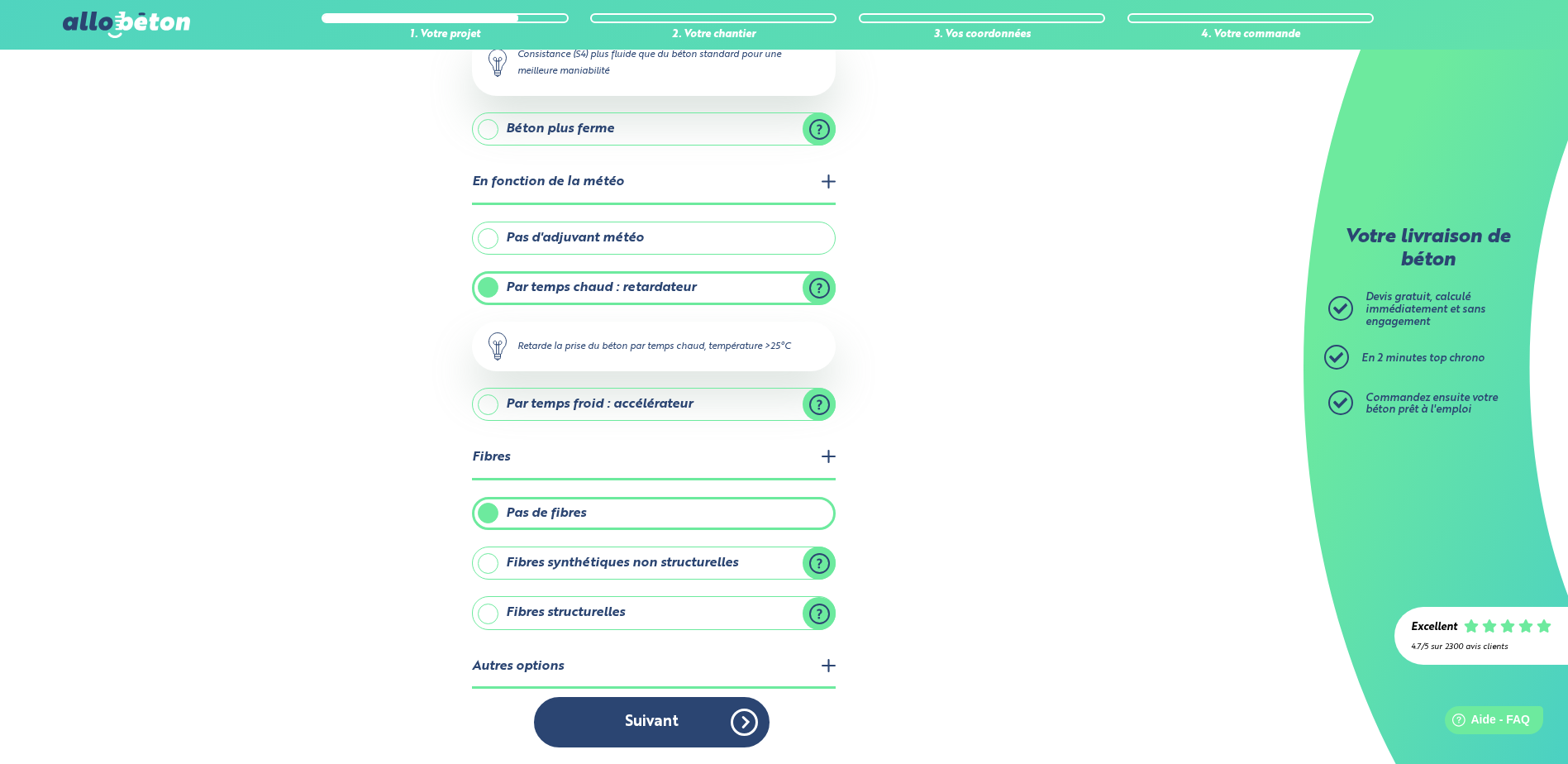
click at [491, 615] on label "Fibres structurelles" at bounding box center [654, 613] width 364 height 33
click at [0, 0] on input "Fibres structurelles" at bounding box center [0, 0] width 0 height 0
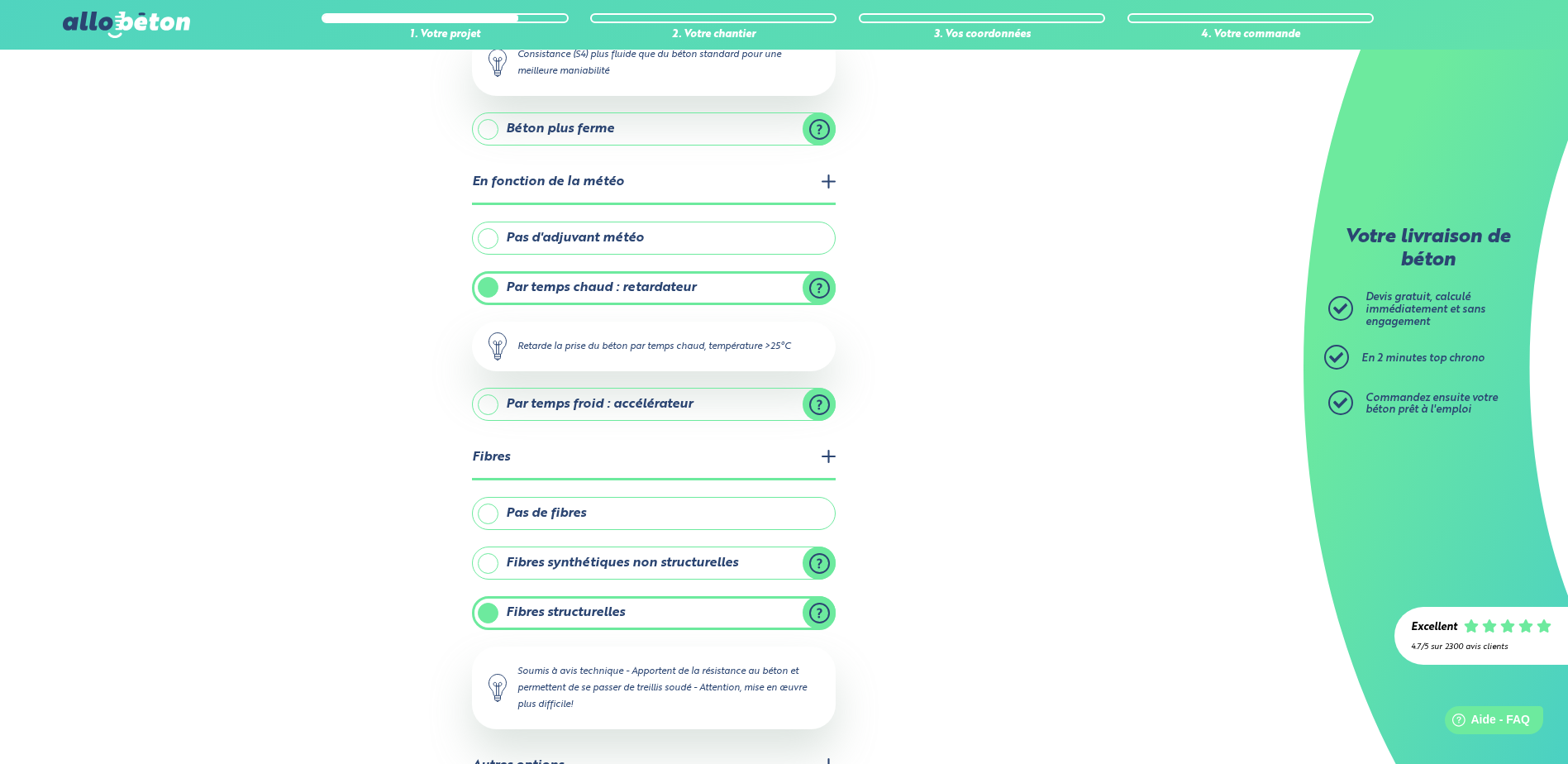
click at [984, 611] on div "1. Votre projet 2. Votre chantier 3. Vos coordonnées 4. Votre commande Quelles …" at bounding box center [651, 318] width 1303 height 1093
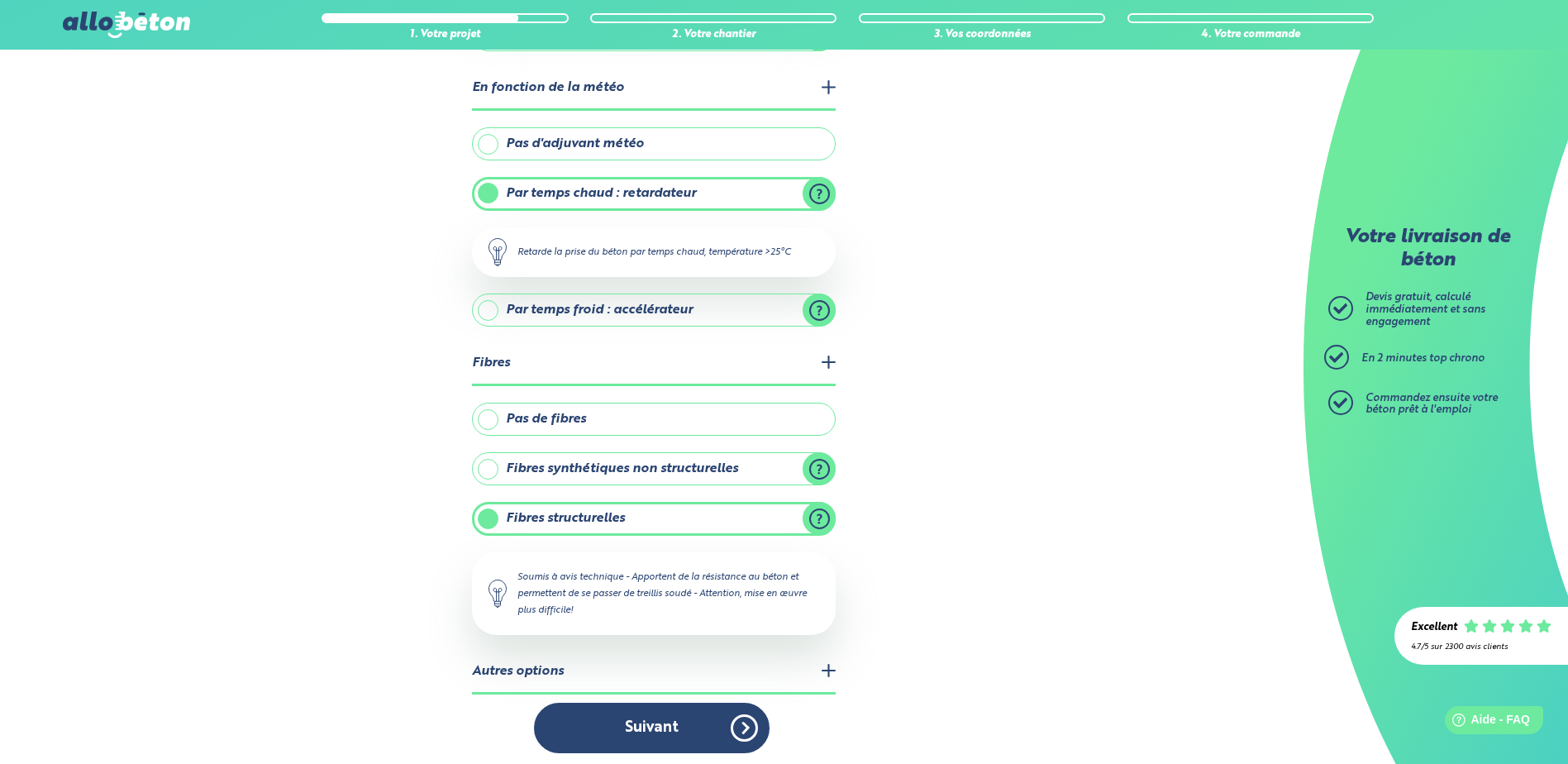
scroll to position [379, 0]
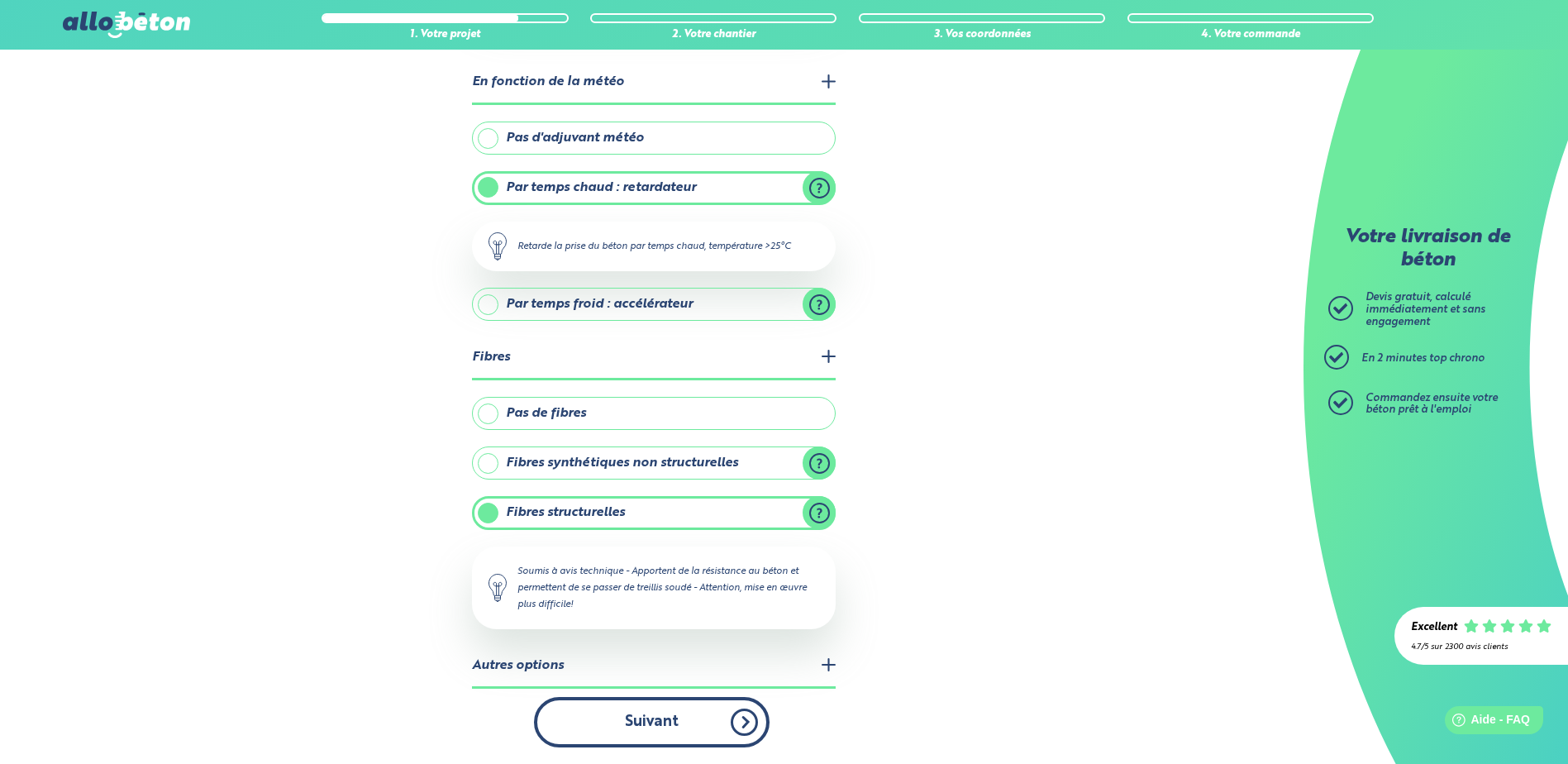
click at [691, 718] on button "Suivant" at bounding box center [651, 722] width 236 height 50
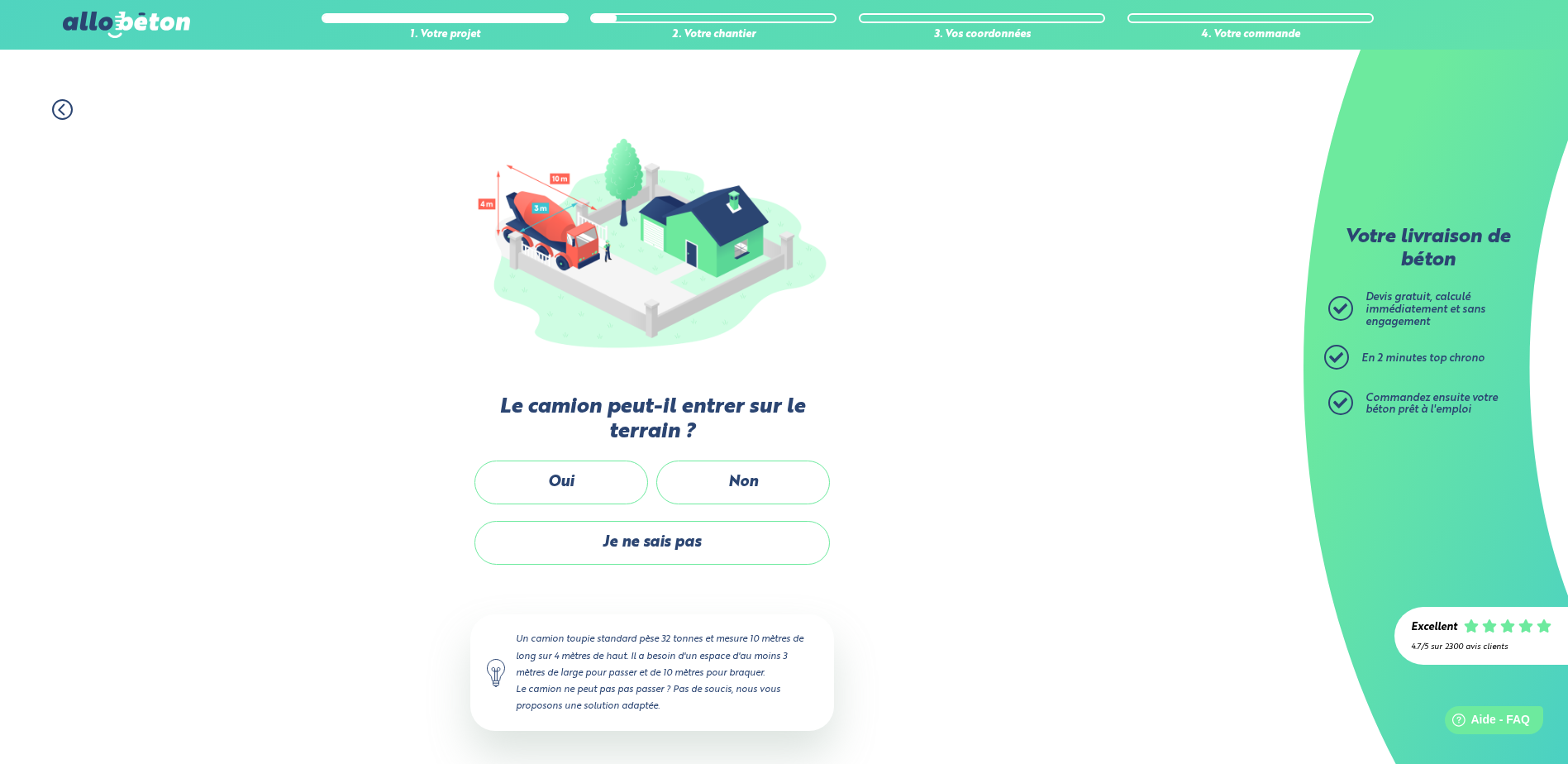
scroll to position [99, 0]
click at [721, 484] on label "Non" at bounding box center [743, 484] width 173 height 44
click at [0, 0] on input "Non" at bounding box center [0, 0] width 0 height 0
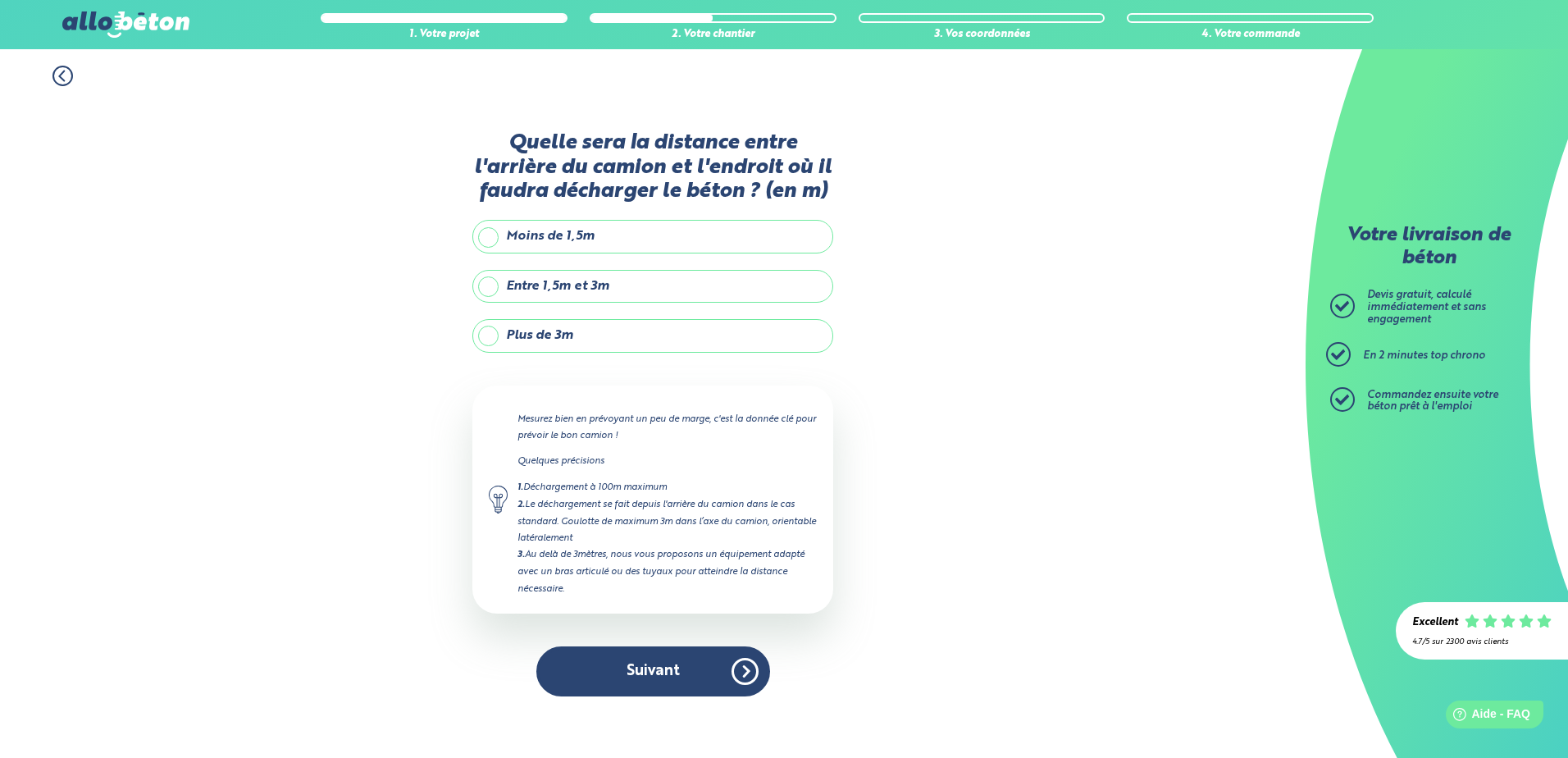
click at [493, 332] on label "Plus de 3m" at bounding box center [653, 335] width 361 height 32
click at [0, 0] on input "Plus de 3m" at bounding box center [0, 0] width 0 height 0
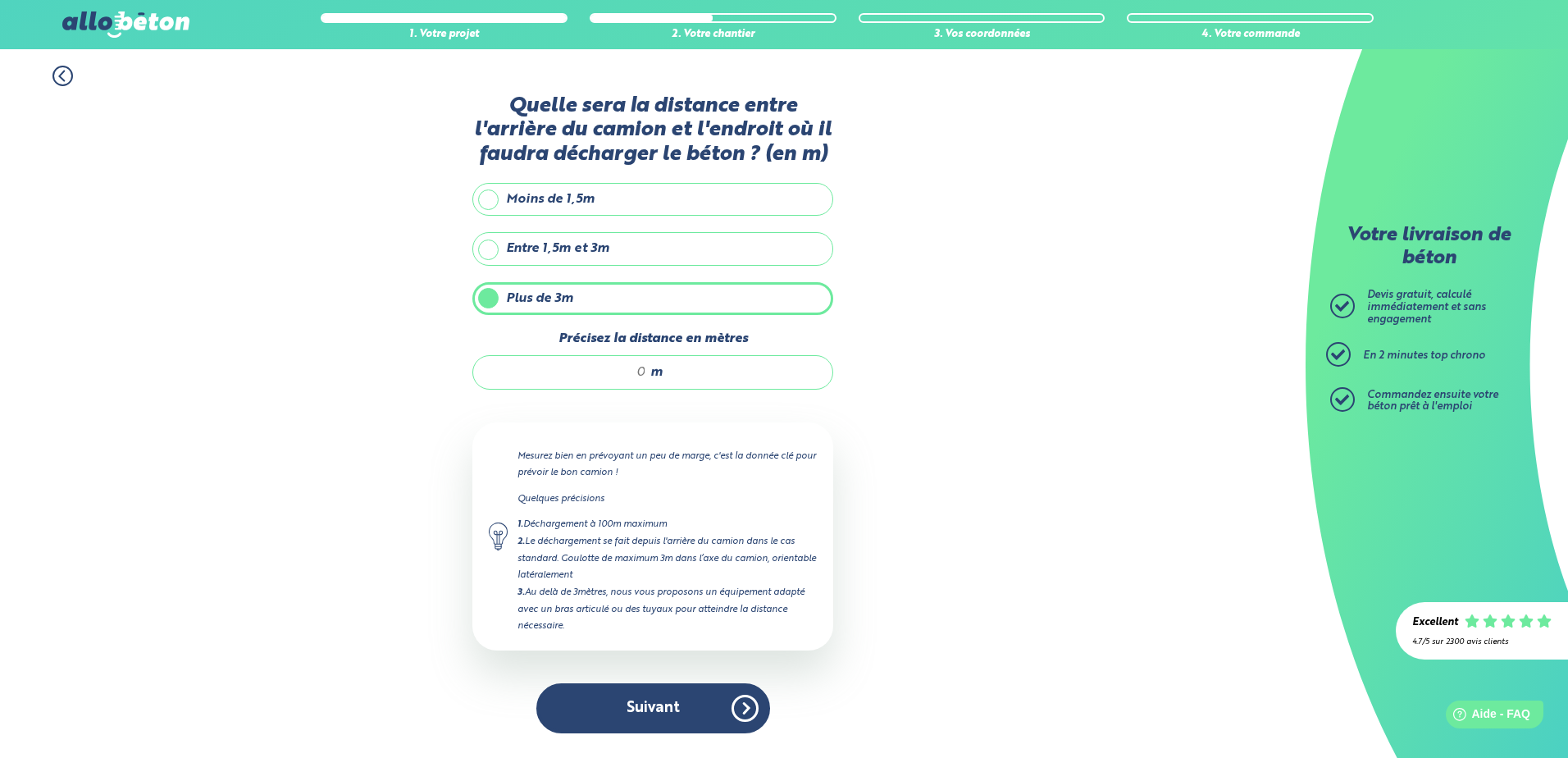
drag, startPoint x: 623, startPoint y: 368, endPoint x: 644, endPoint y: 373, distance: 21.6
click at [624, 368] on input "Précisez la distance en mètres" at bounding box center [568, 372] width 157 height 16
type input "25"
click at [650, 709] on button "Suivant" at bounding box center [653, 708] width 234 height 50
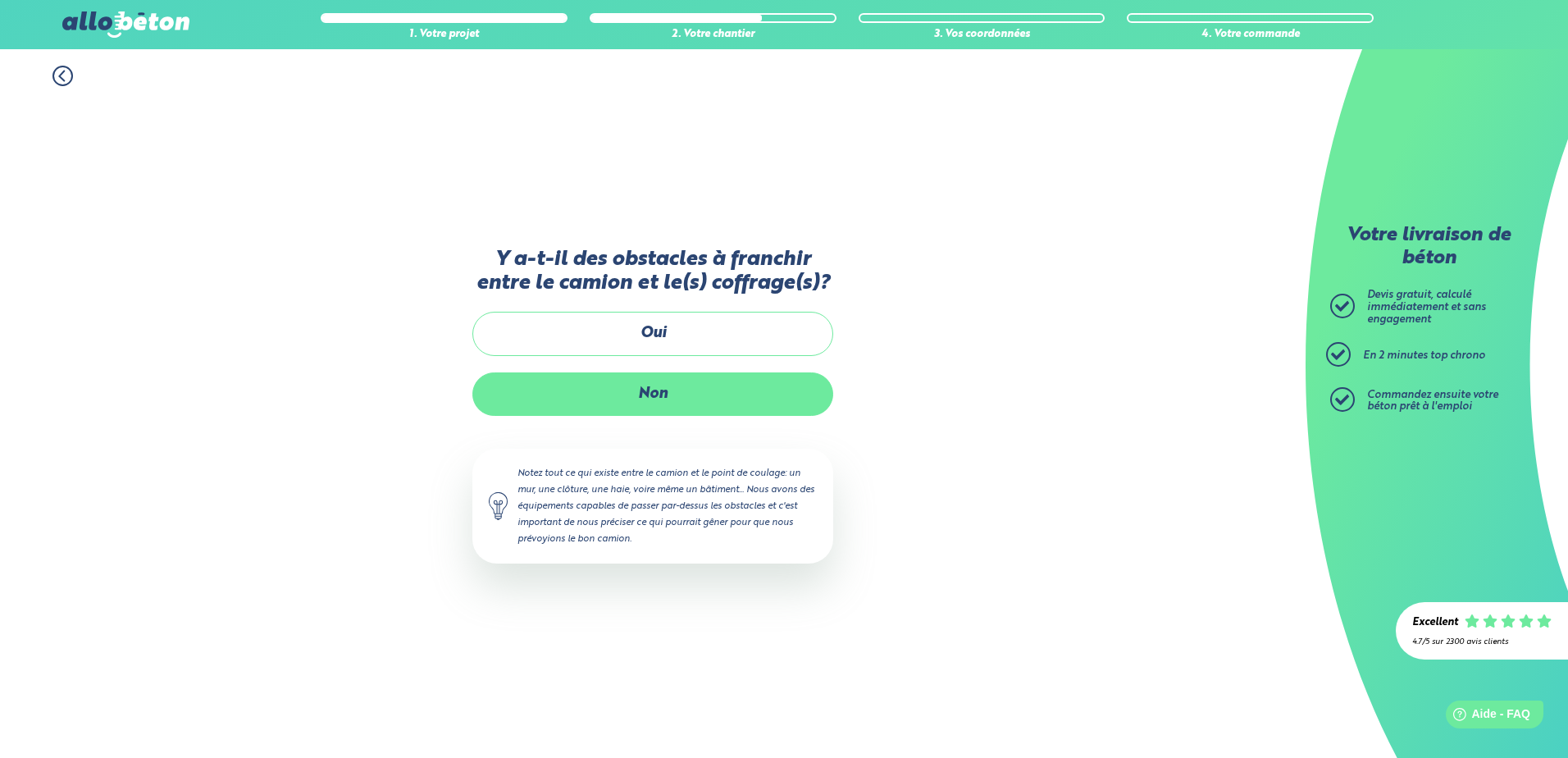
click at [670, 376] on label "Non" at bounding box center [653, 394] width 361 height 44
click at [0, 0] on input "Non" at bounding box center [0, 0] width 0 height 0
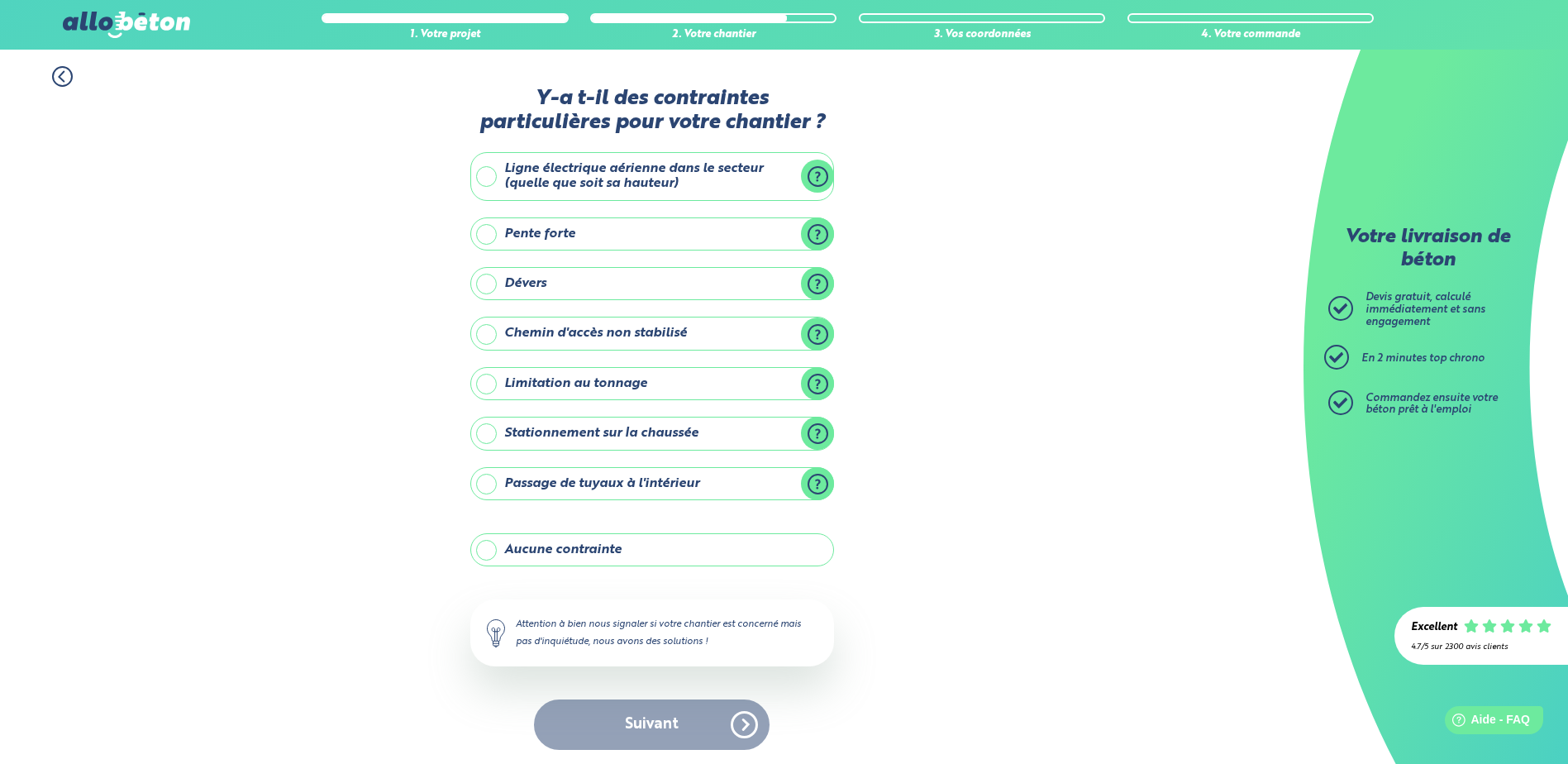
click at [489, 543] on label "Aucune contrainte" at bounding box center [652, 549] width 364 height 33
click at [0, 0] on input "Aucune contrainte" at bounding box center [0, 0] width 0 height 0
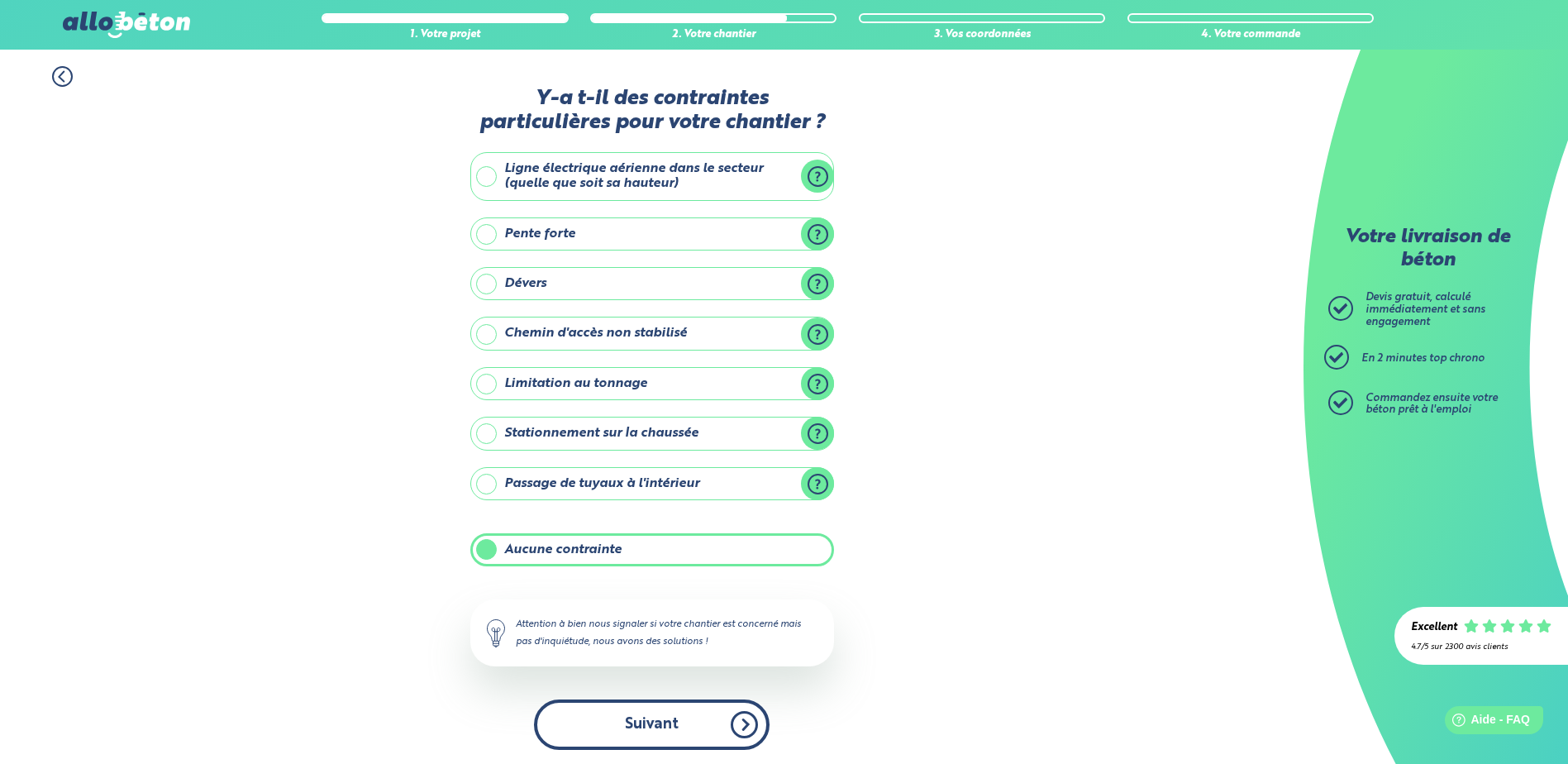
click at [647, 726] on button "Suivant" at bounding box center [651, 725] width 236 height 50
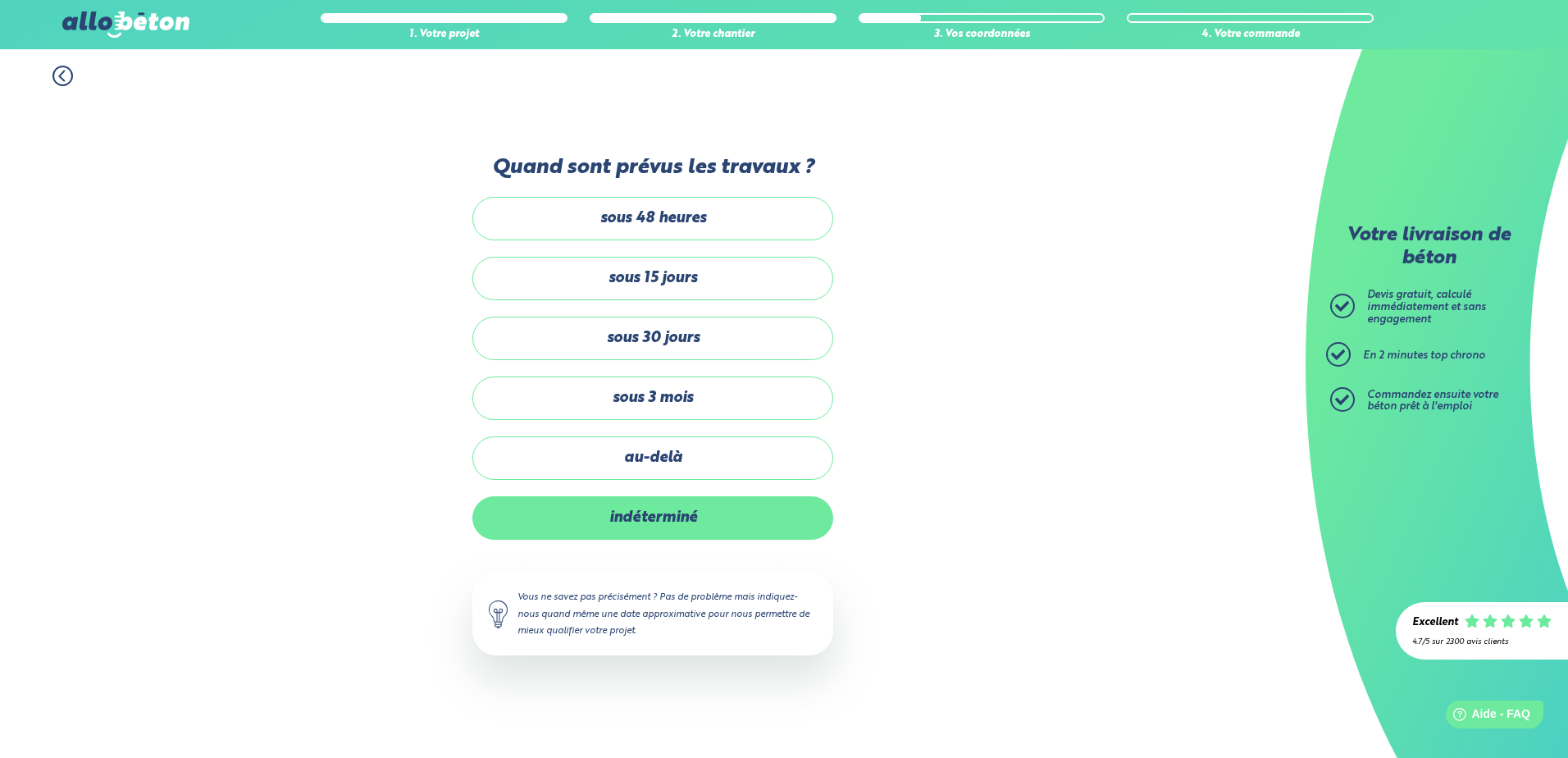
click at [656, 516] on label "indéterminé" at bounding box center [653, 518] width 361 height 44
click at [0, 0] on input "indéterminé" at bounding box center [0, 0] width 0 height 0
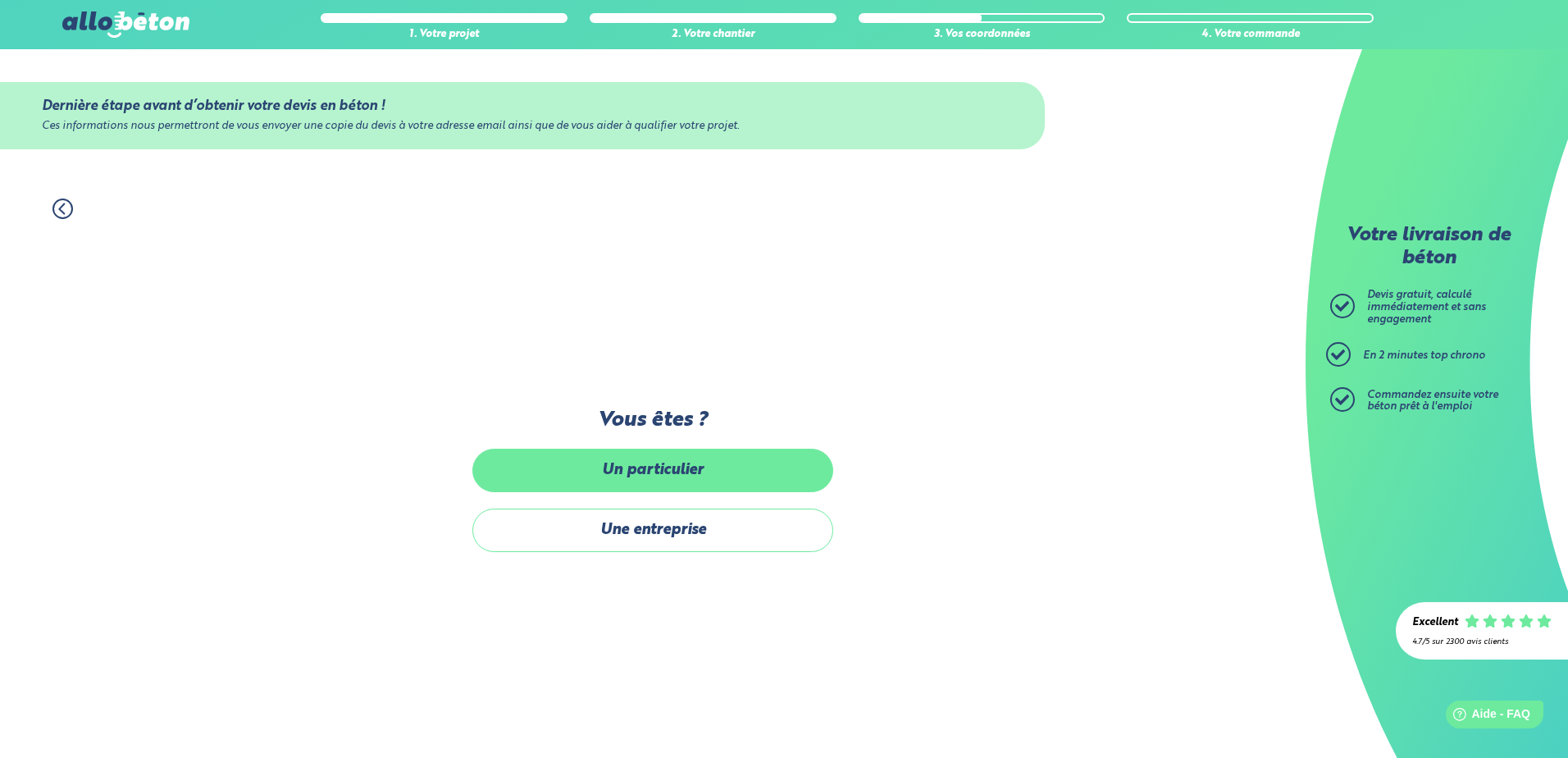
click at [668, 459] on label "Un particulier" at bounding box center [653, 471] width 361 height 44
click at [0, 0] on input "Un particulier" at bounding box center [0, 0] width 0 height 0
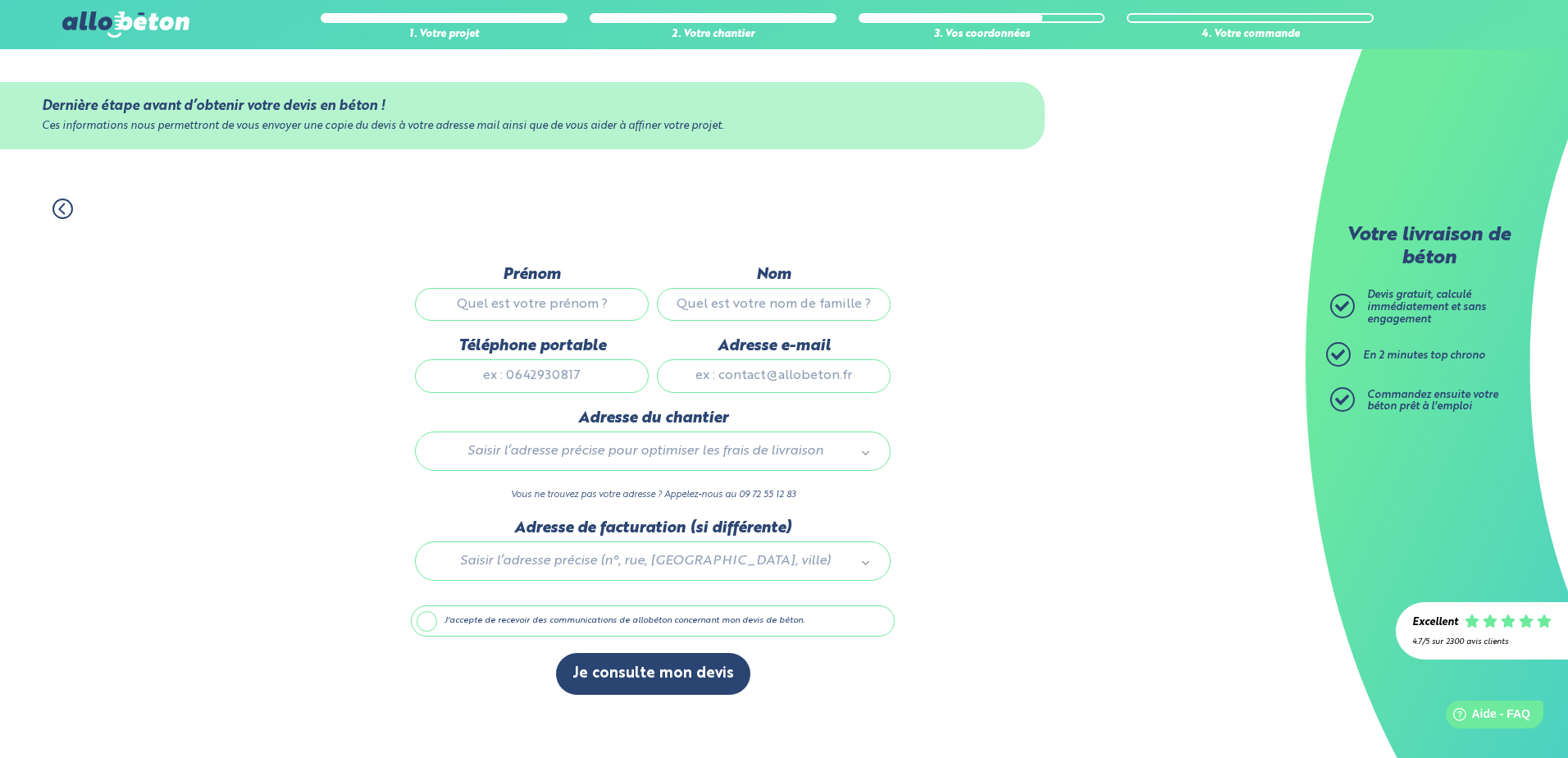
click at [602, 302] on input "Prénom" at bounding box center [532, 305] width 234 height 32
type input "[PERSON_NAME]"
type input "0678206834"
type input "[EMAIL_ADDRESS][DOMAIN_NAME]"
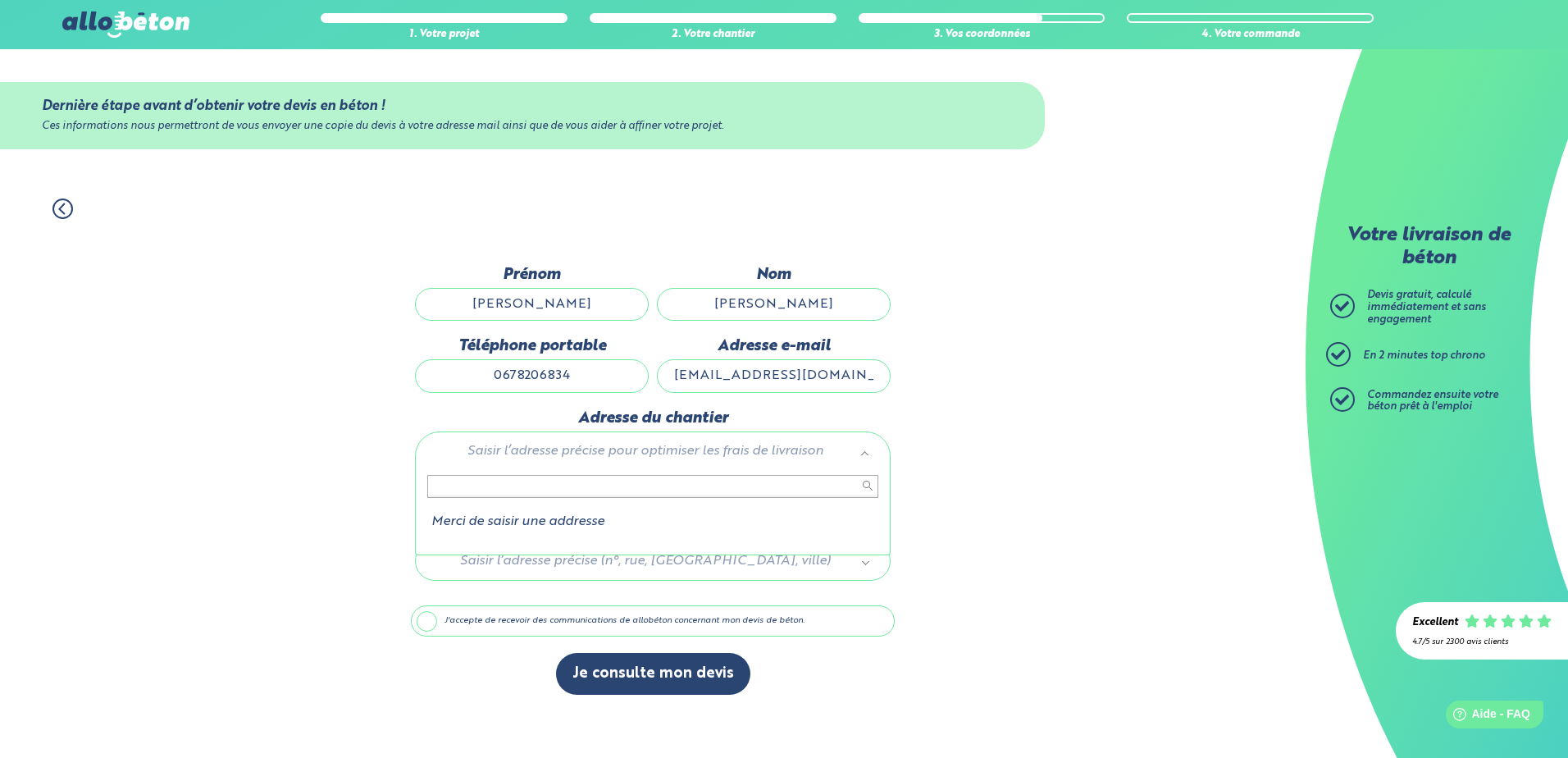
click at [588, 481] on input "text" at bounding box center [653, 487] width 451 height 23
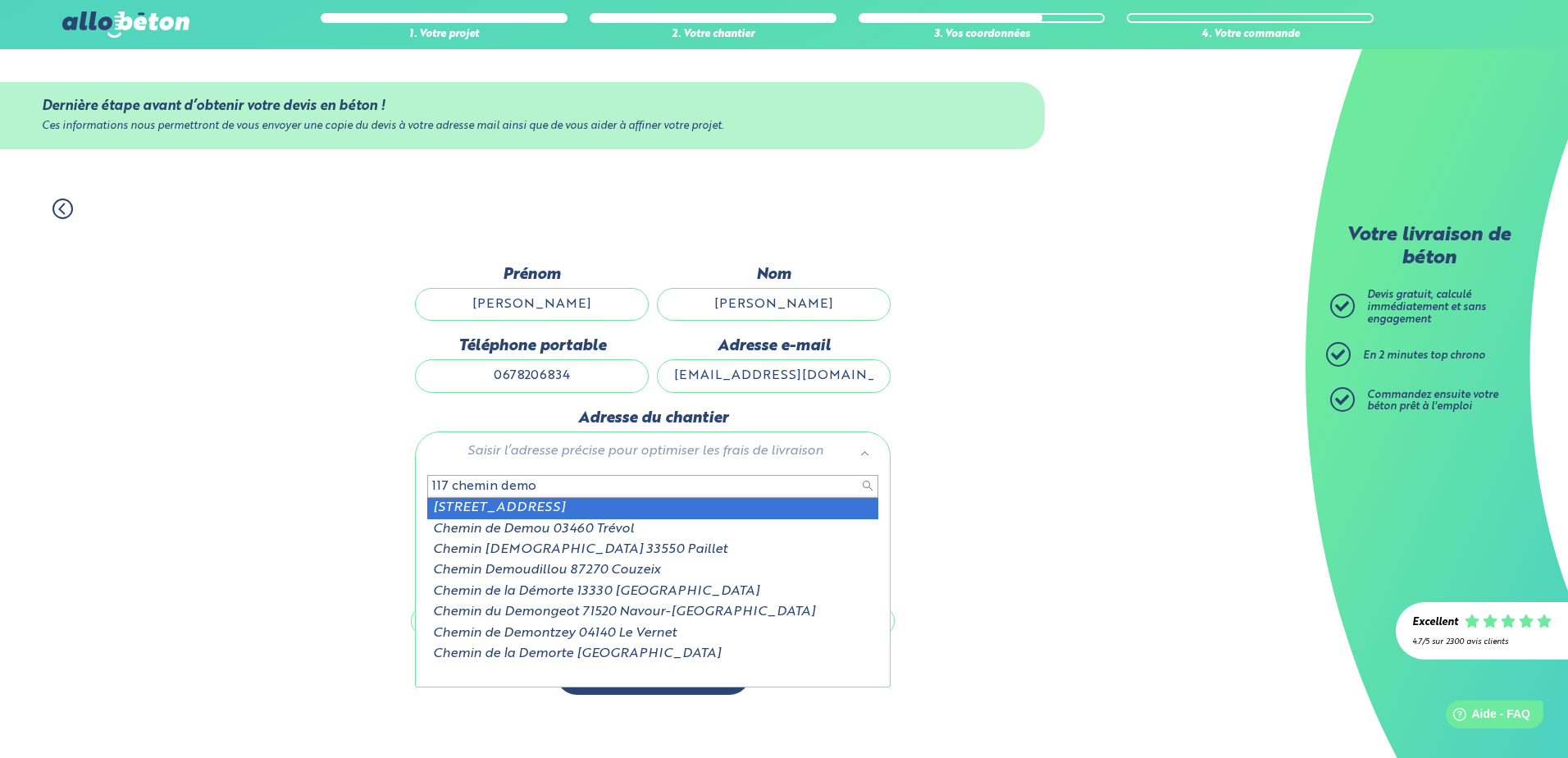
type input "117 chemin demo"
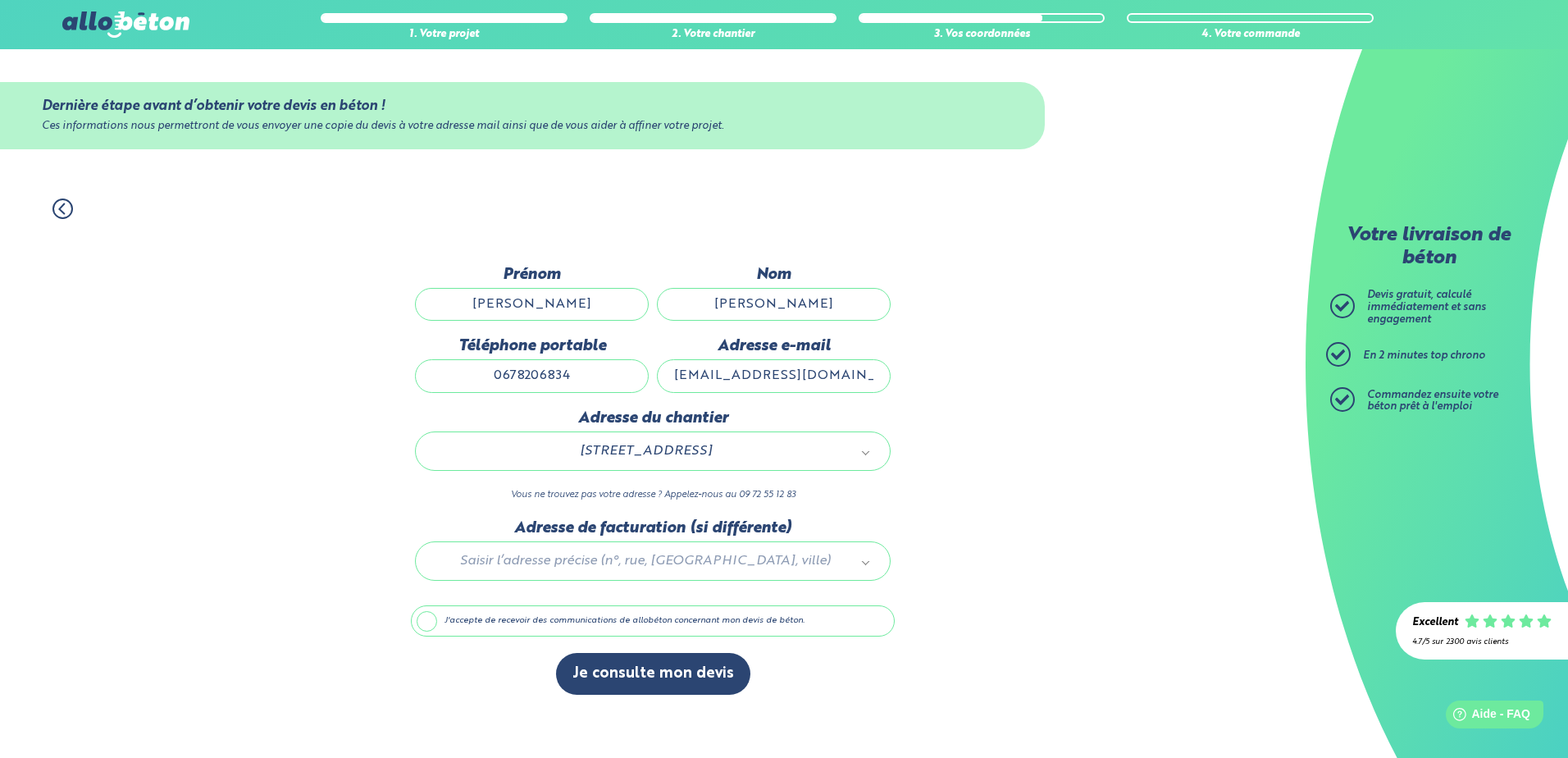
click at [429, 620] on label "J'accepte de recevoir des communications de allobéton concernant mon devis de b…" at bounding box center [653, 621] width 484 height 32
click at [0, 0] on input "J'accepte de recevoir des communications de allobéton concernant mon devis de b…" at bounding box center [0, 0] width 0 height 0
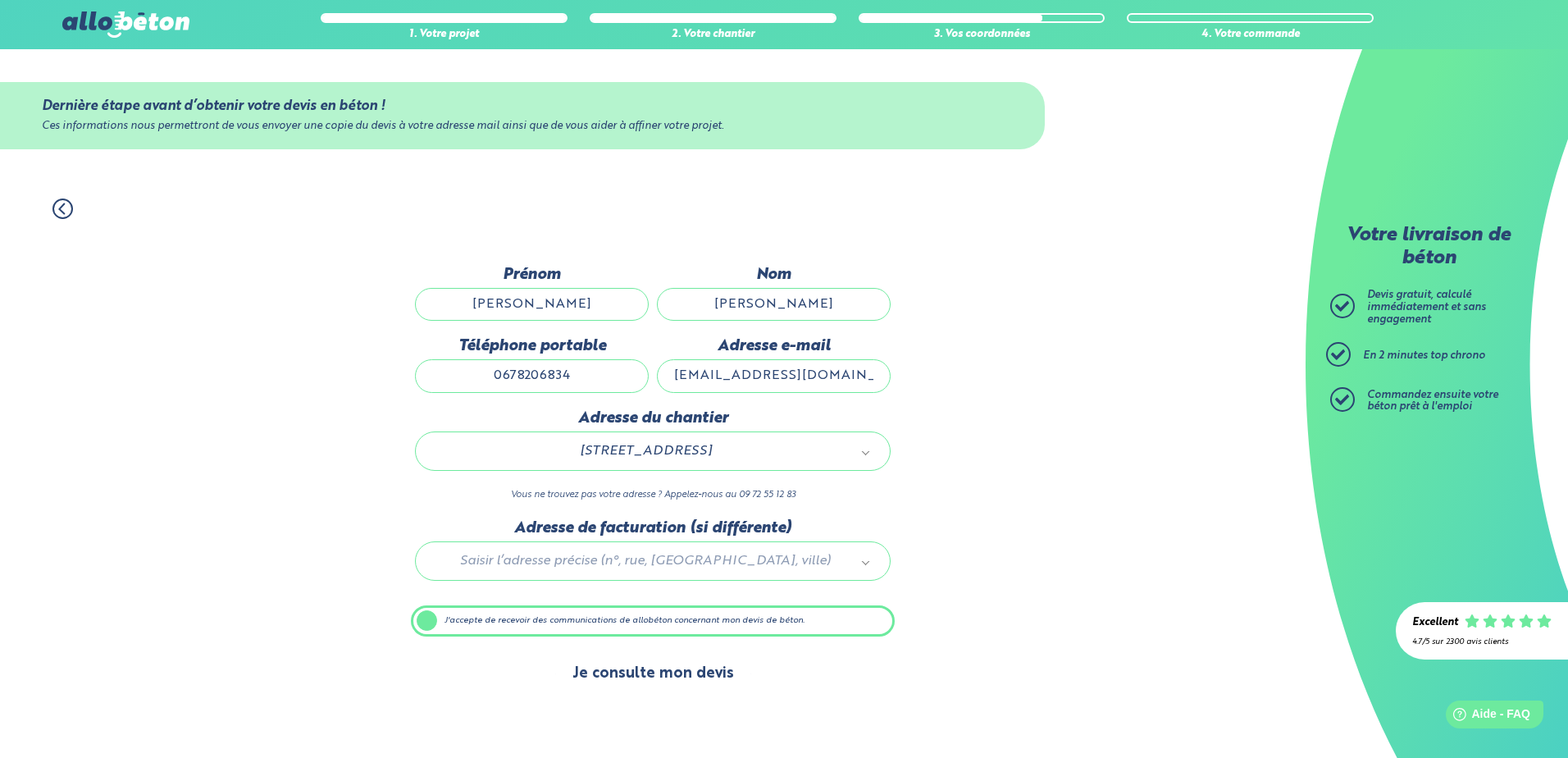
click at [659, 674] on button "Je consulte mon devis" at bounding box center [654, 674] width 195 height 42
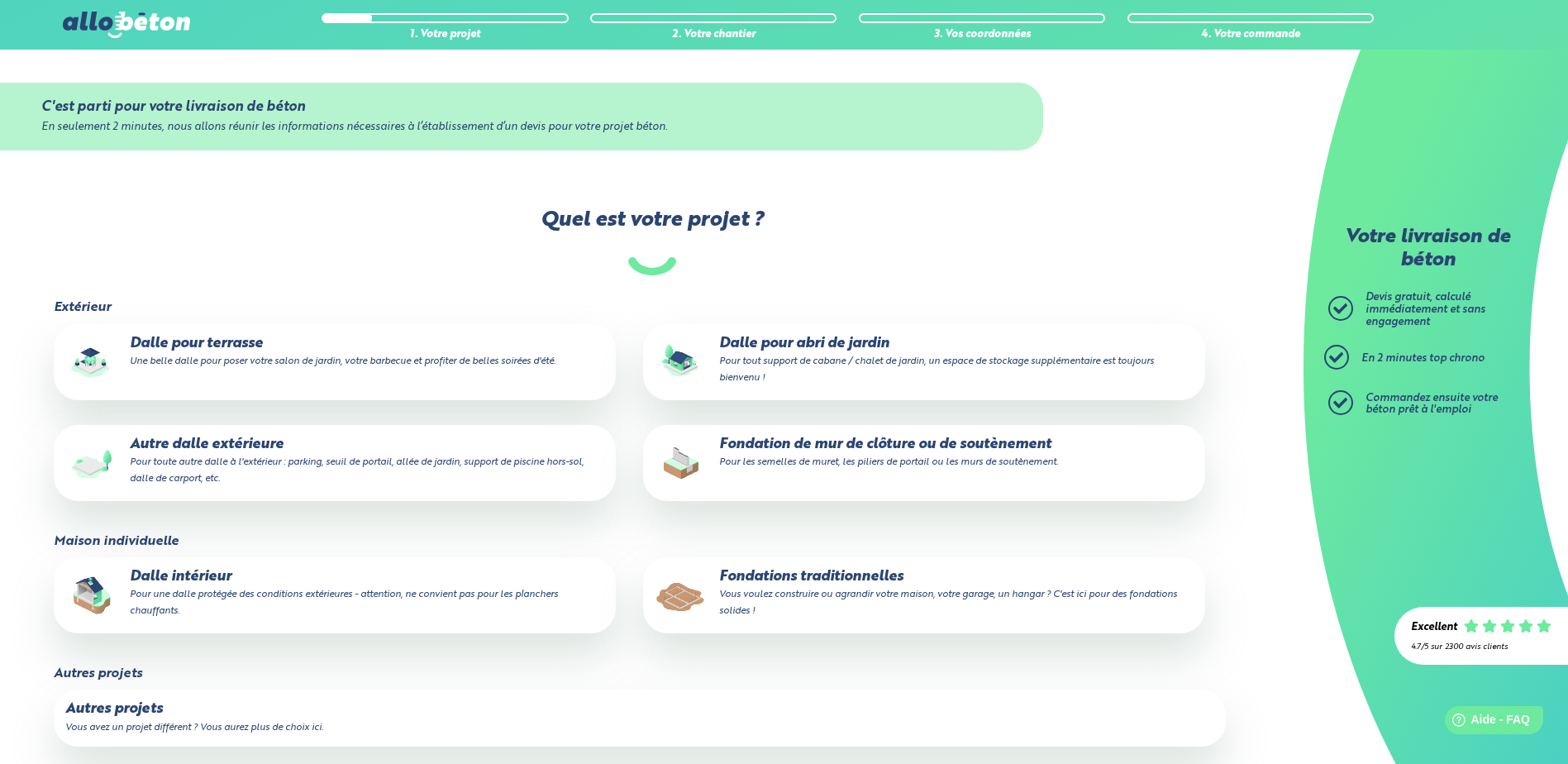
click at [183, 357] on small "Une belle dalle pour poser votre salon de jardin, votre barbecue et profiter de…" at bounding box center [342, 361] width 426 height 10
click at [0, 0] on input "Dalle pour terrasse Une belle dalle pour poser votre salon de jardin, votre bar…" at bounding box center [0, 0] width 0 height 0
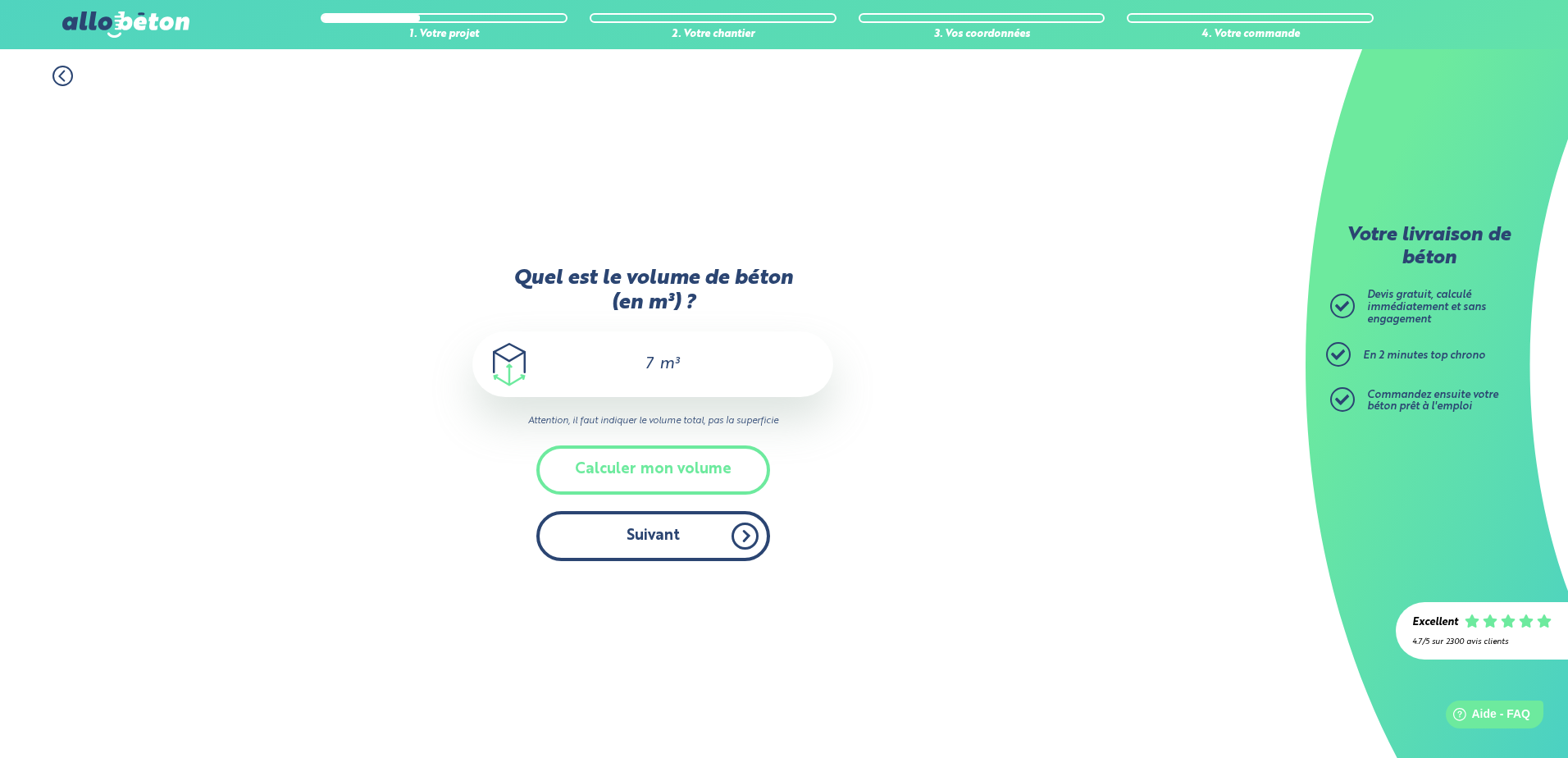
click at [708, 549] on button "Suivant" at bounding box center [653, 536] width 234 height 50
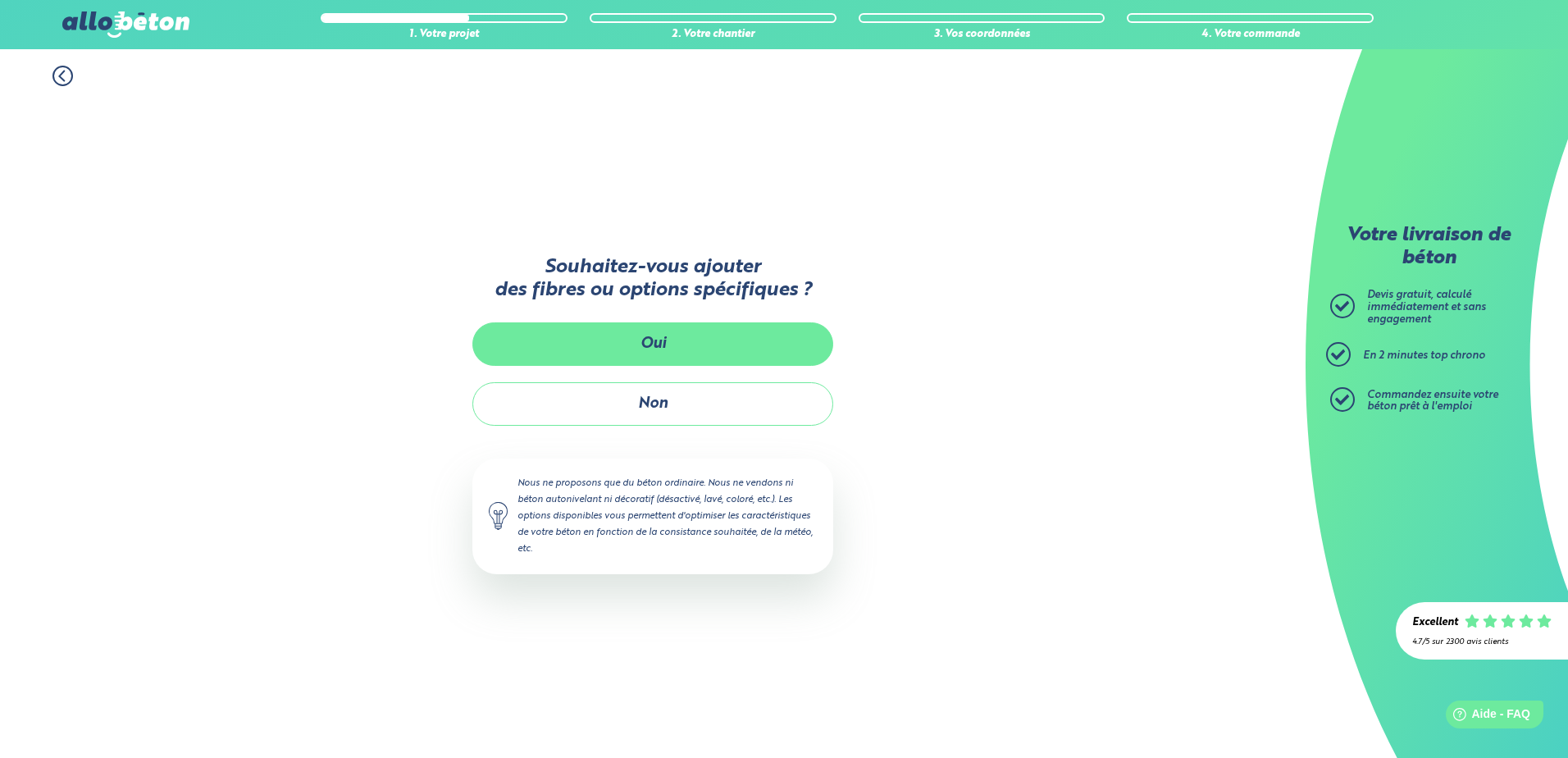
click at [667, 344] on button "Oui" at bounding box center [653, 345] width 361 height 44
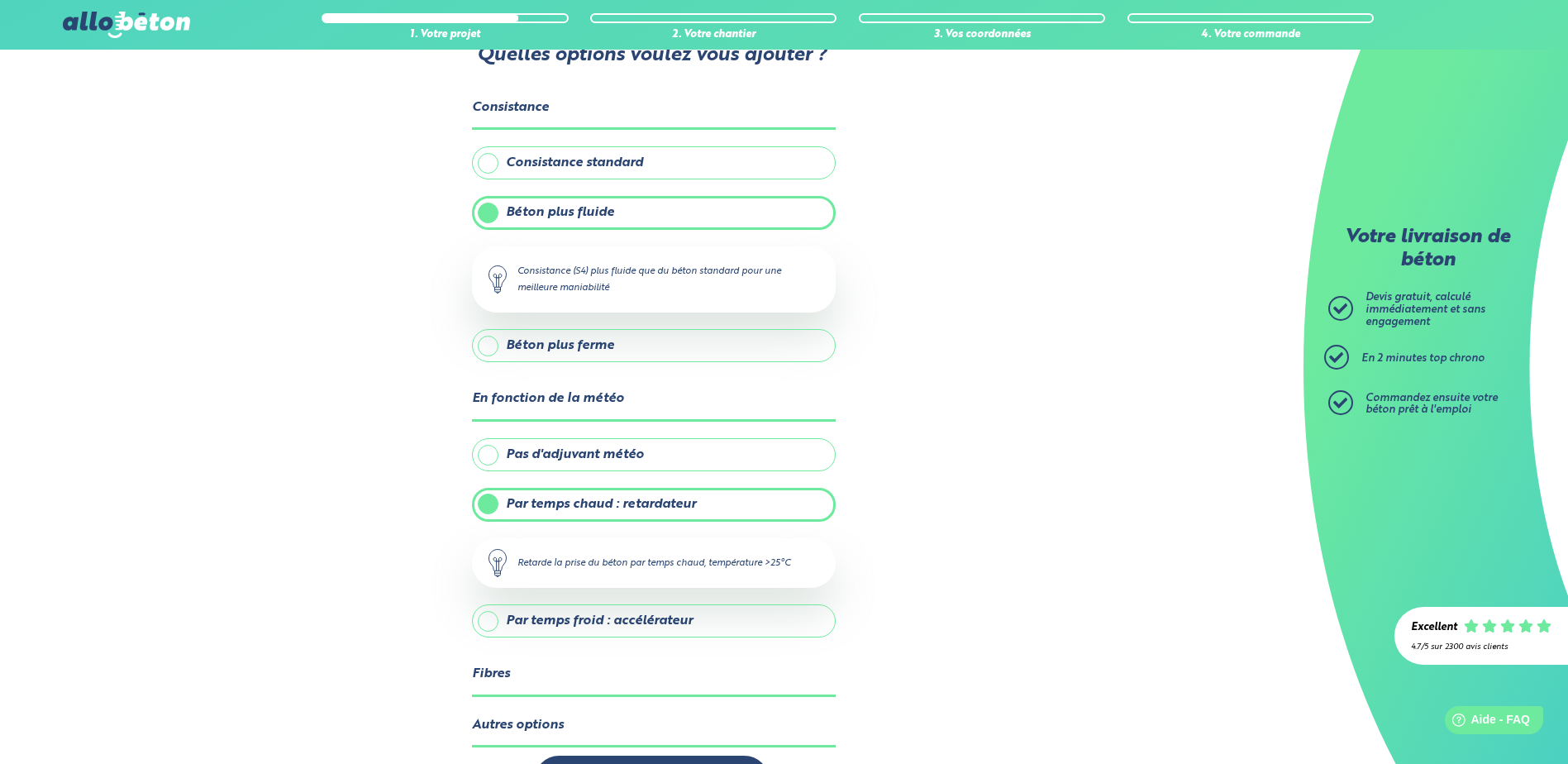
scroll to position [120, 0]
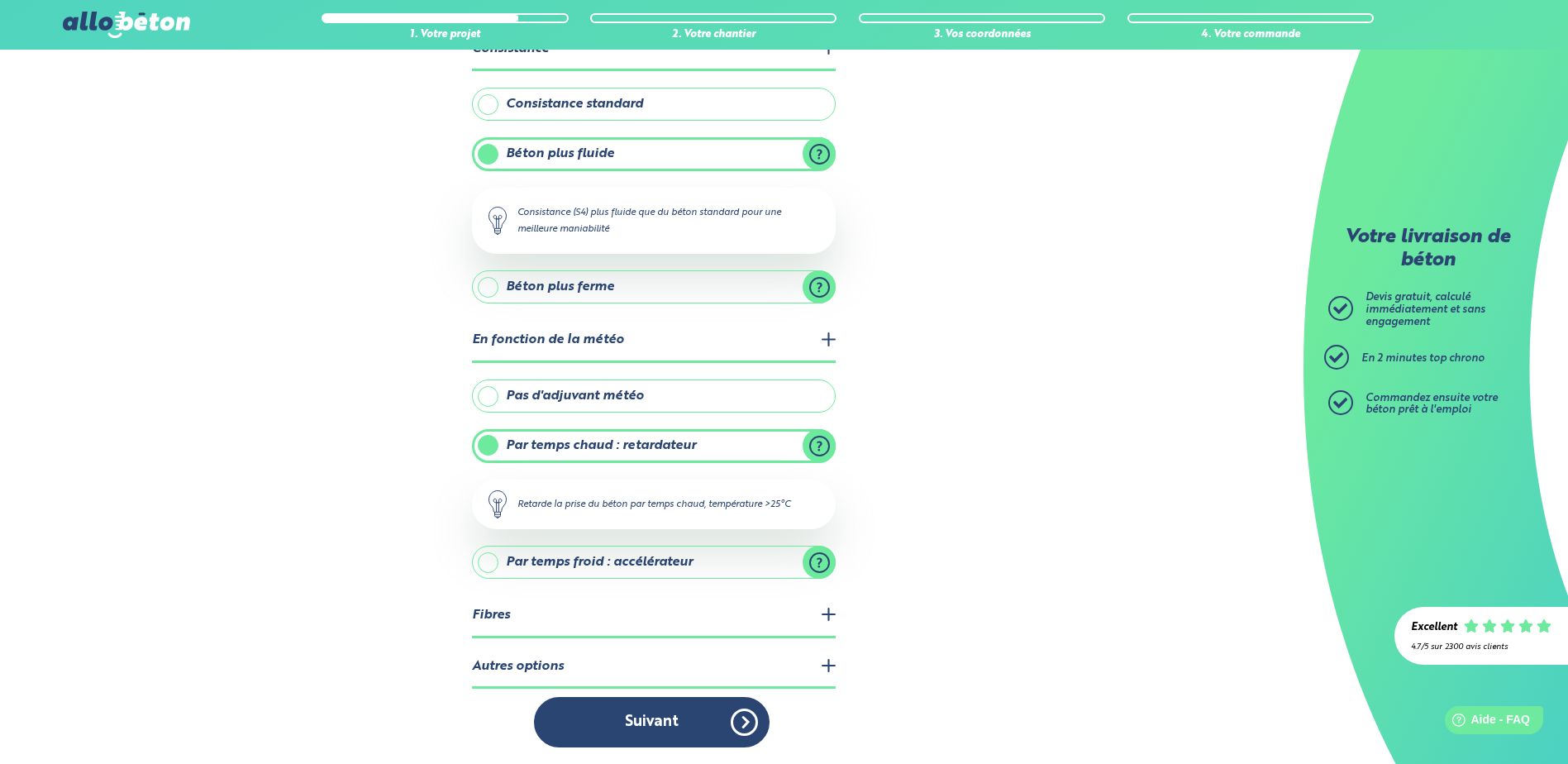
click at [825, 614] on legend "Fibres" at bounding box center [654, 617] width 364 height 42
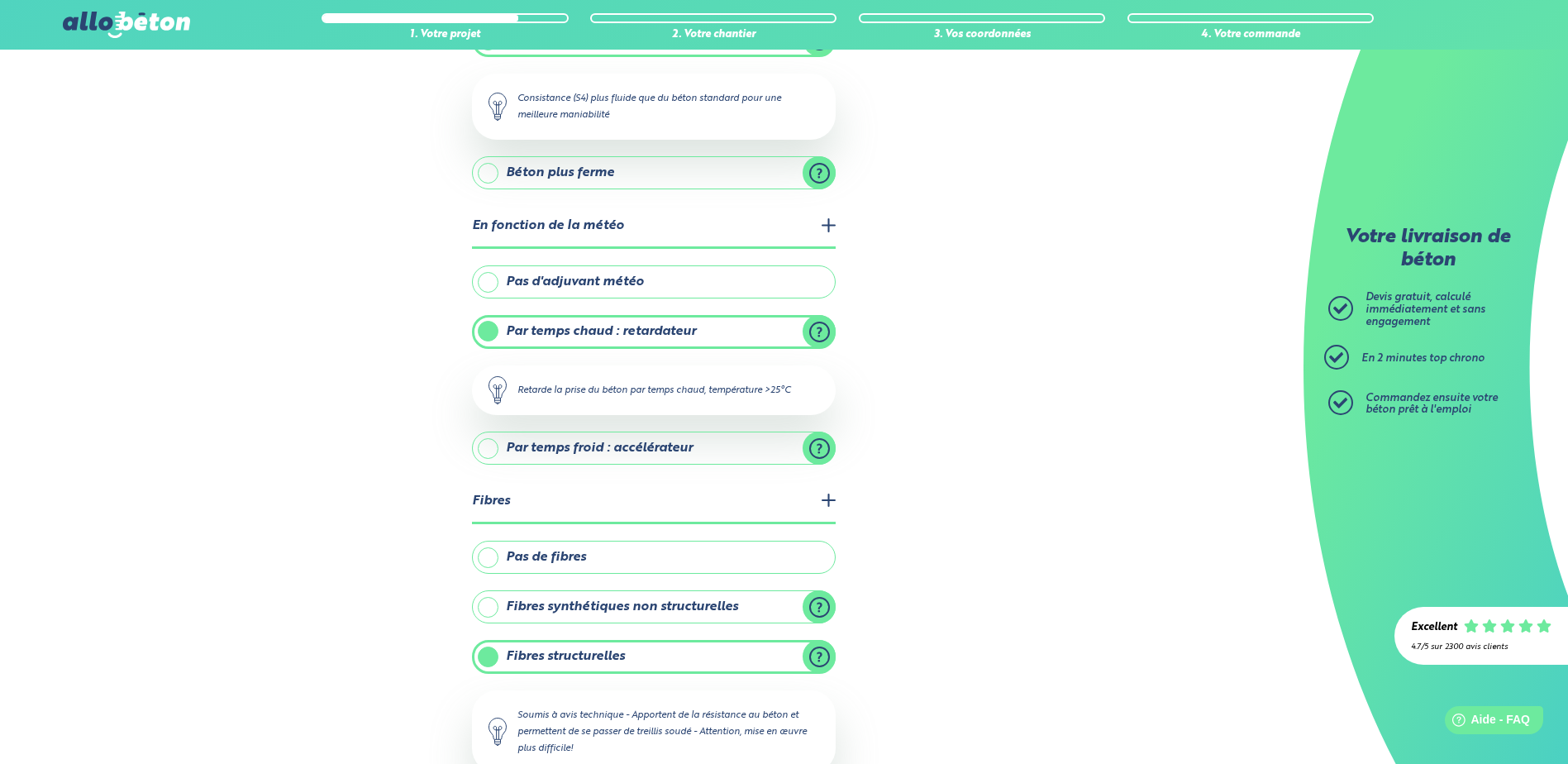
scroll to position [379, 0]
